Goal: Task Accomplishment & Management: Manage account settings

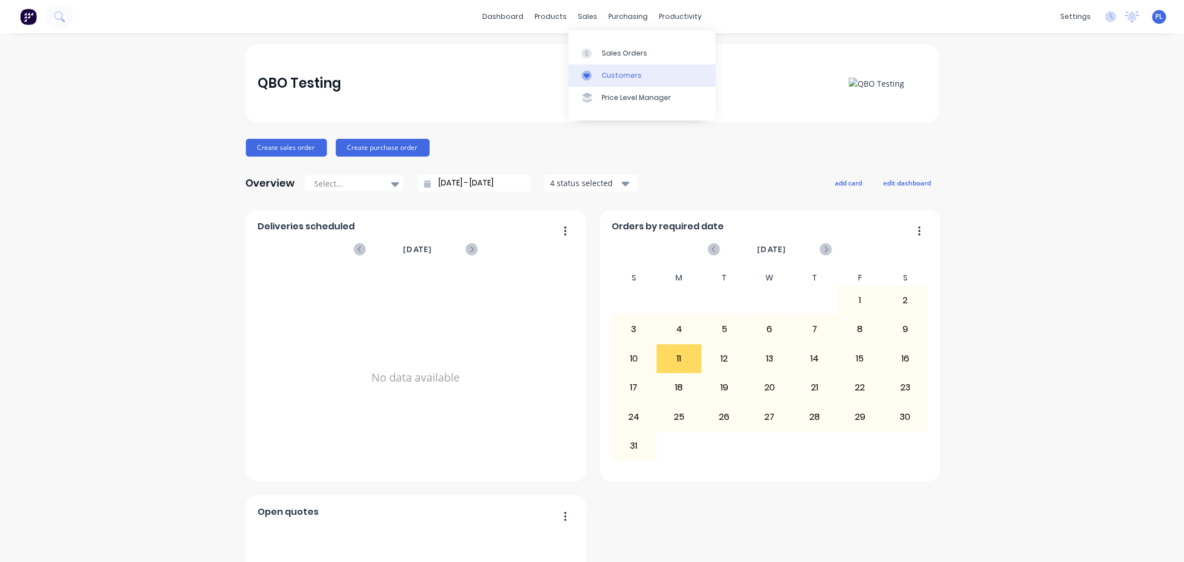
click at [592, 66] on link "Customers" at bounding box center [641, 75] width 147 height 22
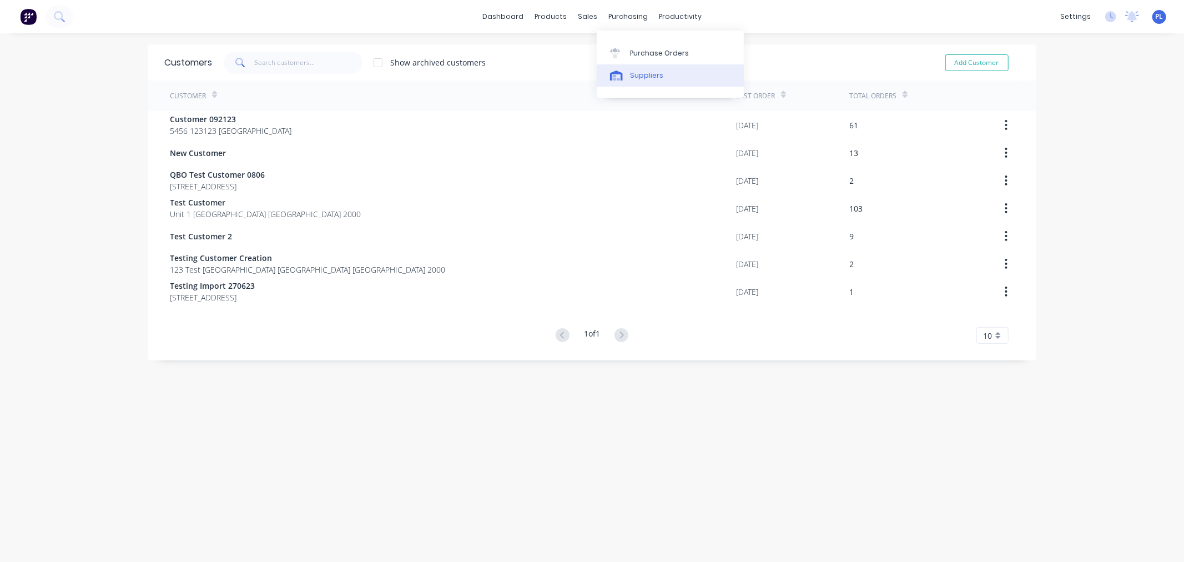
click at [649, 79] on div "Suppliers" at bounding box center [646, 75] width 33 height 10
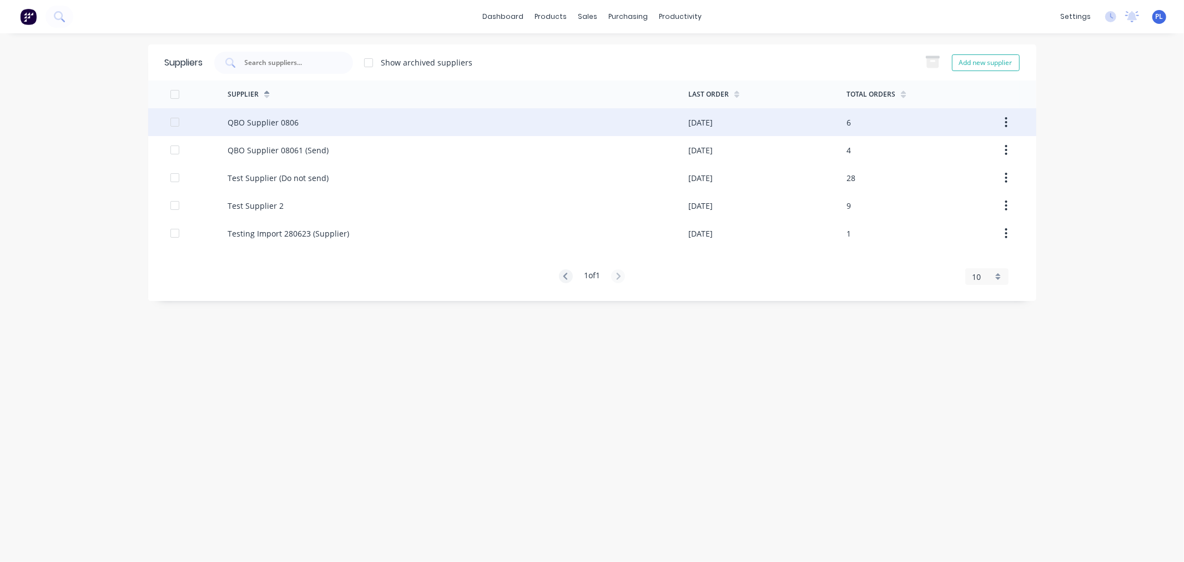
click at [246, 120] on div "QBO Supplier 0806" at bounding box center [263, 123] width 71 height 12
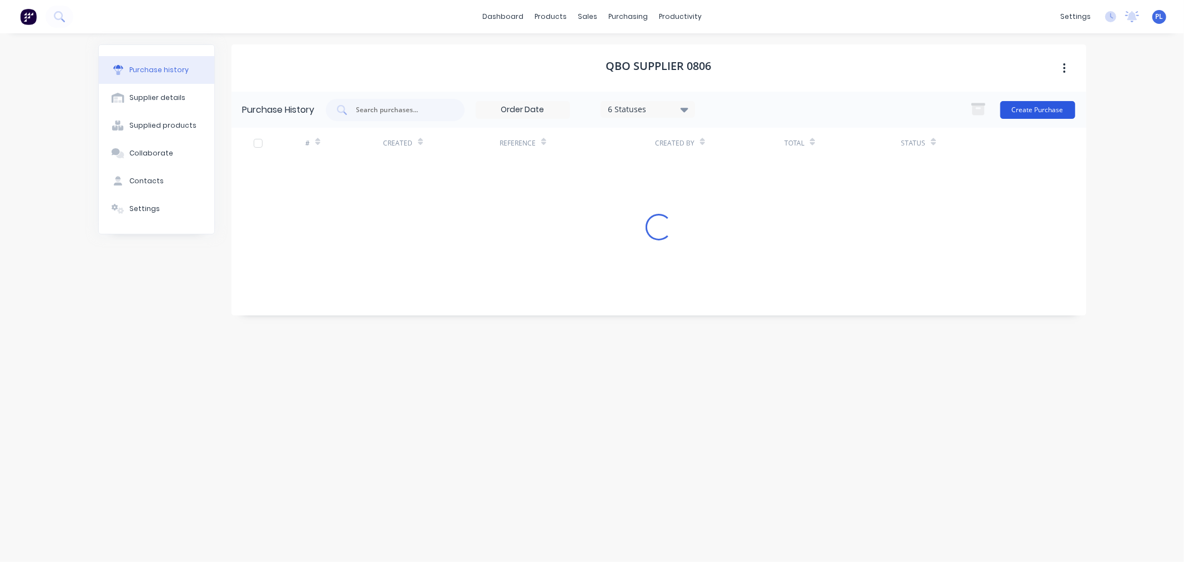
click at [1059, 111] on button "Create Purchase" at bounding box center [1037, 110] width 75 height 18
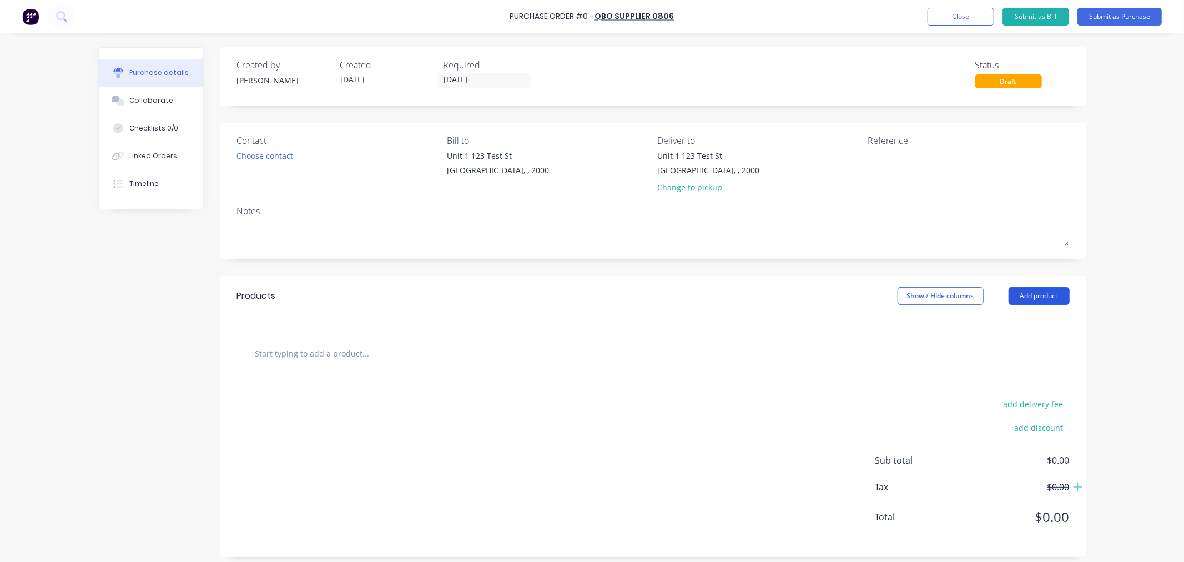
click at [1035, 293] on button "Add product" at bounding box center [1039, 296] width 61 height 18
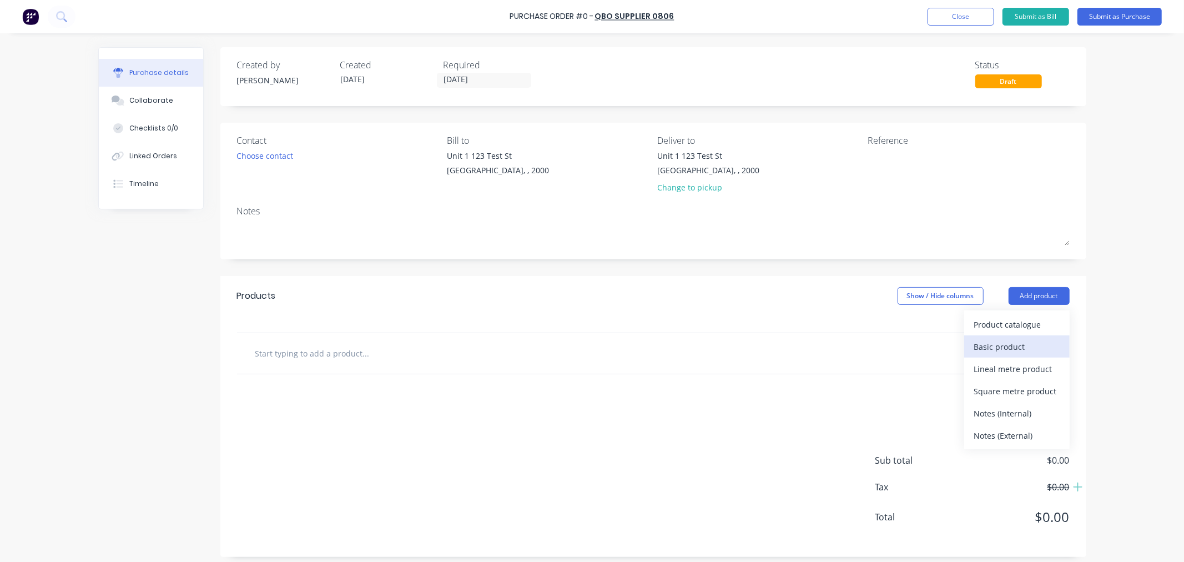
click at [1008, 343] on div "Basic product" at bounding box center [1016, 347] width 85 height 16
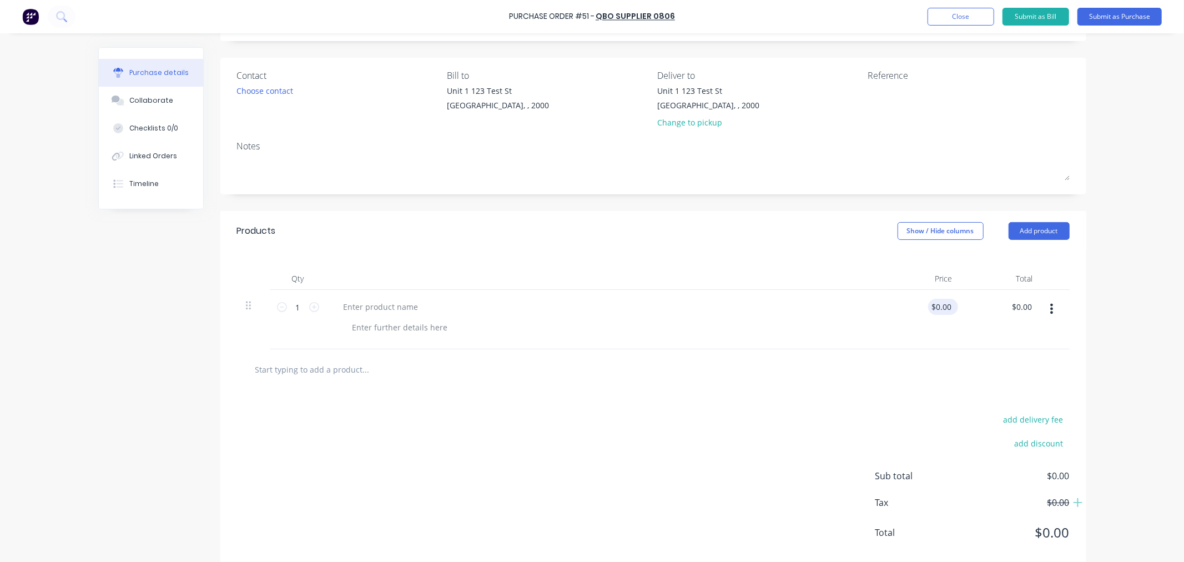
scroll to position [88, 0]
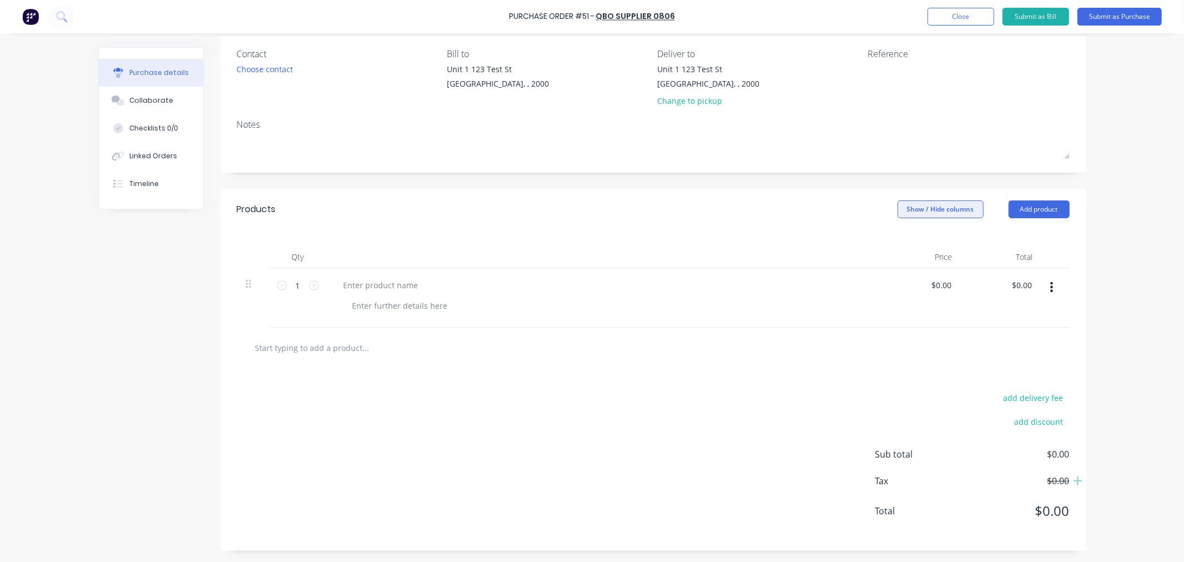
click at [909, 203] on button "Show / Hide columns" at bounding box center [941, 209] width 86 height 18
click at [959, 241] on span "Discount" at bounding box center [965, 245] width 83 height 12
click at [897, 240] on input "Discount" at bounding box center [897, 240] width 0 height 0
click at [830, 315] on div "0 0 %" at bounding box center [861, 297] width 72 height 59
click at [872, 281] on input "0" at bounding box center [873, 285] width 16 height 16
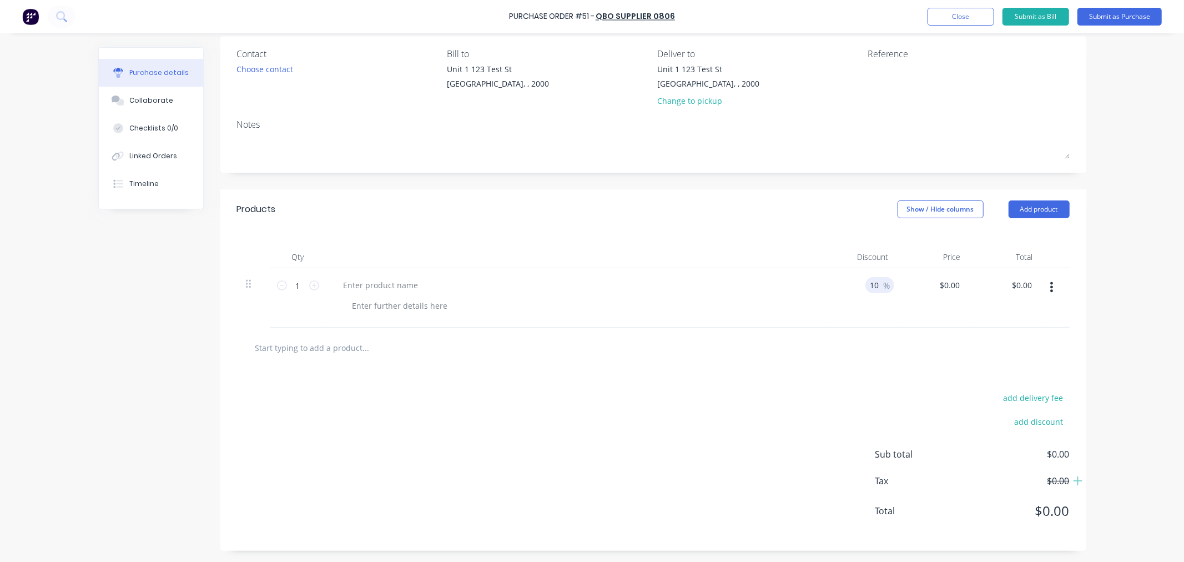
click at [908, 365] on div at bounding box center [653, 348] width 833 height 41
click at [870, 286] on input "10" at bounding box center [873, 285] width 16 height 16
type input "11231230"
click at [842, 349] on div at bounding box center [653, 347] width 815 height 22
click at [844, 273] on div "11231230 11231230 %" at bounding box center [861, 297] width 72 height 59
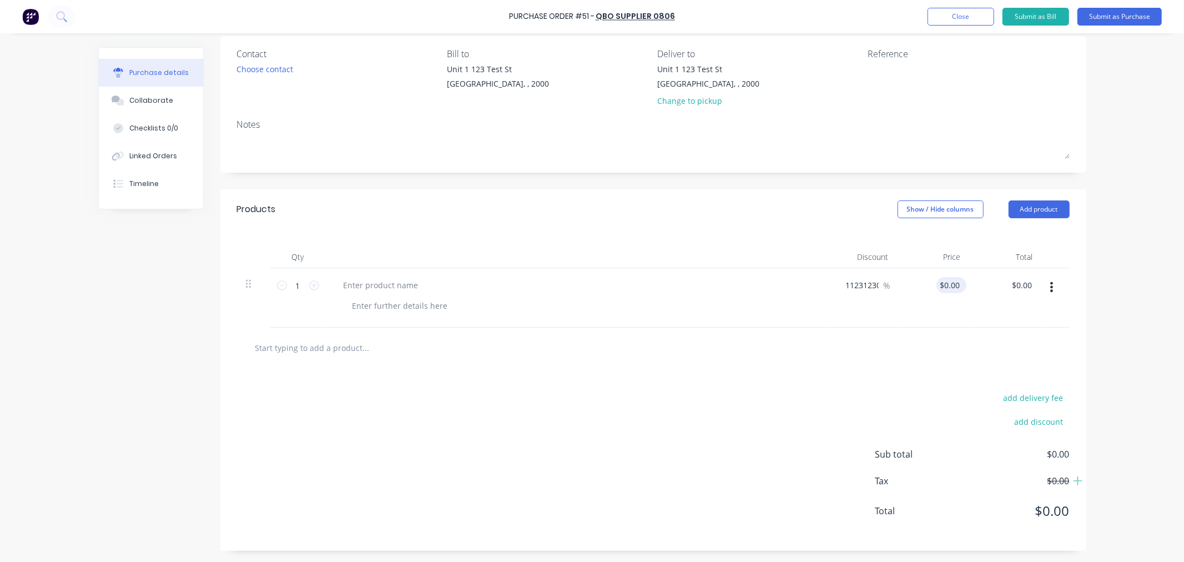
click at [936, 276] on div "$0.00 $0.00" at bounding box center [934, 297] width 72 height 59
click at [936, 281] on input "0.0000" at bounding box center [949, 285] width 26 height 16
type input "$50.00"
click at [919, 353] on div at bounding box center [653, 347] width 815 height 22
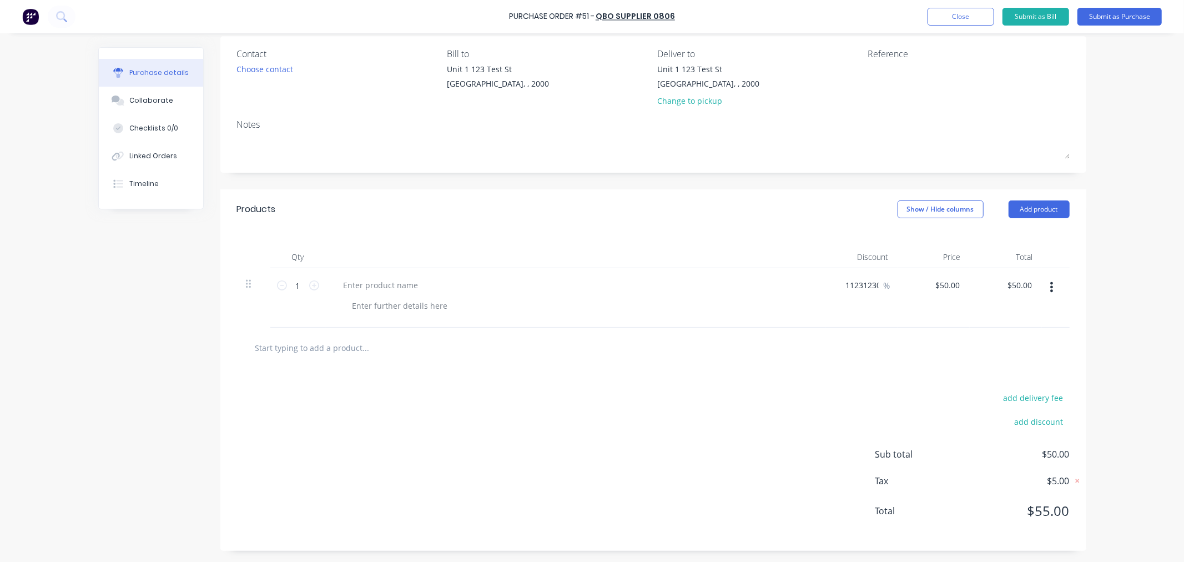
click at [849, 275] on div "11231230 11231230 %" at bounding box center [861, 297] width 72 height 59
click at [814, 334] on div at bounding box center [653, 348] width 833 height 41
click at [857, 292] on input "11231230" at bounding box center [862, 285] width 38 height 16
type input "11232321230"
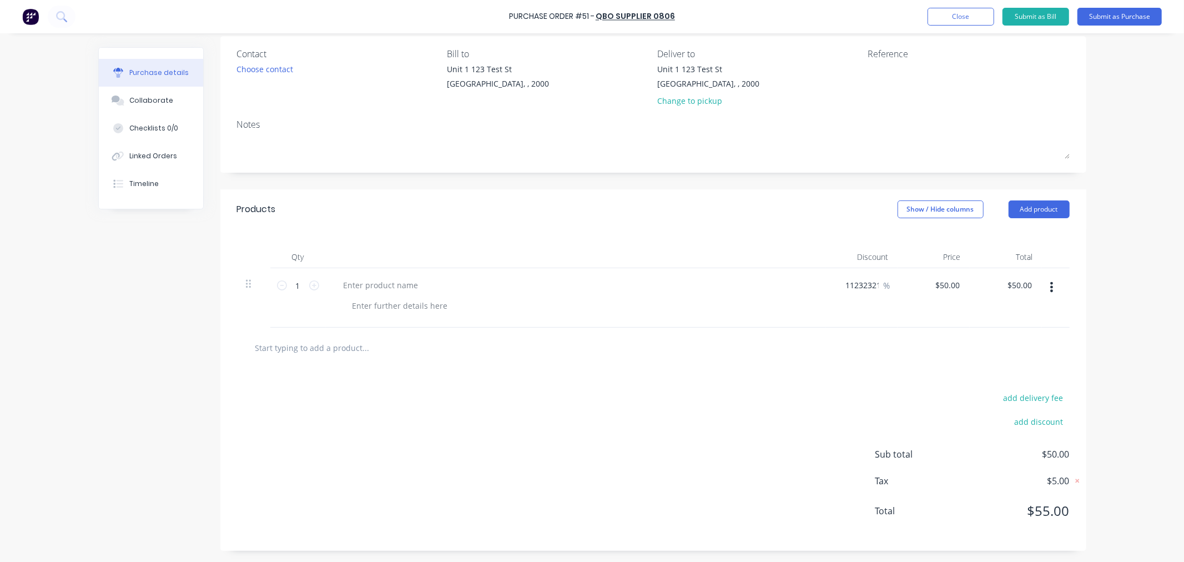
click at [746, 339] on div at bounding box center [653, 347] width 815 height 22
click at [870, 273] on div "11232321230 11232321230 %" at bounding box center [861, 297] width 72 height 59
click at [848, 291] on input "11232321230" at bounding box center [862, 285] width 38 height 16
type input "$48.50"
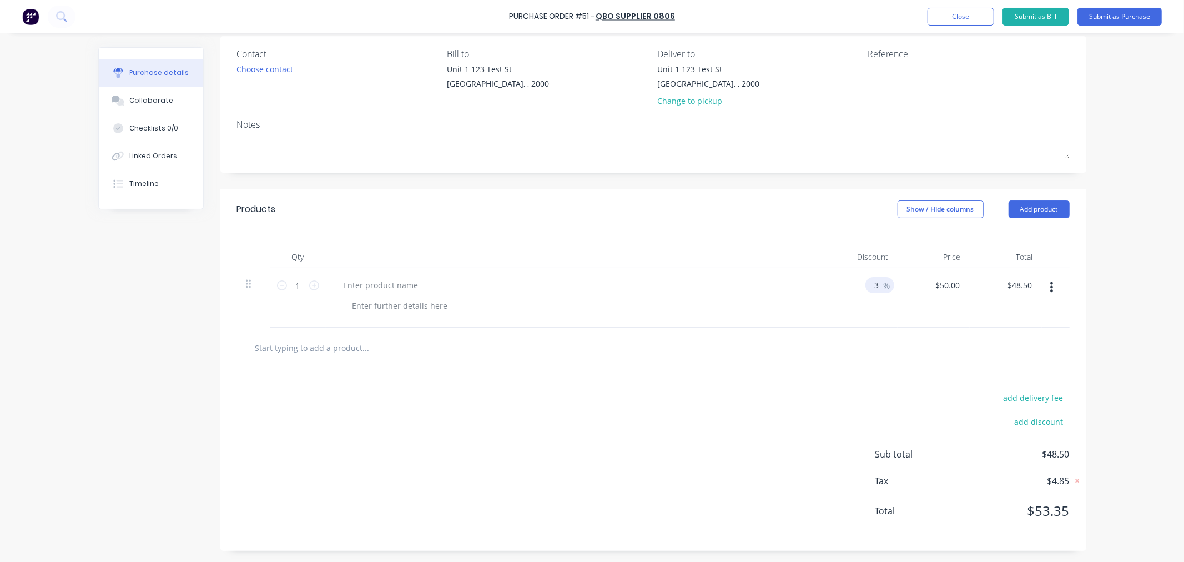
type input "3"
click at [829, 334] on div at bounding box center [653, 348] width 833 height 41
click at [875, 286] on input "3" at bounding box center [873, 285] width 16 height 16
type input "$49.50"
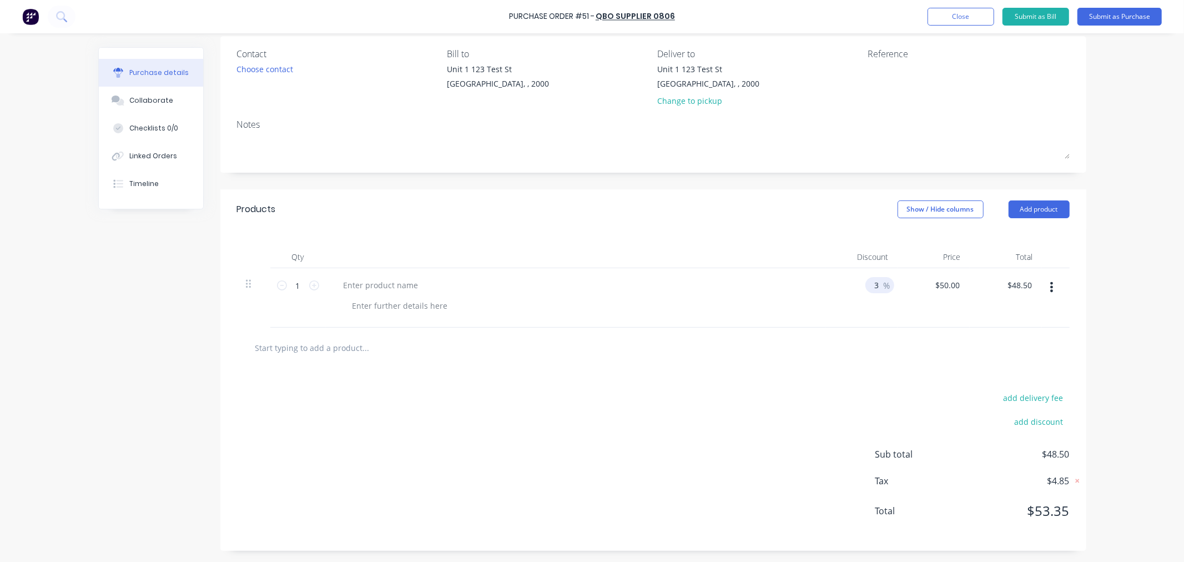
type input "1"
type input "$44.00"
type input "12"
click at [844, 339] on div at bounding box center [653, 347] width 815 height 22
click at [867, 289] on input "12" at bounding box center [873, 285] width 16 height 16
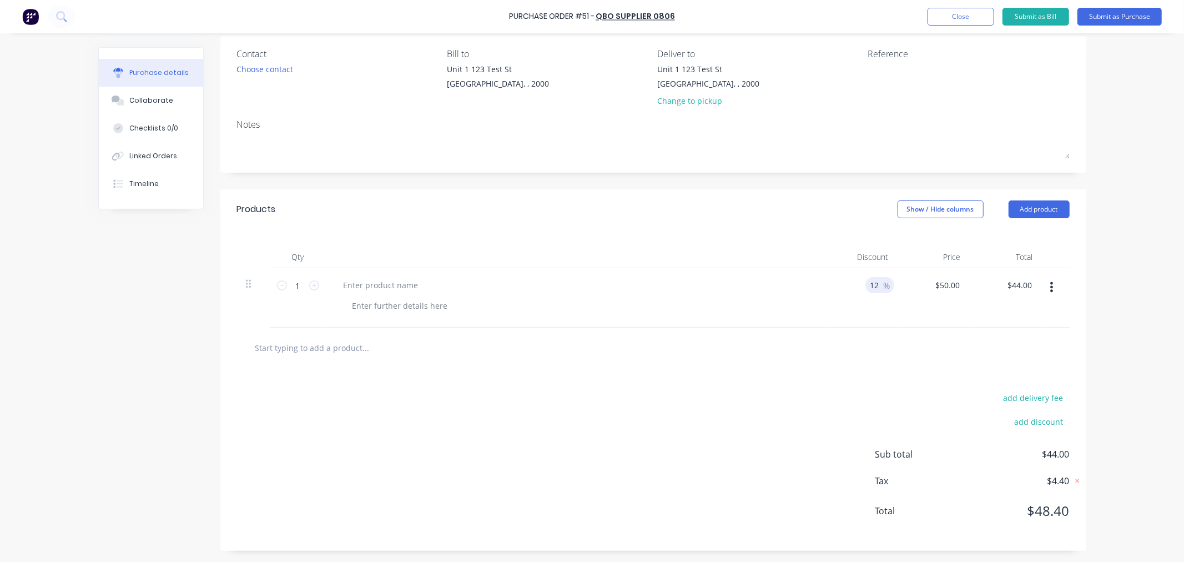
type input "$50.00"
type input "12312"
click at [845, 339] on div at bounding box center [653, 347] width 815 height 22
click at [878, 284] on div "12312 12312 %" at bounding box center [873, 285] width 41 height 16
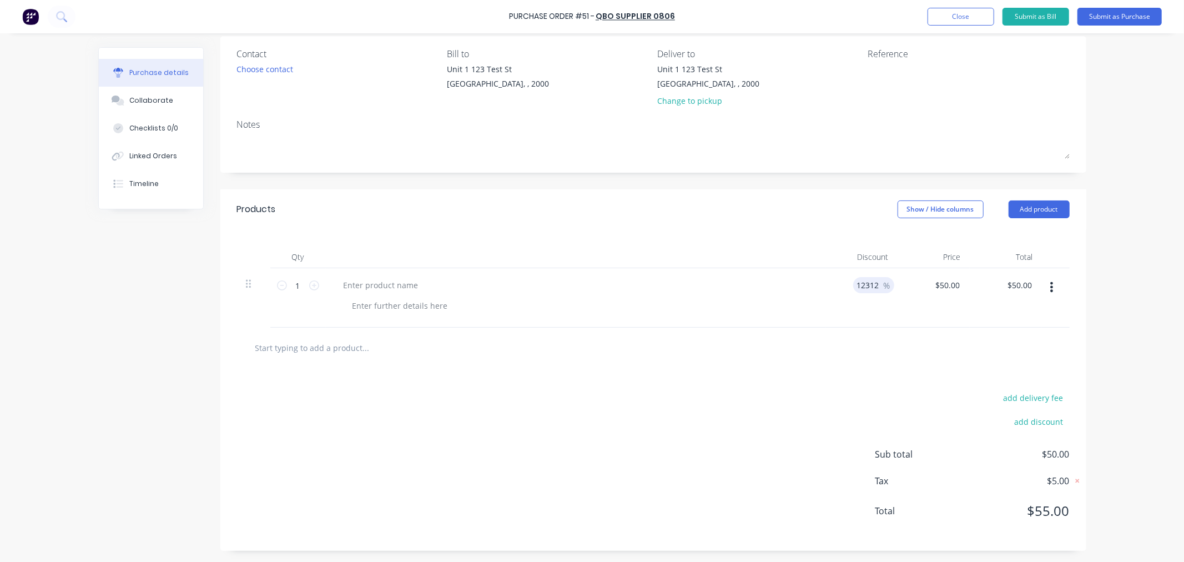
click at [872, 284] on input "12312" at bounding box center [867, 285] width 28 height 16
type input "$47.50"
type input "5"
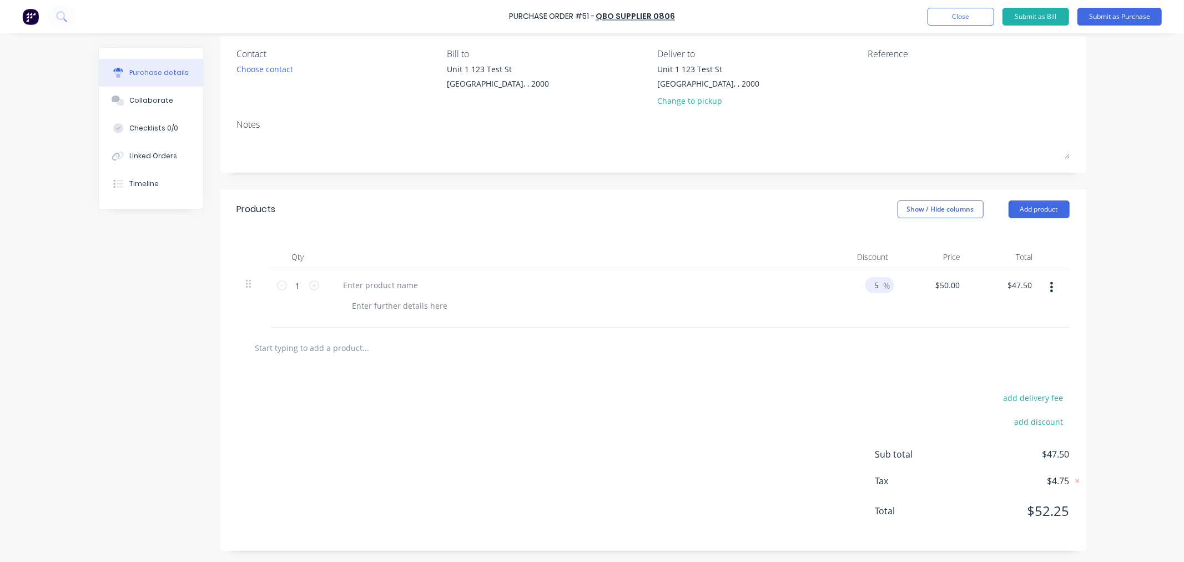
type input "$22.50"
type input "55"
click at [873, 340] on div at bounding box center [653, 347] width 815 height 22
click at [1125, 21] on button "Submit as Purchase" at bounding box center [1119, 17] width 84 height 18
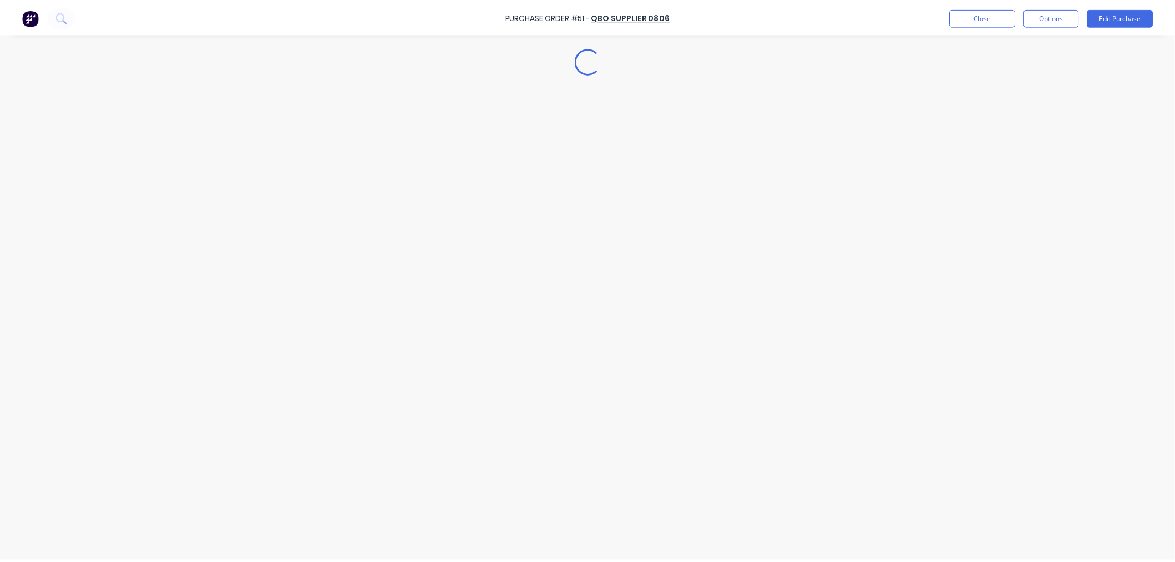
scroll to position [0, 0]
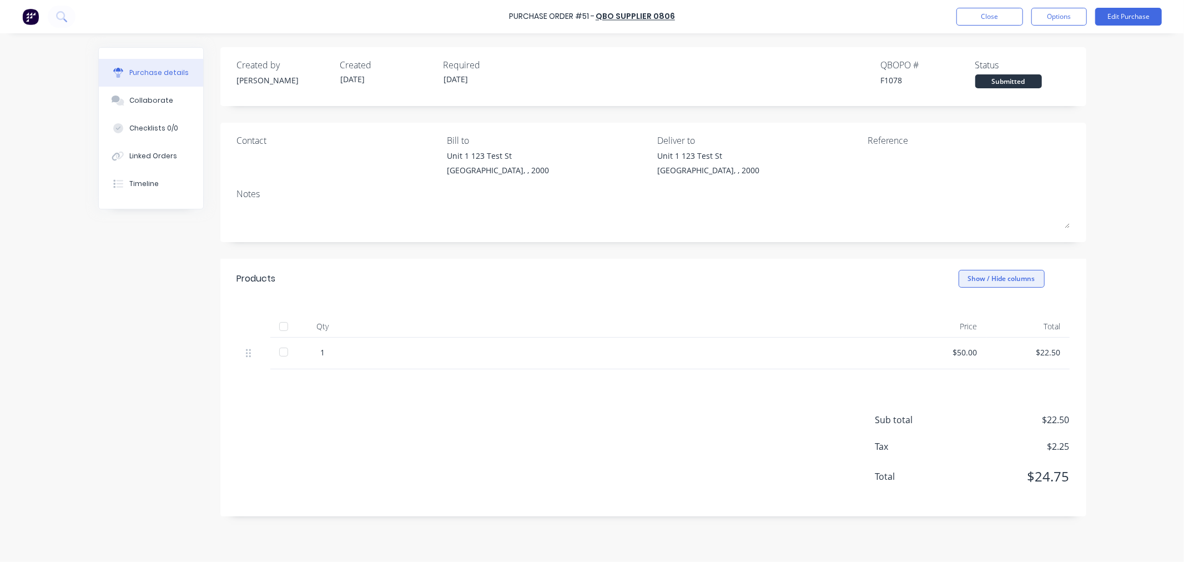
click at [1005, 278] on button "Show / Hide columns" at bounding box center [1002, 279] width 86 height 18
click at [973, 314] on label "Discount" at bounding box center [972, 315] width 19 height 9
click at [963, 311] on input "Discount" at bounding box center [963, 311] width 0 height 0
drag, startPoint x: 630, startPoint y: 243, endPoint x: 829, endPoint y: 280, distance: 202.7
click at [635, 244] on div "Created by Peter Created 26/08/25 Required 26/08/25 QBO PO # F1078 Status Submi…" at bounding box center [653, 281] width 866 height 469
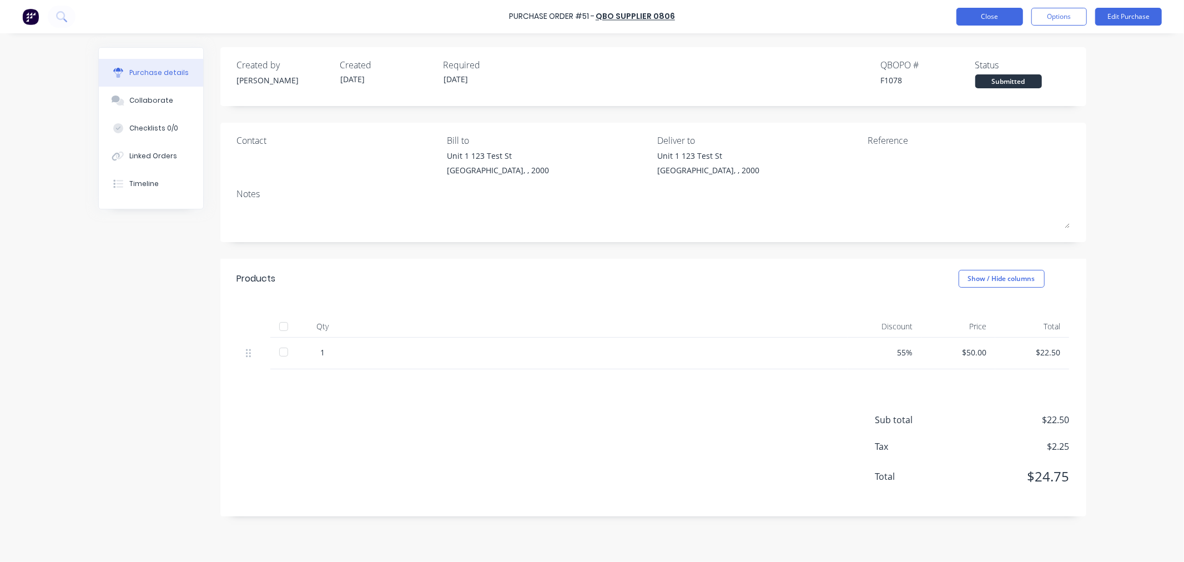
click at [981, 18] on button "Close" at bounding box center [989, 17] width 67 height 18
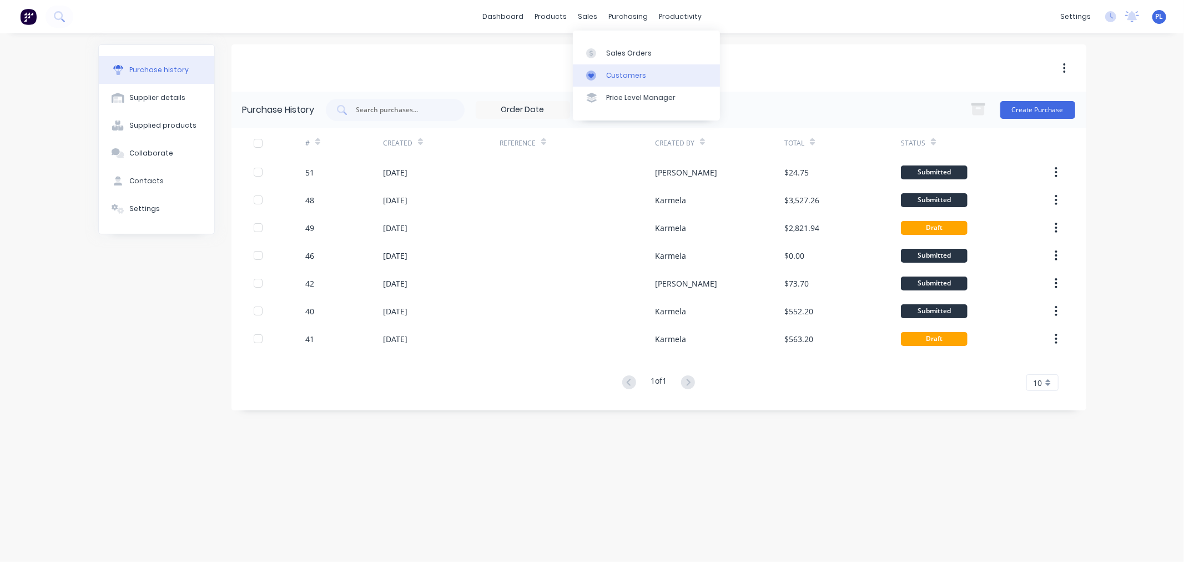
click at [598, 75] on div at bounding box center [594, 75] width 17 height 10
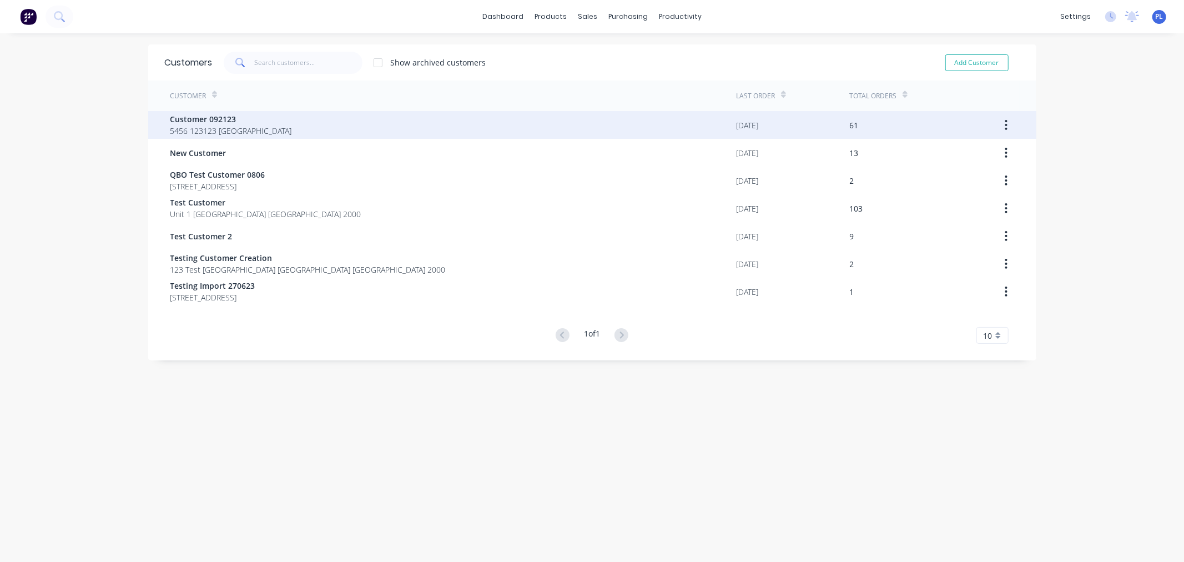
click at [336, 119] on div "Customer 092123 5456 123123 Sydney" at bounding box center [453, 125] width 566 height 28
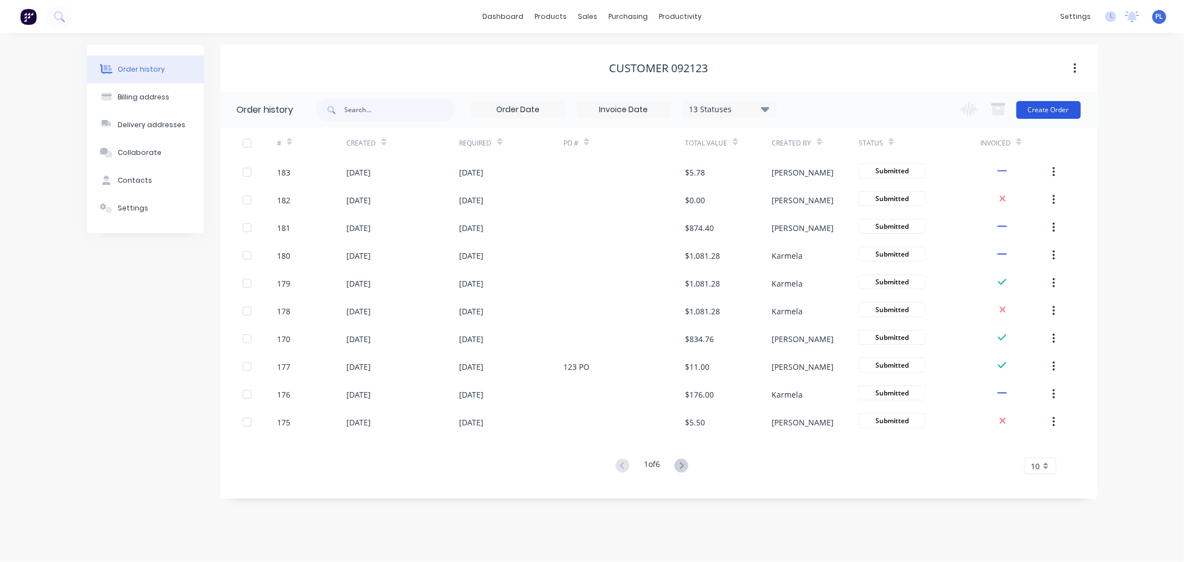
click at [1040, 101] on button "Create Order" at bounding box center [1048, 110] width 64 height 18
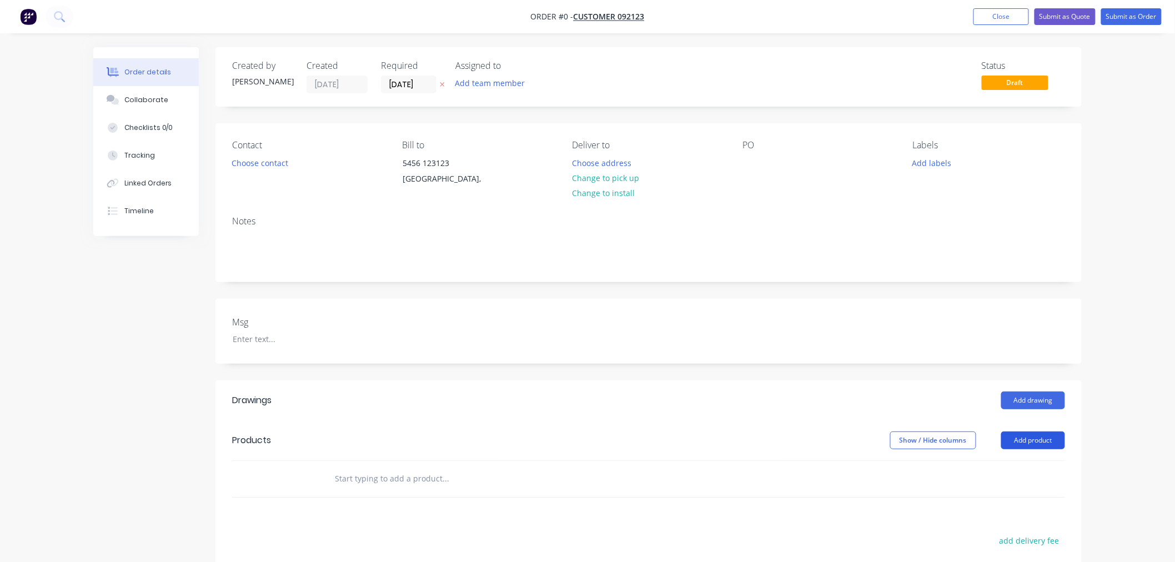
click at [1037, 447] on button "Add product" at bounding box center [1033, 440] width 64 height 18
click at [1000, 490] on div "Basic product" at bounding box center [1011, 490] width 85 height 16
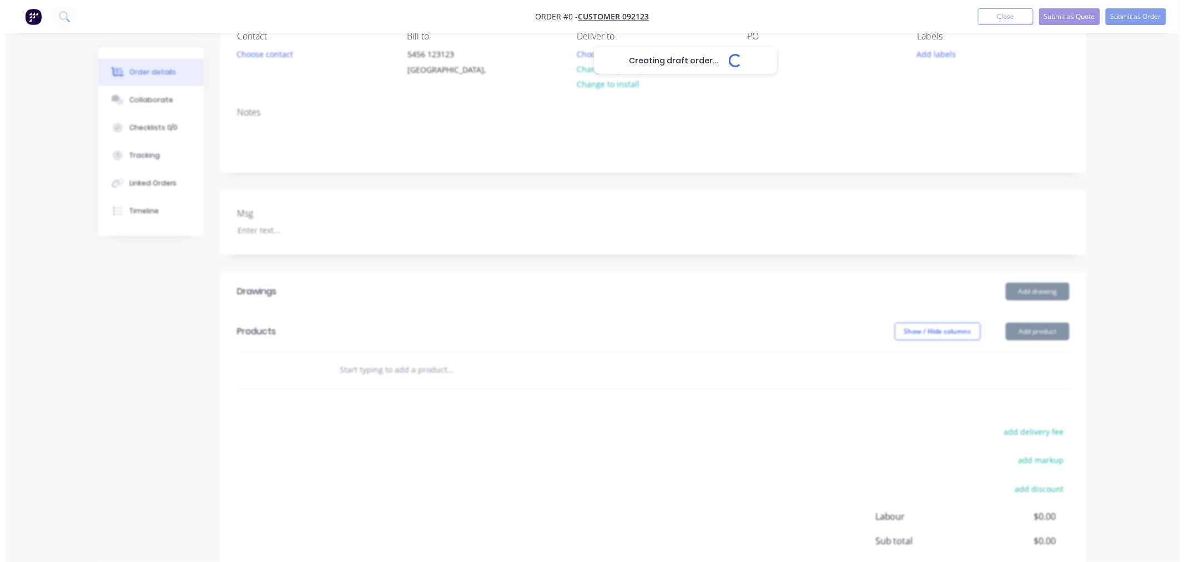
scroll to position [219, 0]
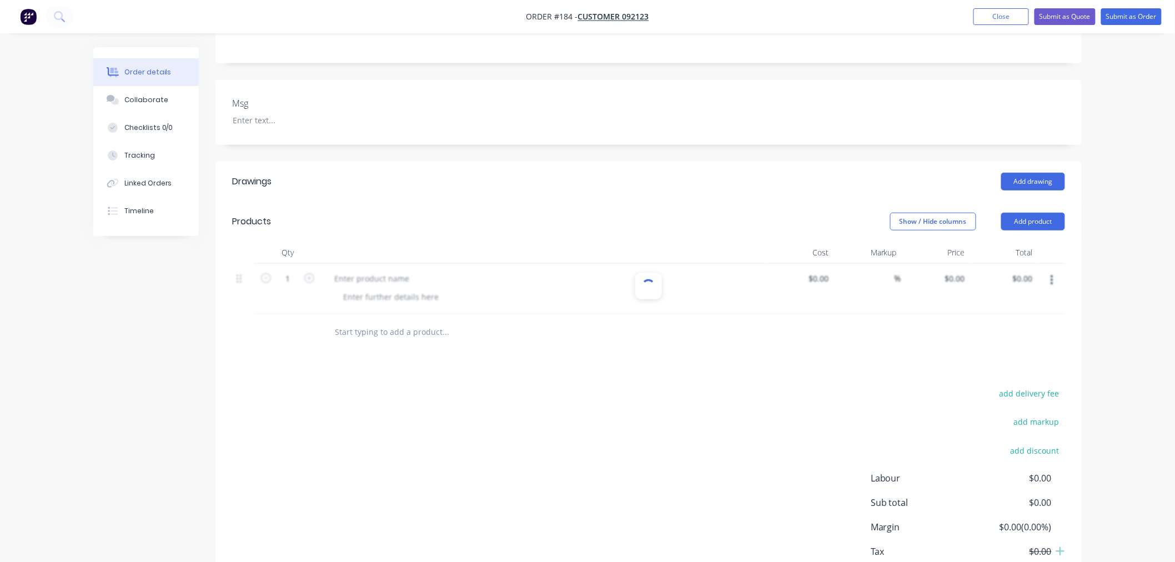
click at [1035, 209] on header "Products Show / Hide columns Add product" at bounding box center [648, 222] width 866 height 40
click at [1030, 230] on header "Products Show / Hide columns Add product" at bounding box center [648, 222] width 866 height 40
click at [1025, 220] on button "Add product" at bounding box center [1033, 222] width 64 height 18
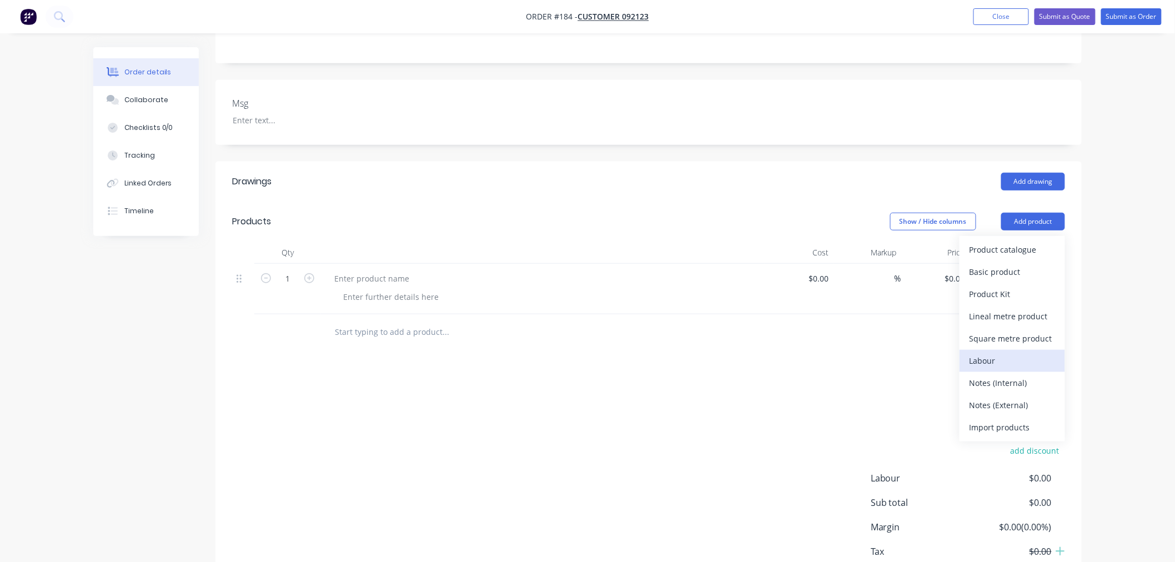
click at [996, 353] on div "Labour" at bounding box center [1011, 360] width 85 height 16
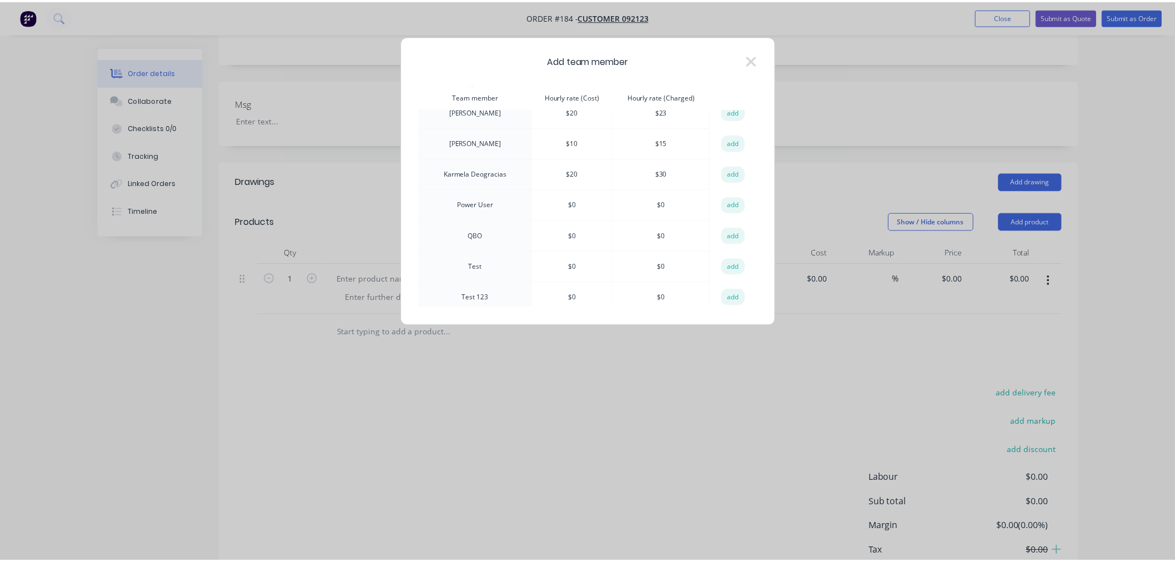
scroll to position [361, 0]
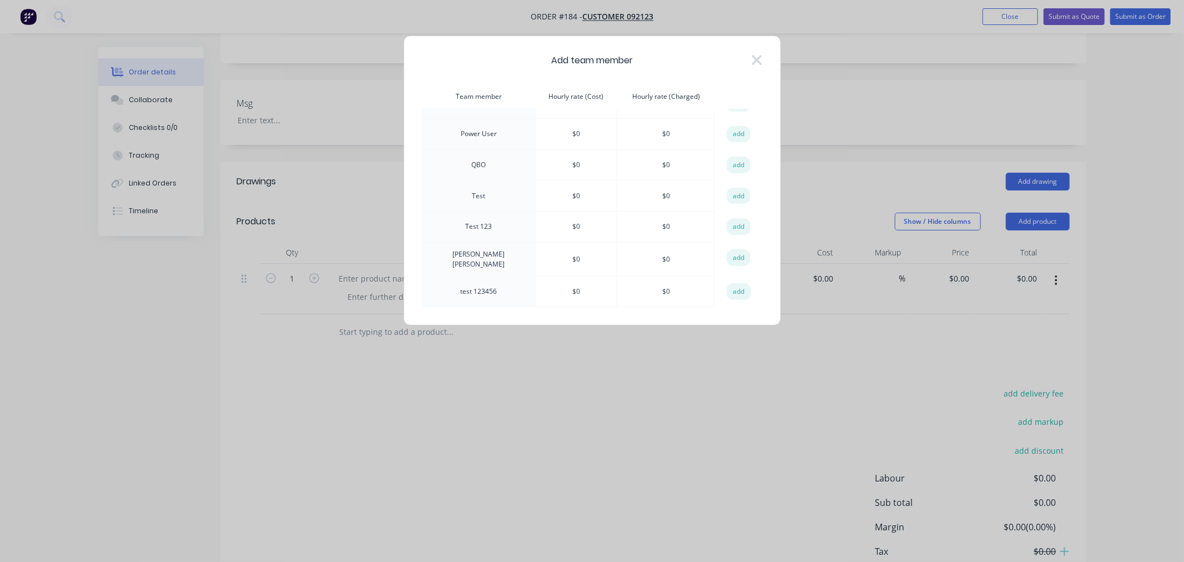
click at [727, 261] on button "add" at bounding box center [739, 257] width 24 height 17
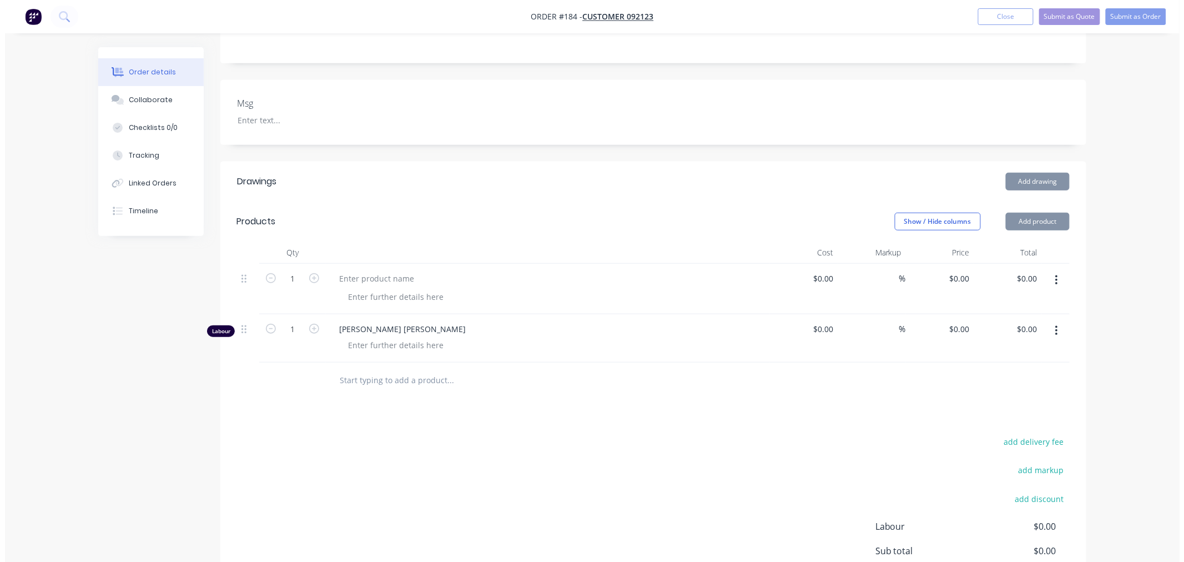
scroll to position [0, 0]
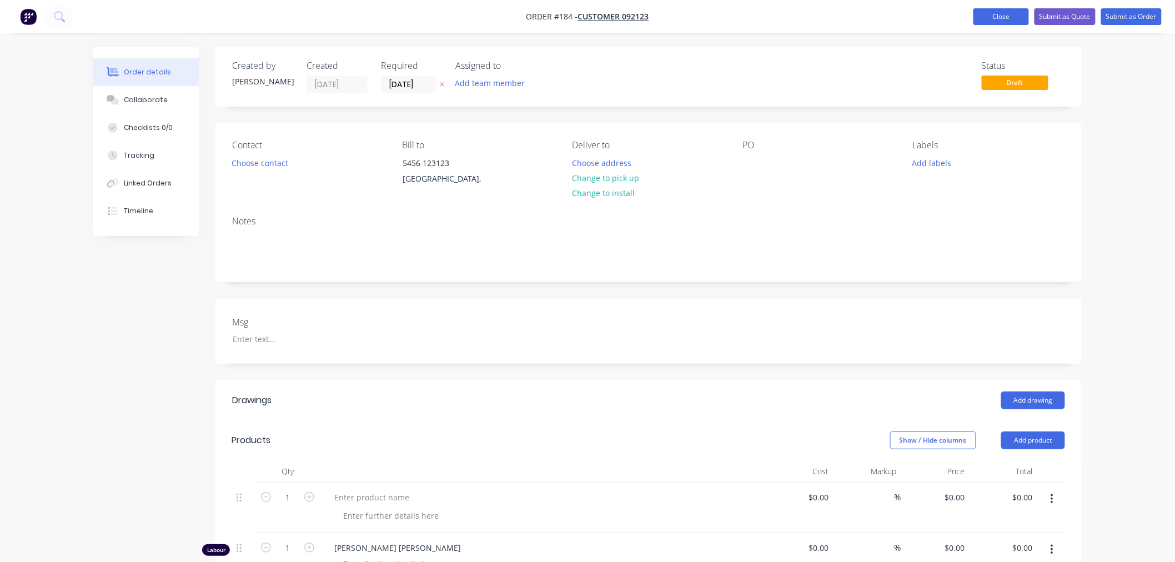
click at [998, 9] on button "Close" at bounding box center [1001, 16] width 56 height 17
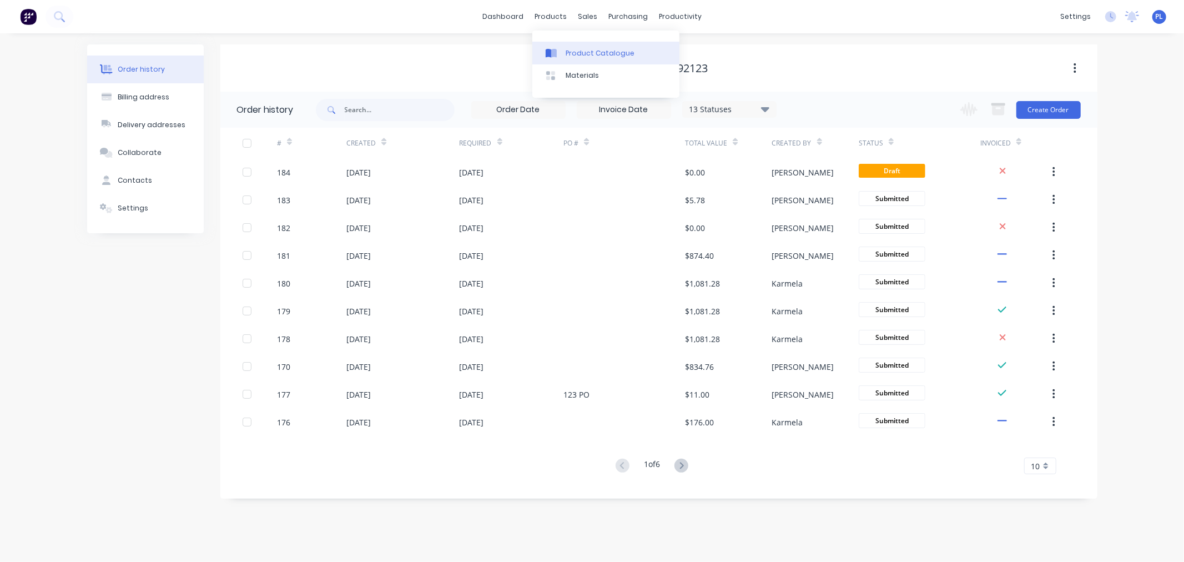
click at [598, 42] on link "Product Catalogue" at bounding box center [605, 53] width 147 height 22
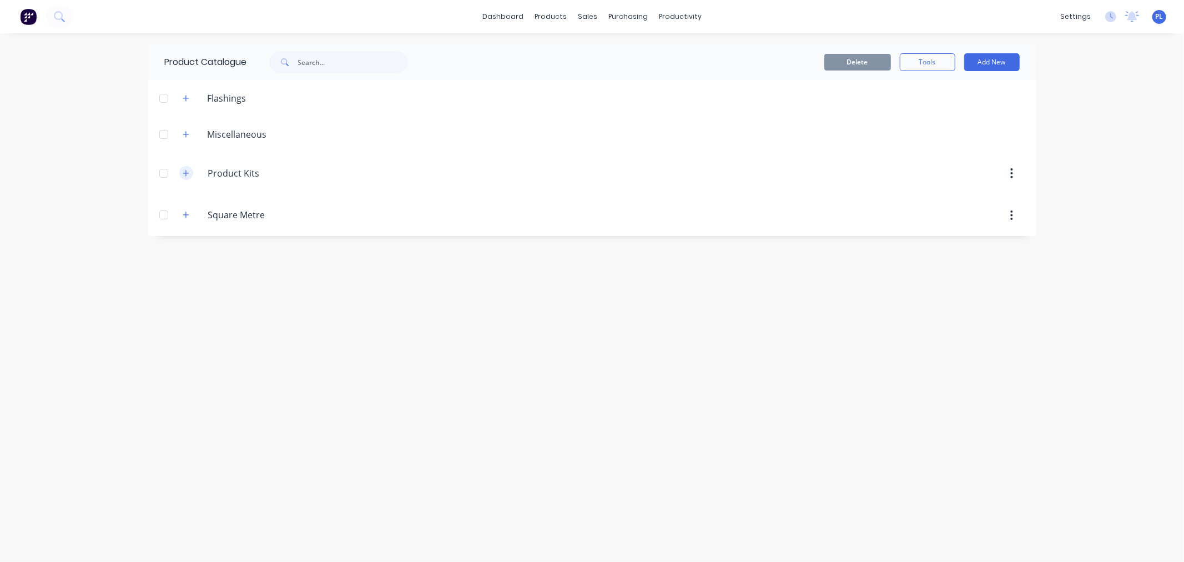
click at [190, 179] on button "button" at bounding box center [186, 173] width 14 height 14
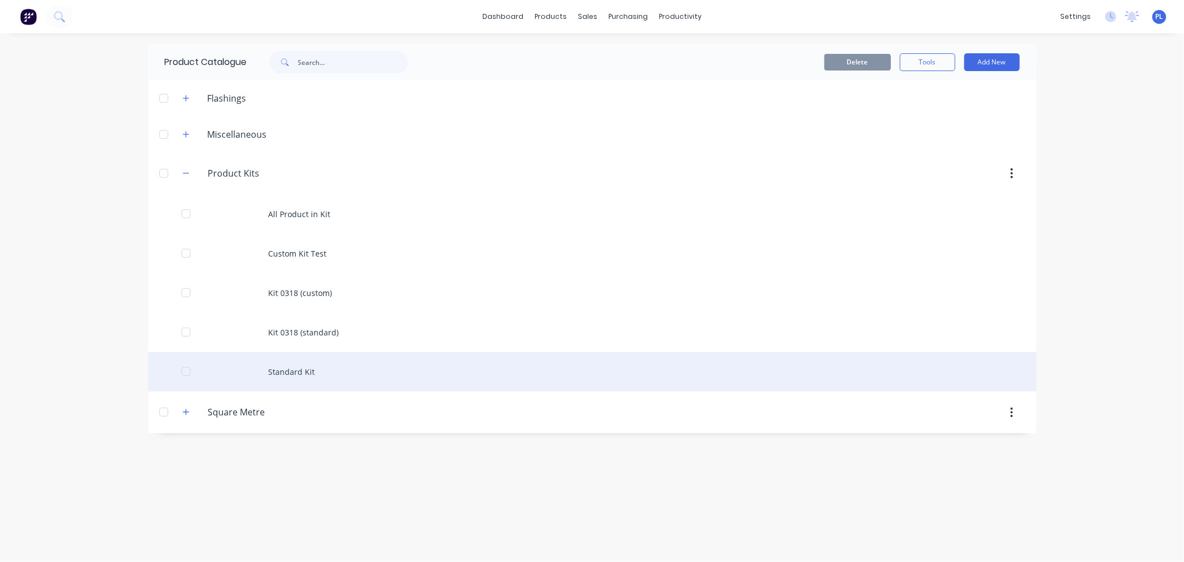
click at [328, 369] on div "Standard Kit" at bounding box center [592, 371] width 888 height 39
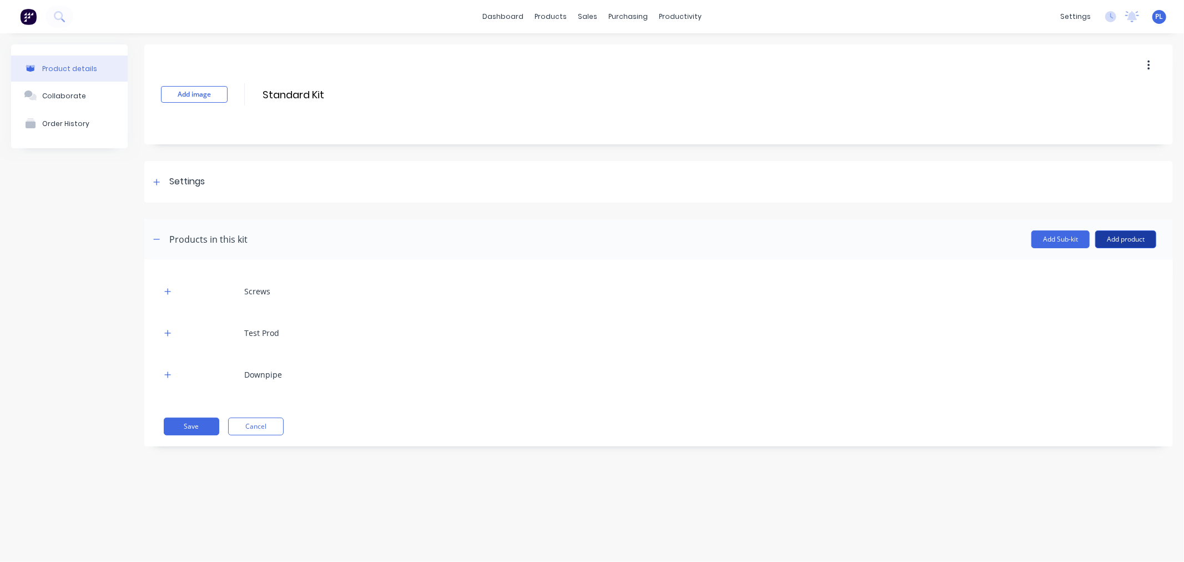
click at [1114, 234] on button "Add product" at bounding box center [1125, 239] width 61 height 18
click at [1100, 285] on div "Labour" at bounding box center [1103, 290] width 85 height 16
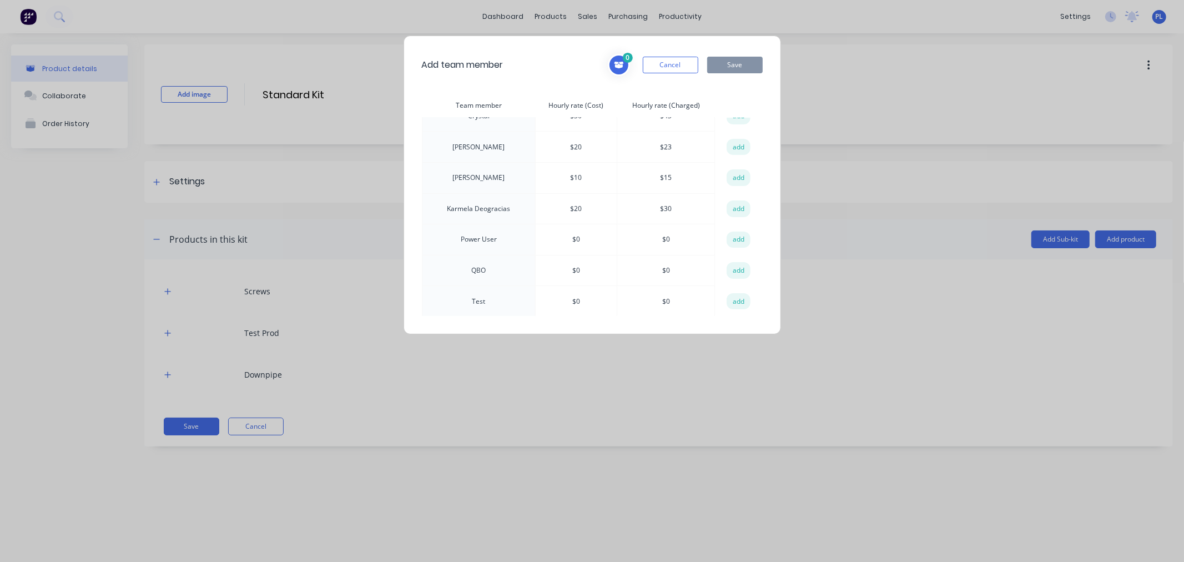
scroll to position [361, 0]
click at [720, 269] on td "add" at bounding box center [738, 266] width 47 height 31
click at [728, 268] on button "add" at bounding box center [739, 266] width 24 height 17
click at [729, 64] on button "Save" at bounding box center [735, 65] width 56 height 17
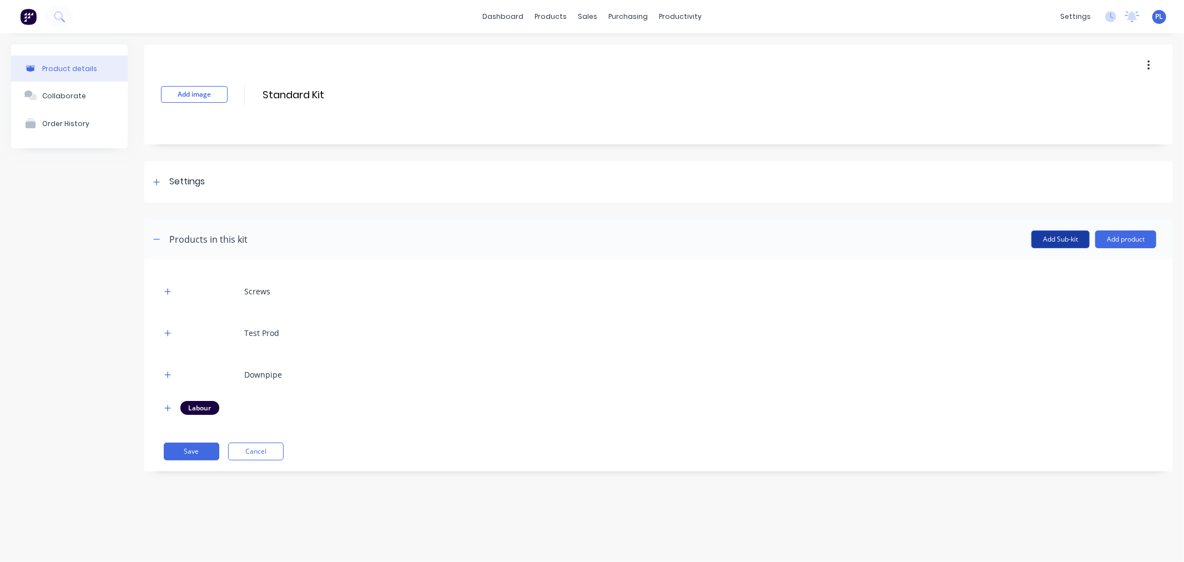
click at [1044, 236] on button "Add Sub-kit" at bounding box center [1060, 239] width 58 height 18
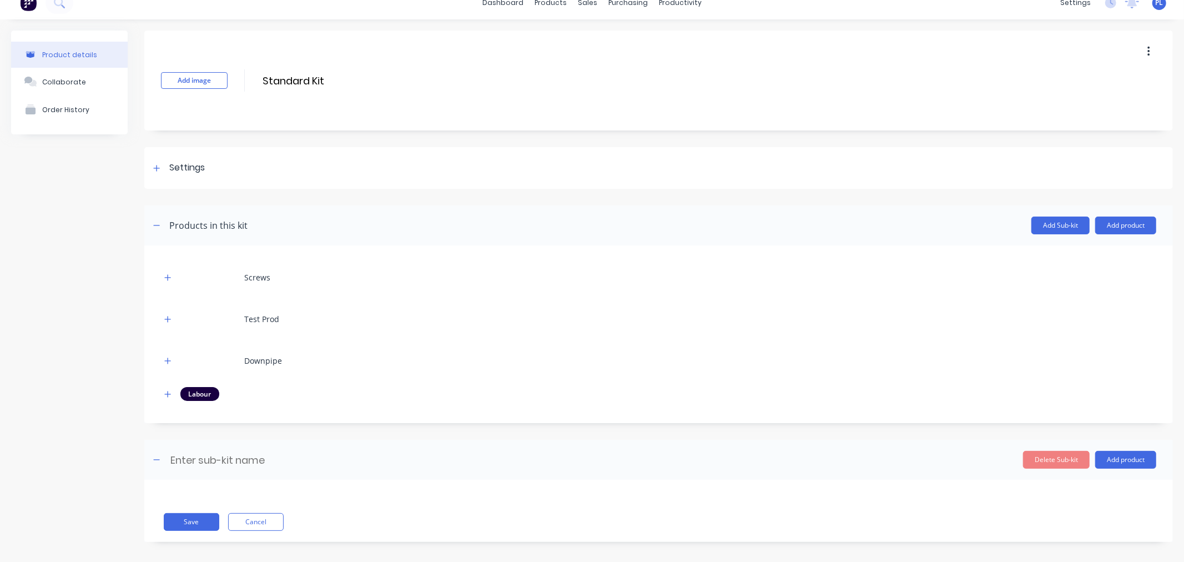
scroll to position [21, 0]
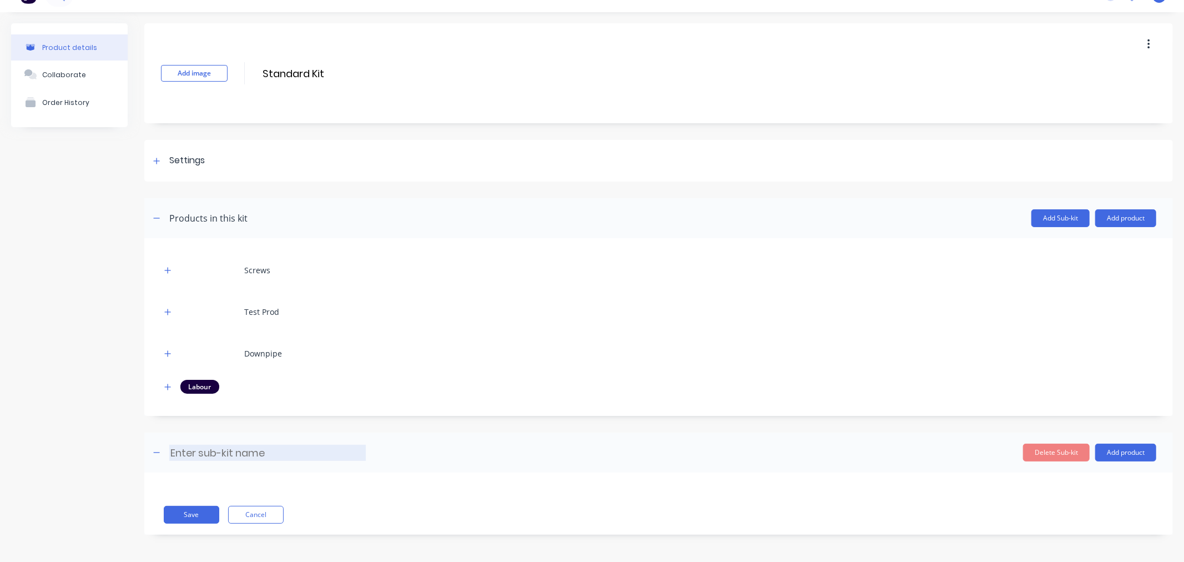
click at [290, 452] on input at bounding box center [267, 453] width 197 height 16
type input "123"
click at [881, 447] on div "Delete Sub-kit Add product" at bounding box center [761, 453] width 790 height 18
click at [1124, 440] on header "123 123 Enter sub-kit name Delete Sub-kit Add product" at bounding box center [658, 452] width 1029 height 40
click at [1124, 446] on button "Add product" at bounding box center [1125, 453] width 61 height 18
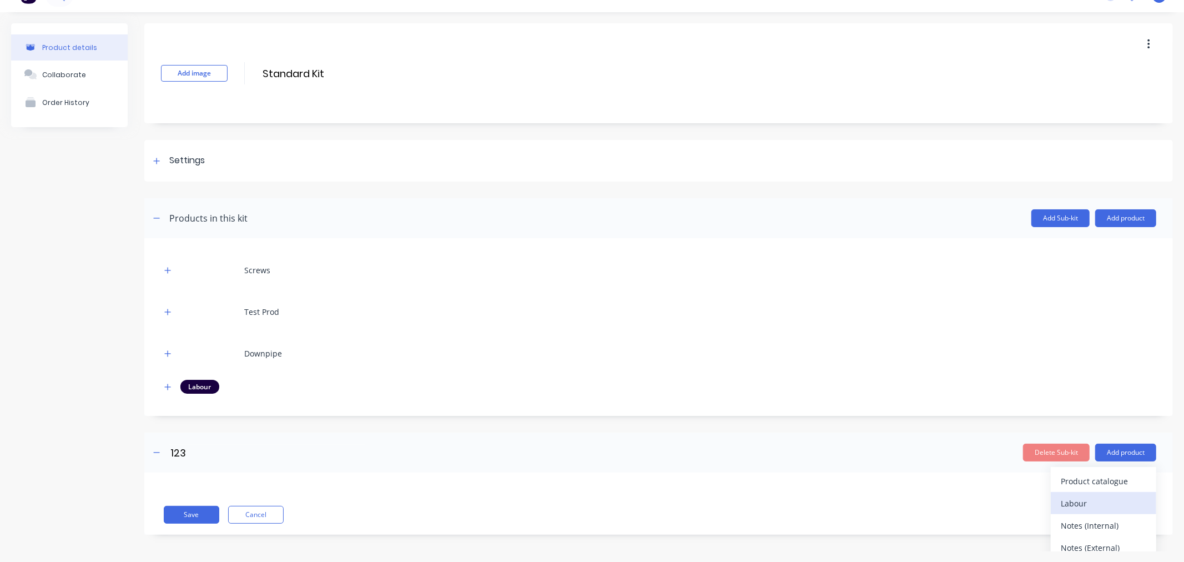
click at [1106, 504] on div "Labour" at bounding box center [1103, 503] width 85 height 16
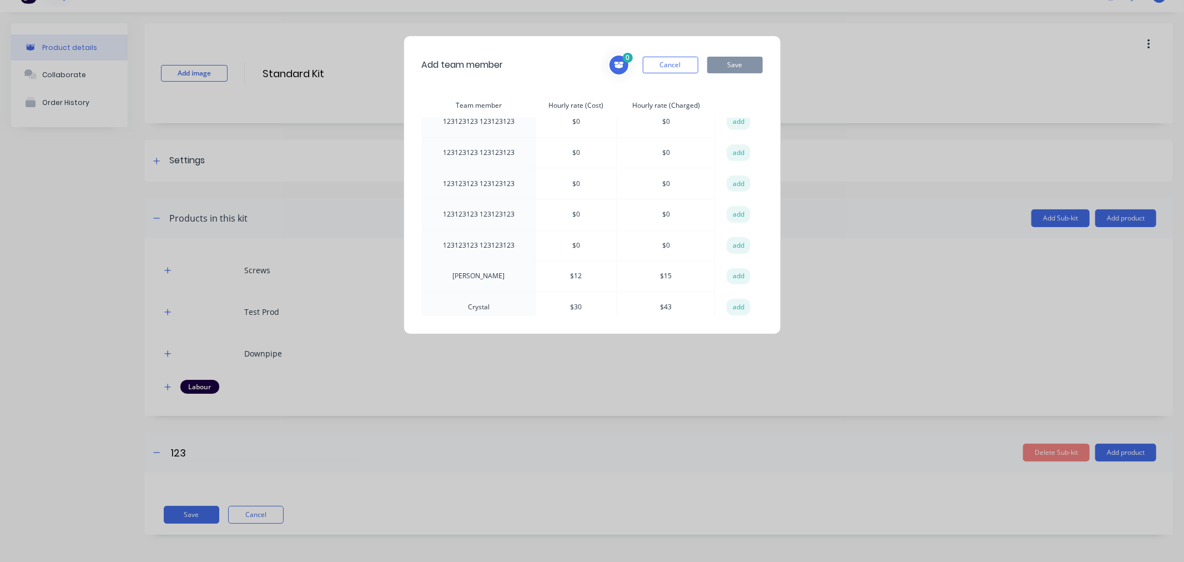
scroll to position [361, 0]
click at [737, 270] on button "add" at bounding box center [739, 266] width 24 height 17
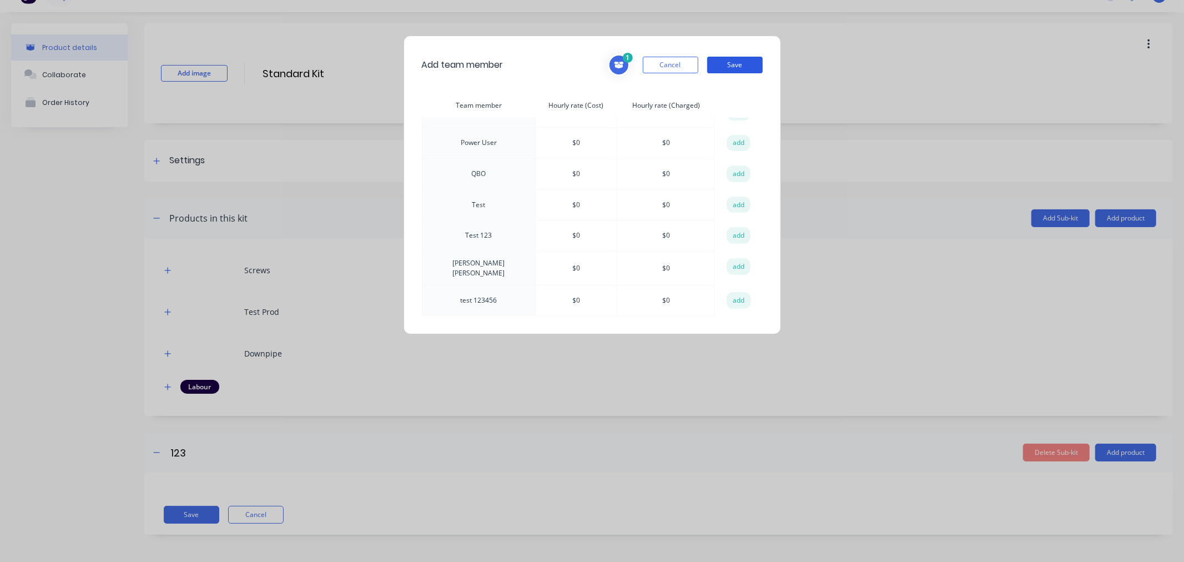
click at [741, 60] on button "Save" at bounding box center [735, 65] width 56 height 17
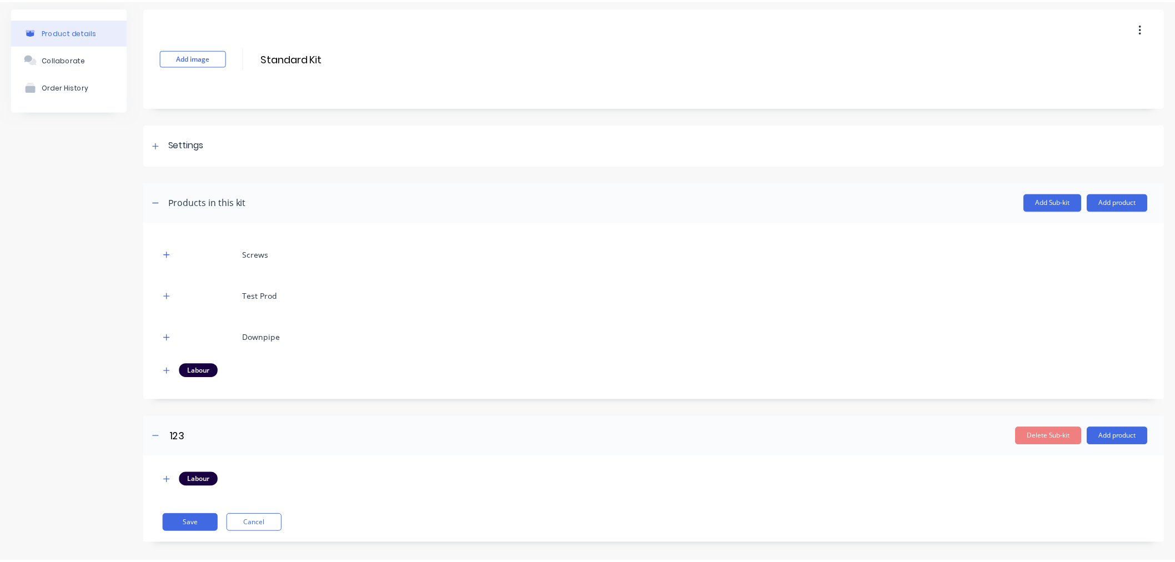
scroll to position [47, 0]
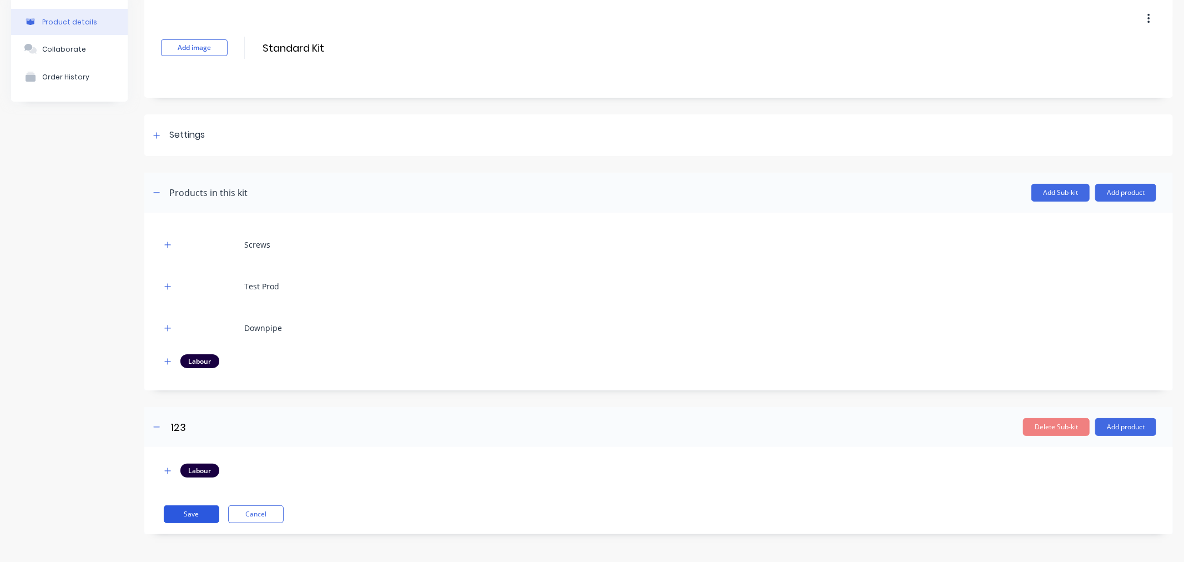
click at [193, 518] on button "Save" at bounding box center [192, 514] width 56 height 18
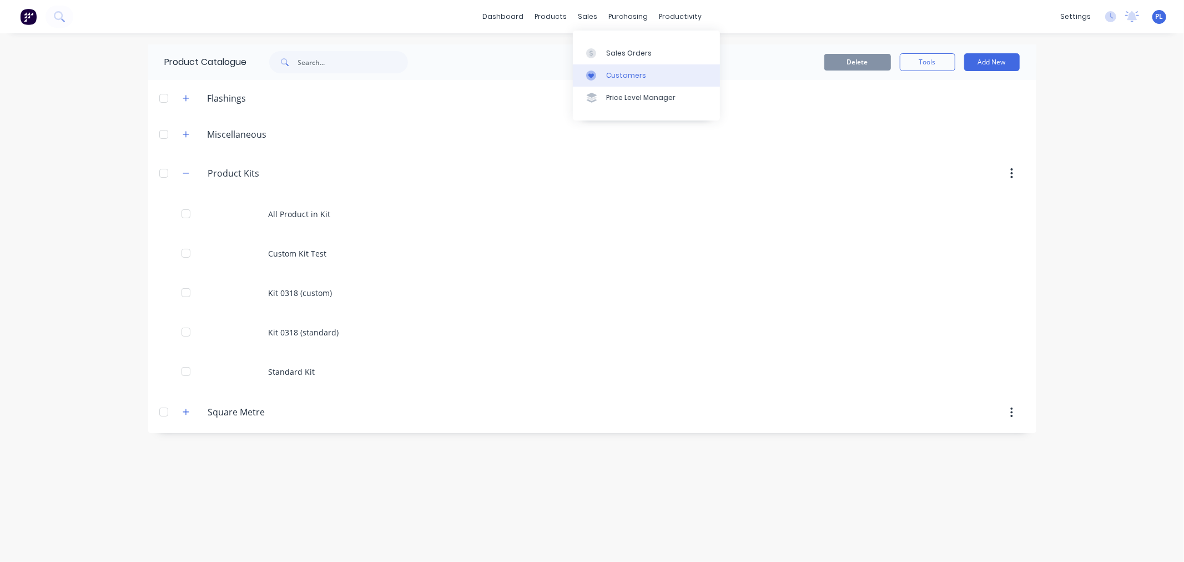
click at [597, 80] on link "Customers" at bounding box center [646, 75] width 147 height 22
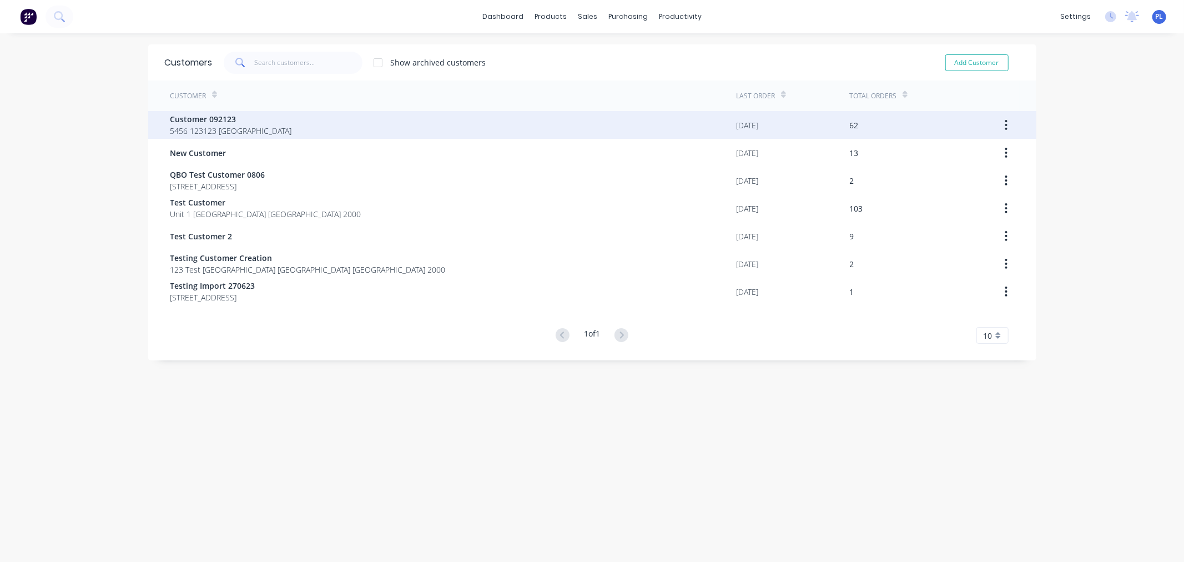
click at [353, 125] on div "Customer 092123 5456 123123 Sydney" at bounding box center [453, 125] width 566 height 28
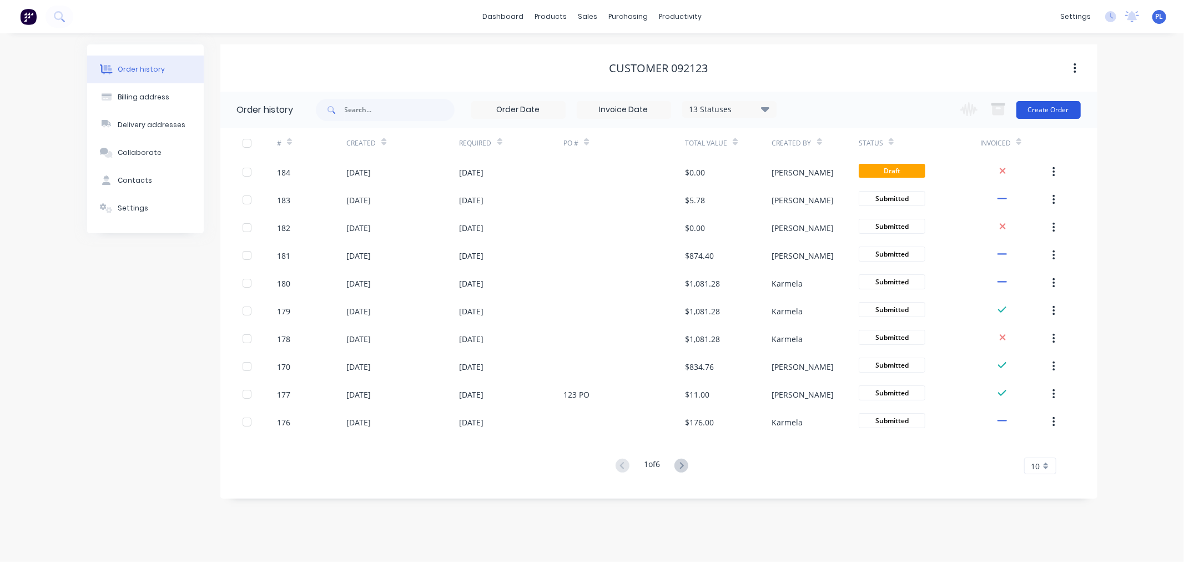
click at [1054, 108] on button "Create Order" at bounding box center [1048, 110] width 64 height 18
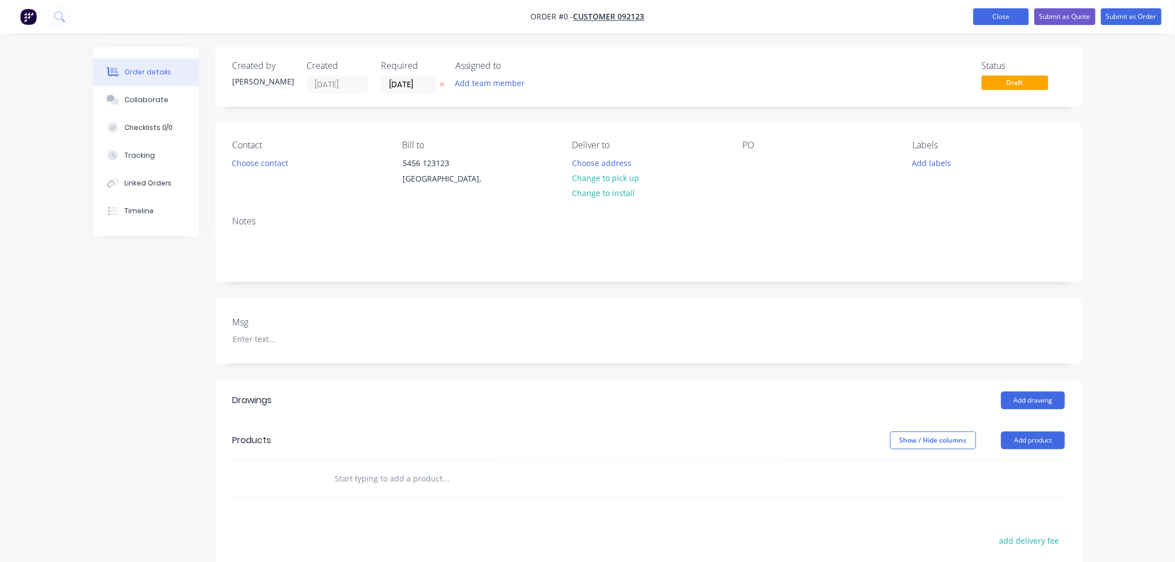
click at [978, 14] on button "Close" at bounding box center [1001, 16] width 56 height 17
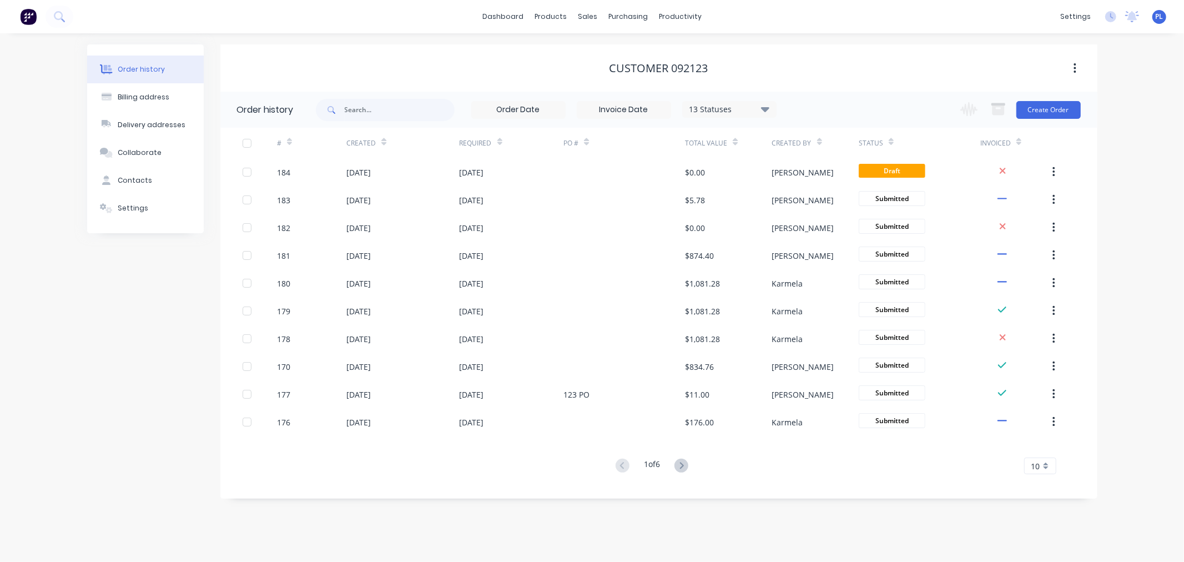
click at [622, 164] on div at bounding box center [624, 172] width 122 height 28
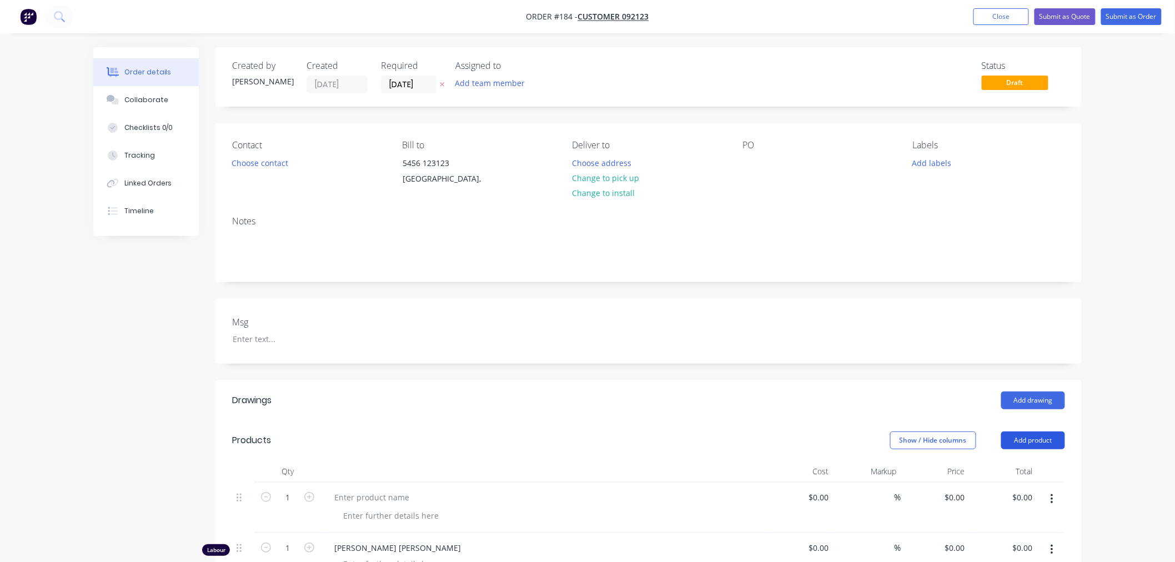
click at [1018, 439] on button "Add product" at bounding box center [1033, 440] width 64 height 18
click at [1010, 463] on div "Product catalogue" at bounding box center [1011, 468] width 85 height 16
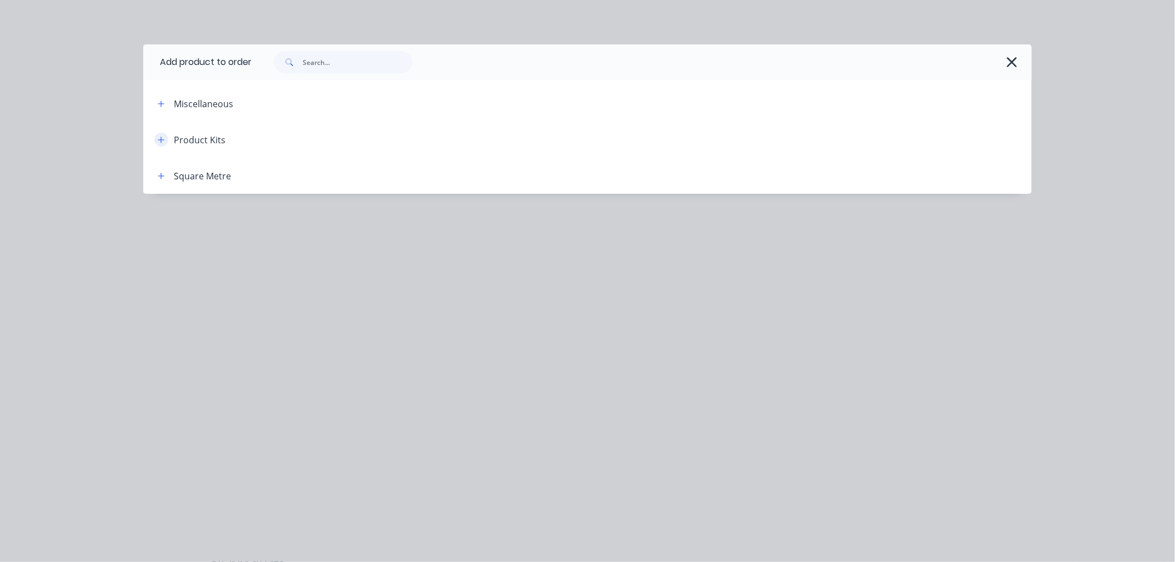
click at [167, 140] on button "button" at bounding box center [161, 140] width 14 height 14
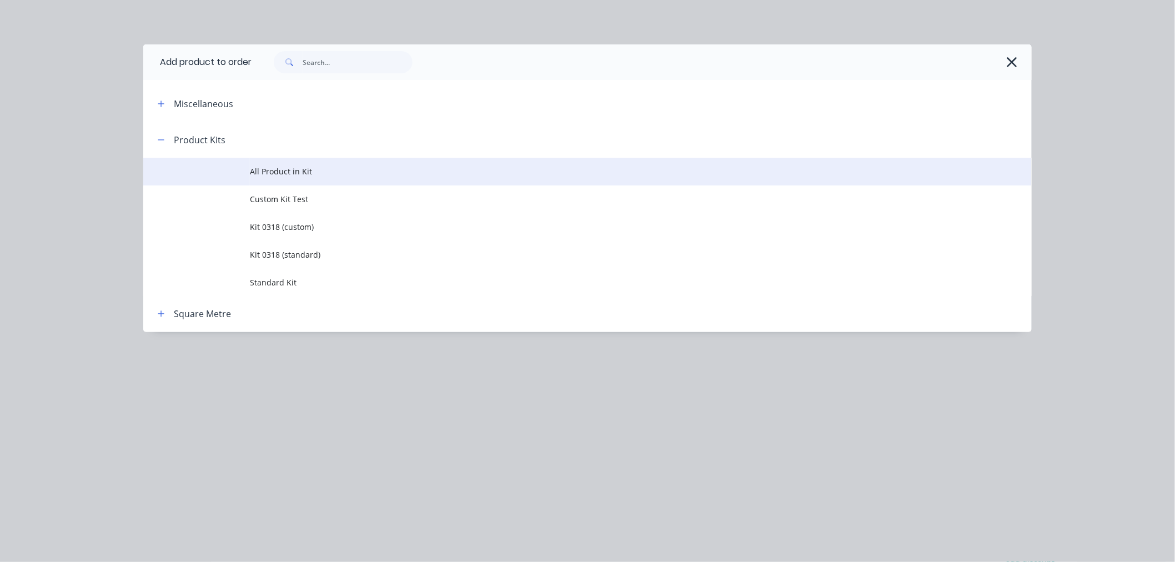
scroll to position [354, 0]
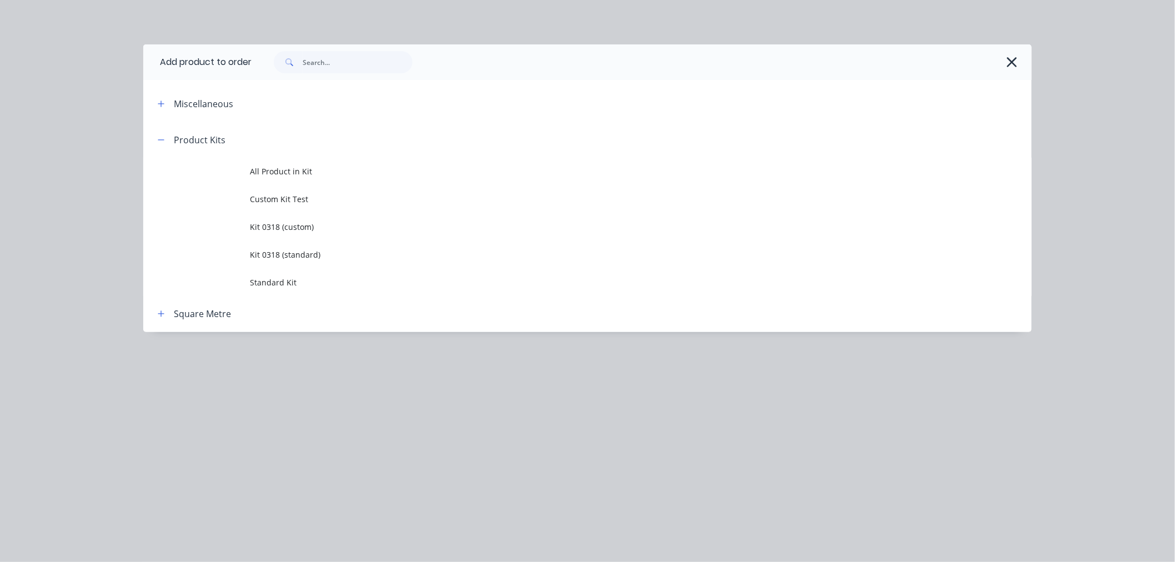
click at [269, 269] on td "Standard Kit" at bounding box center [641, 282] width 782 height 28
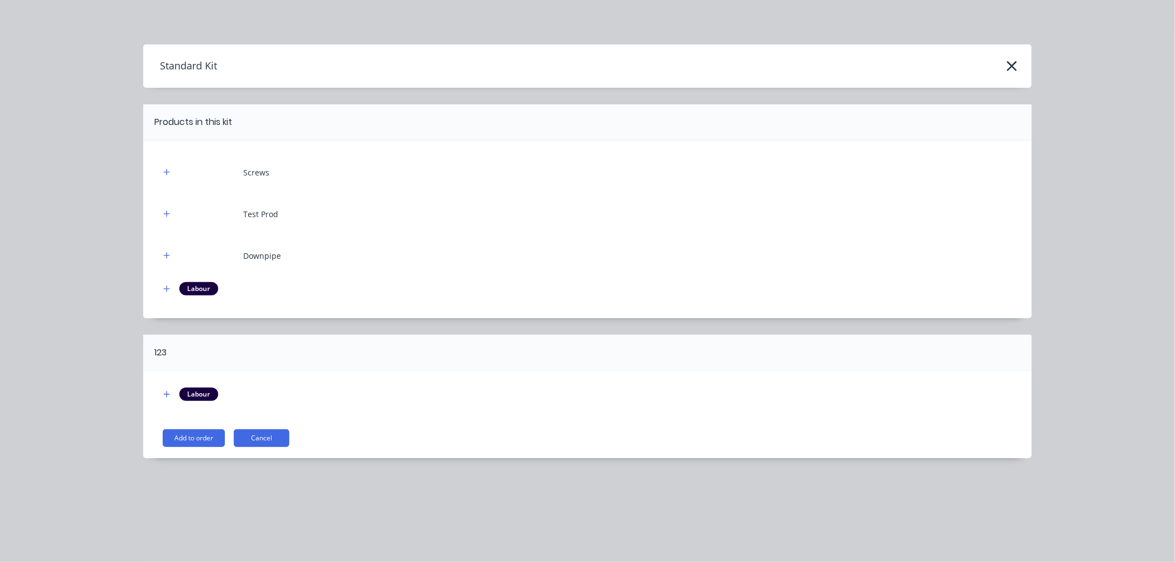
click at [185, 450] on div "Labour Add to order Cancel" at bounding box center [587, 414] width 888 height 87
click at [190, 446] on button "Add to order" at bounding box center [194, 438] width 62 height 18
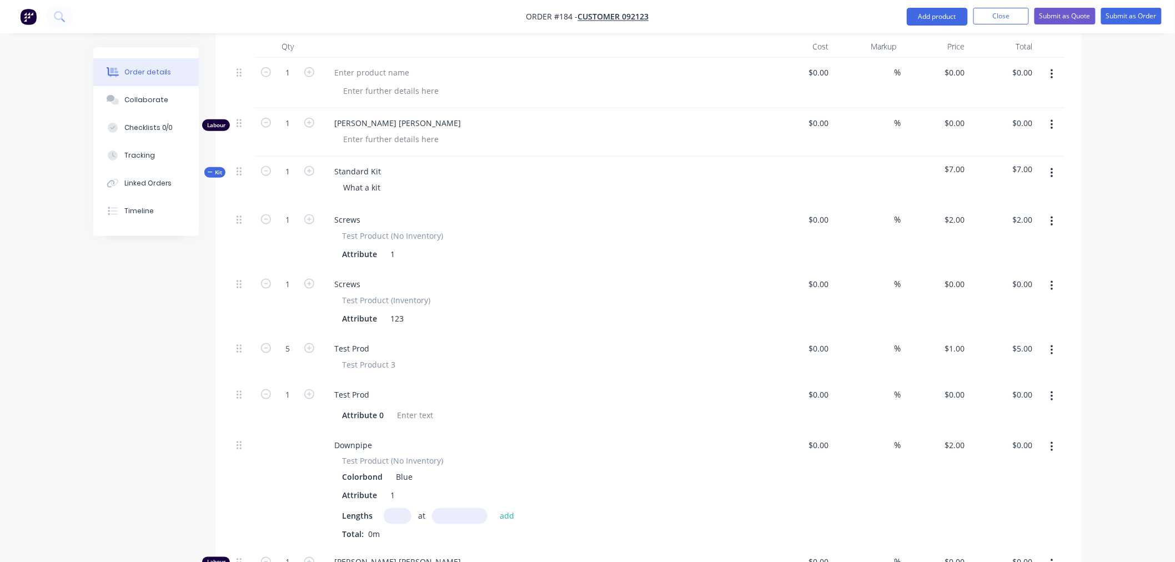
scroll to position [601, 0]
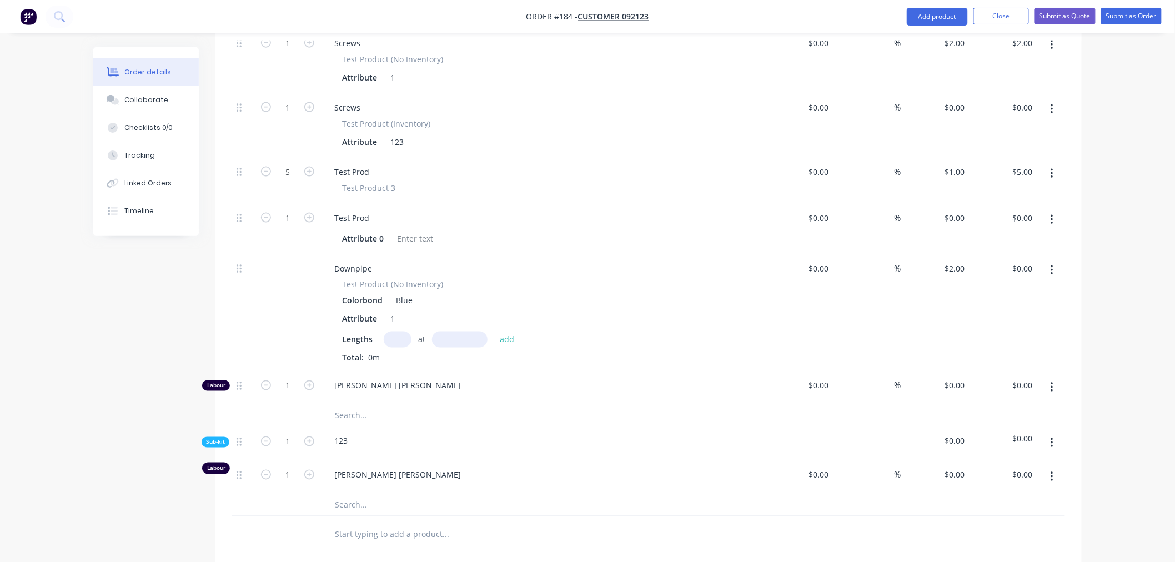
click at [401, 345] on input "text" at bounding box center [398, 339] width 28 height 16
type input "3"
click at [450, 338] on input "text" at bounding box center [460, 339] width 56 height 16
type input "1234mm"
click at [507, 344] on button "add" at bounding box center [507, 338] width 26 height 15
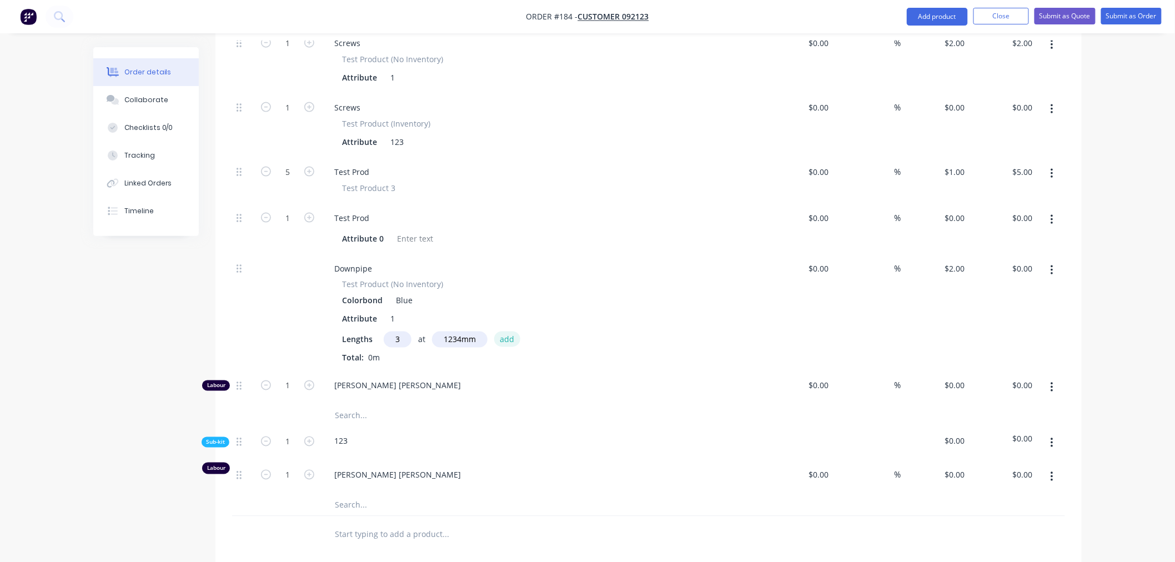
type input "$7.40"
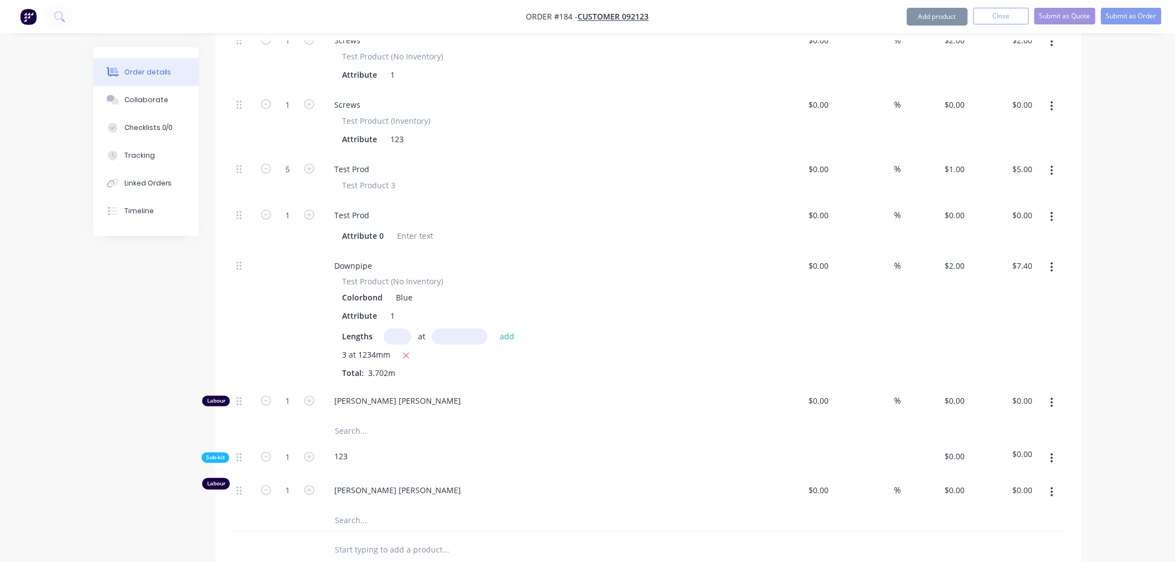
scroll to position [293, 0]
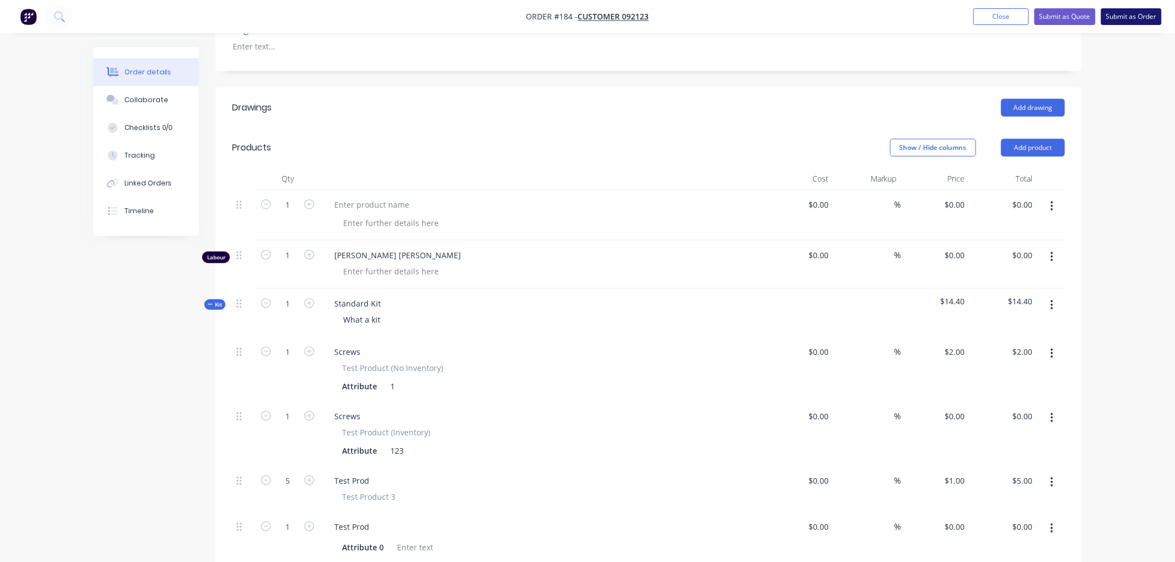
click at [1128, 9] on button "Submit as Order" at bounding box center [1131, 16] width 61 height 17
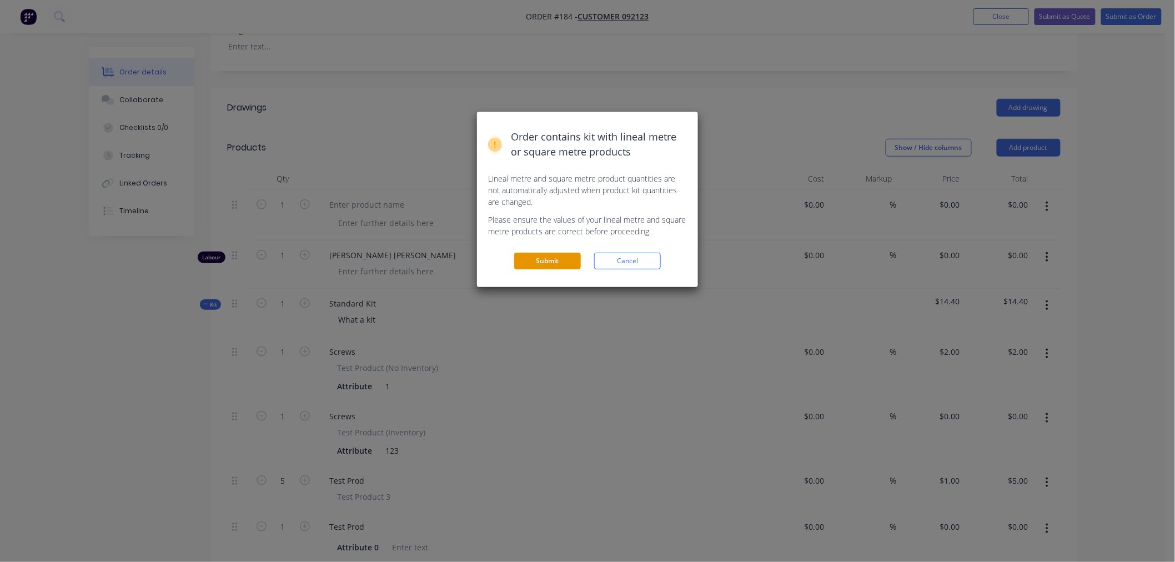
click at [547, 259] on button "Submit" at bounding box center [547, 261] width 67 height 17
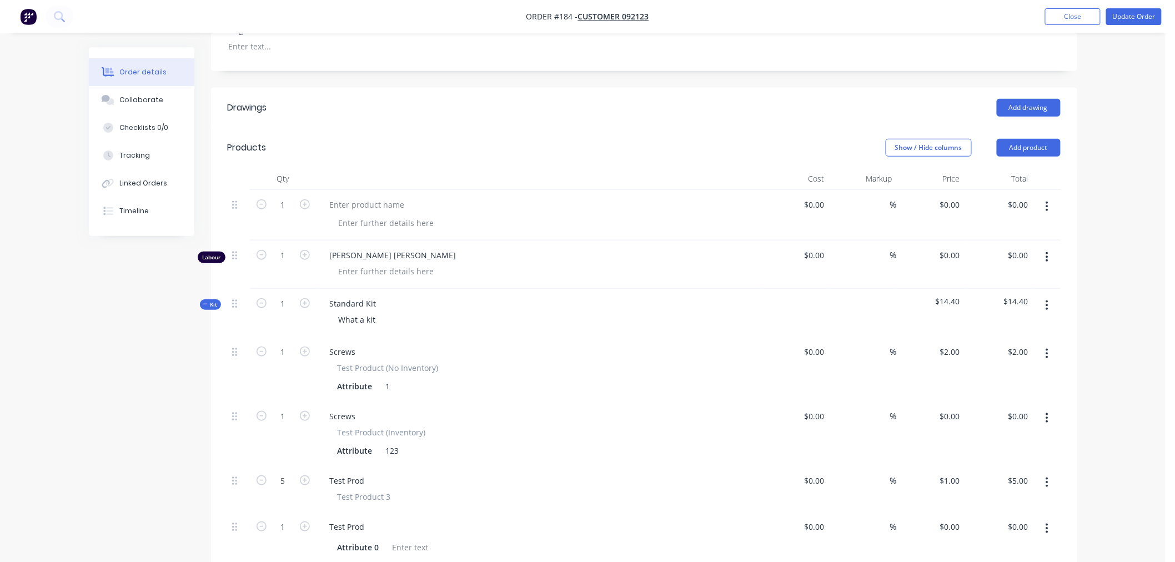
scroll to position [291, 0]
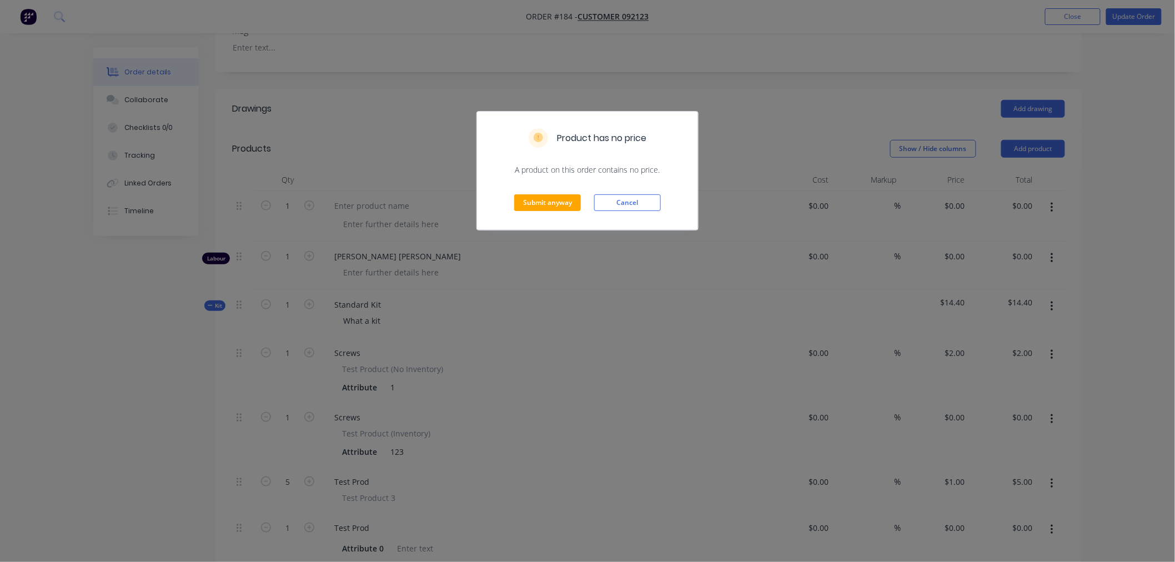
click at [556, 190] on div "Submit anyway Cancel" at bounding box center [587, 202] width 221 height 54
click at [565, 202] on button "Submit anyway" at bounding box center [547, 202] width 67 height 17
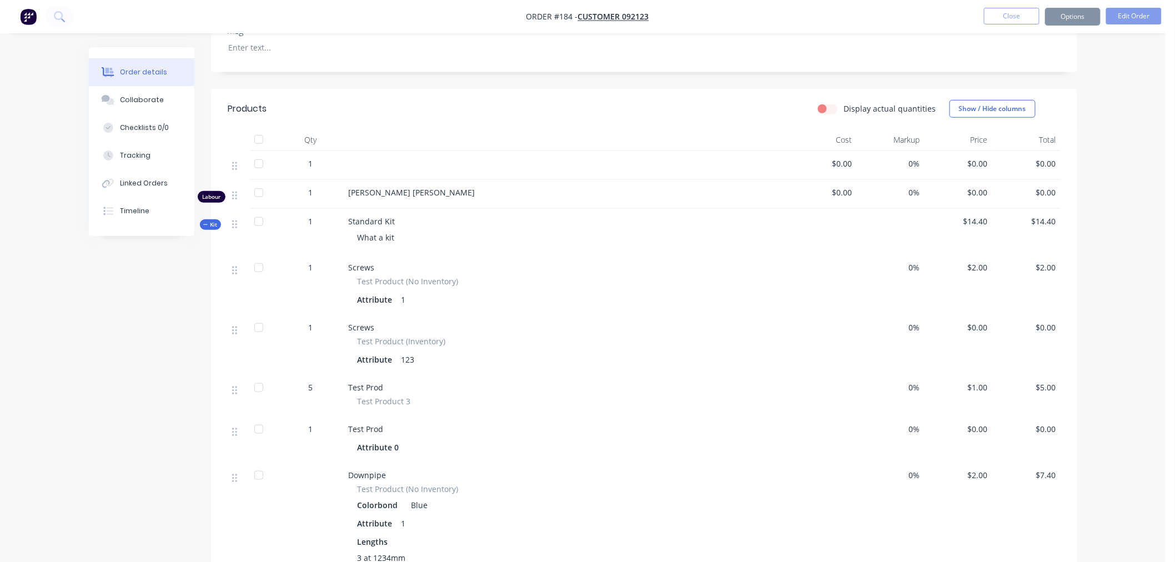
scroll to position [293, 0]
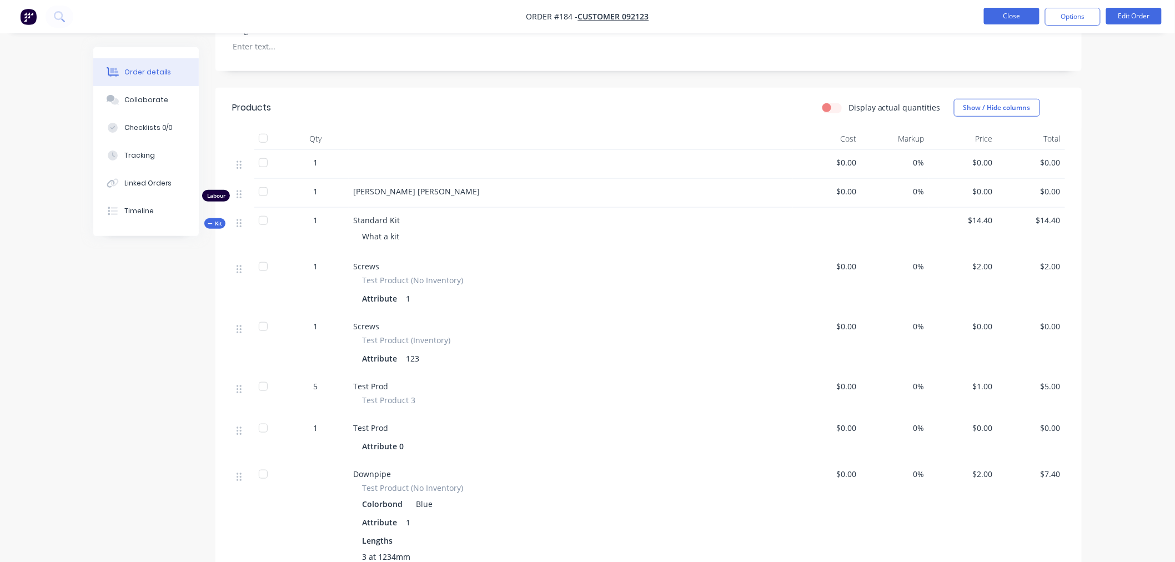
click at [1011, 13] on button "Close" at bounding box center [1012, 16] width 56 height 17
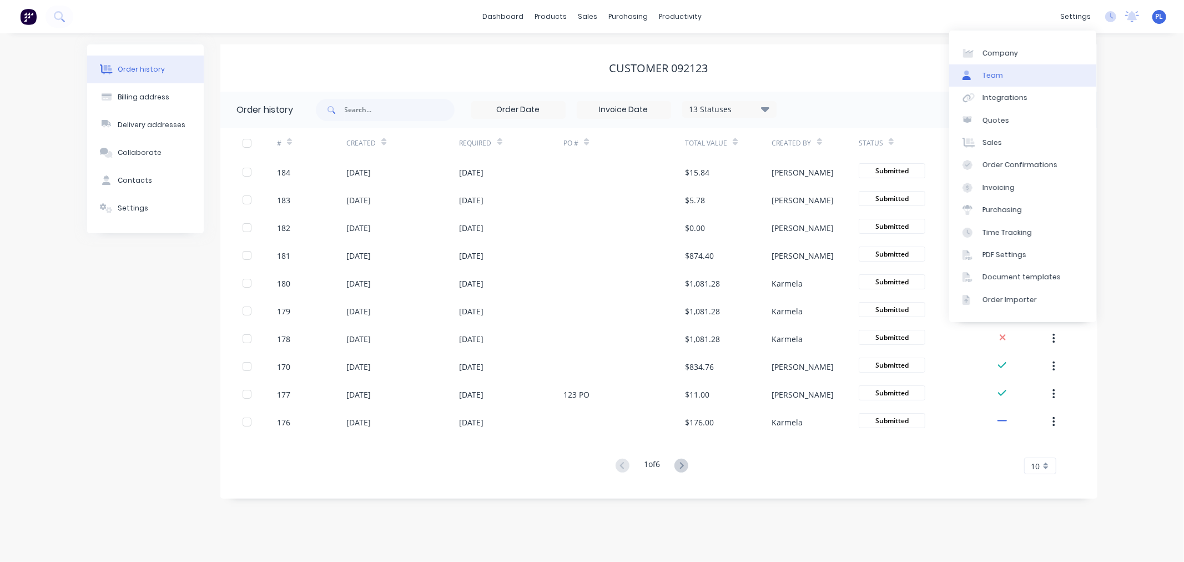
click at [1014, 70] on link "Team" at bounding box center [1022, 75] width 147 height 22
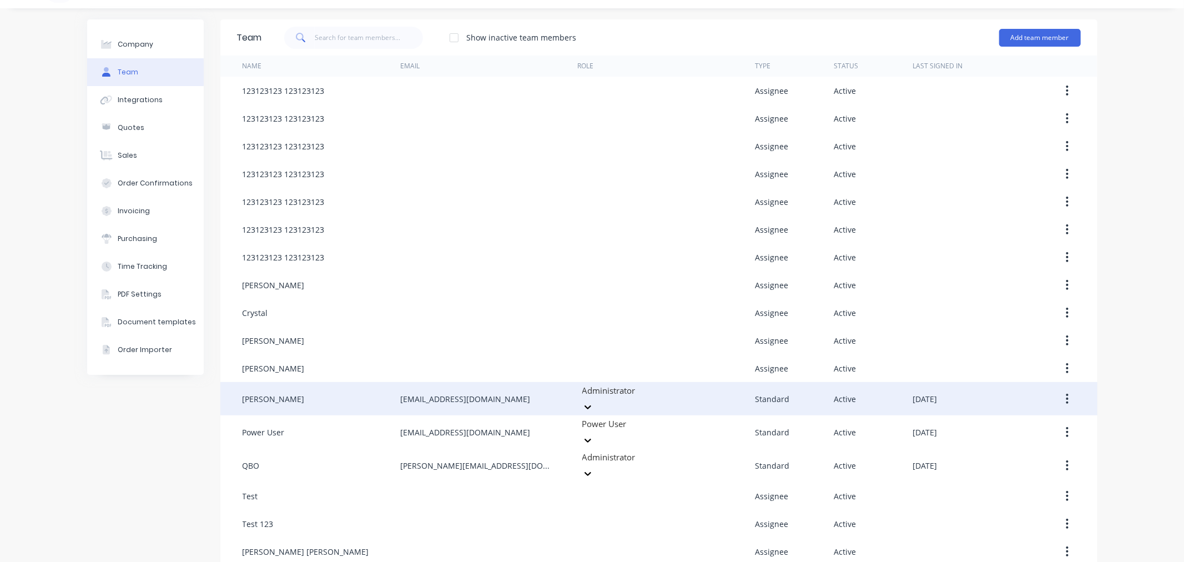
scroll to position [51, 0]
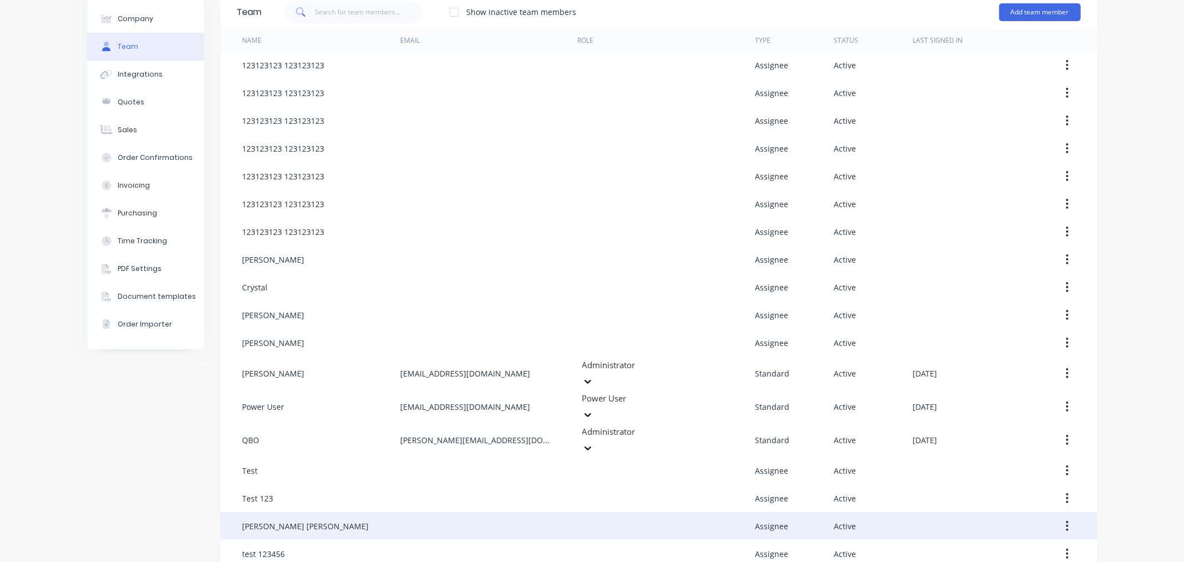
drag, startPoint x: 1066, startPoint y: 507, endPoint x: 1058, endPoint y: 519, distance: 14.8
click at [1065, 516] on button "button" at bounding box center [1067, 526] width 26 height 20
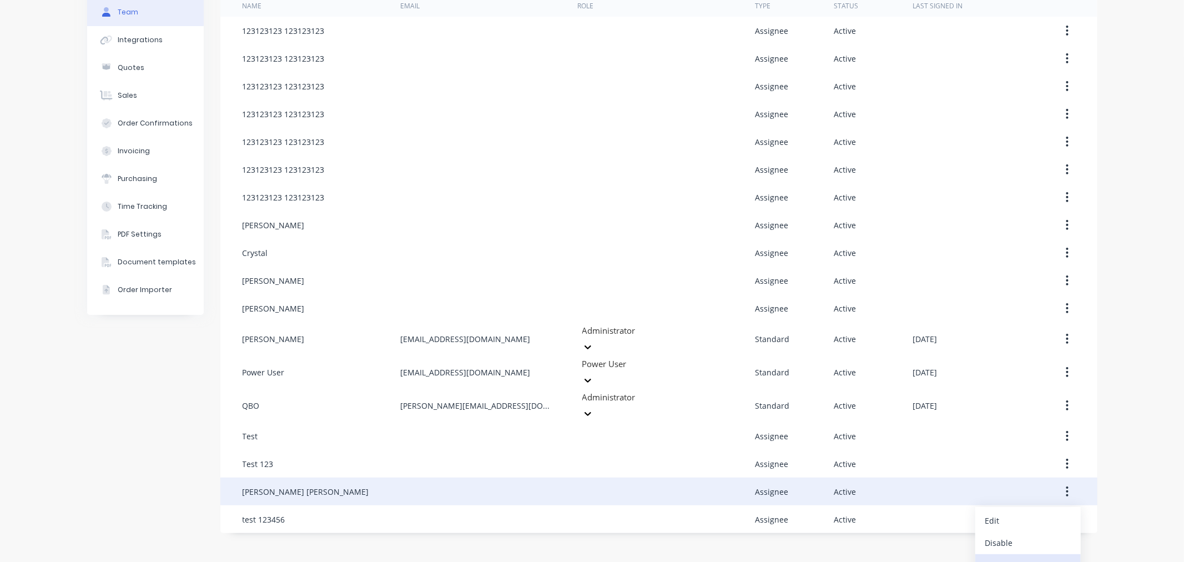
click at [1016, 557] on div "Delete" at bounding box center [1027, 565] width 85 height 16
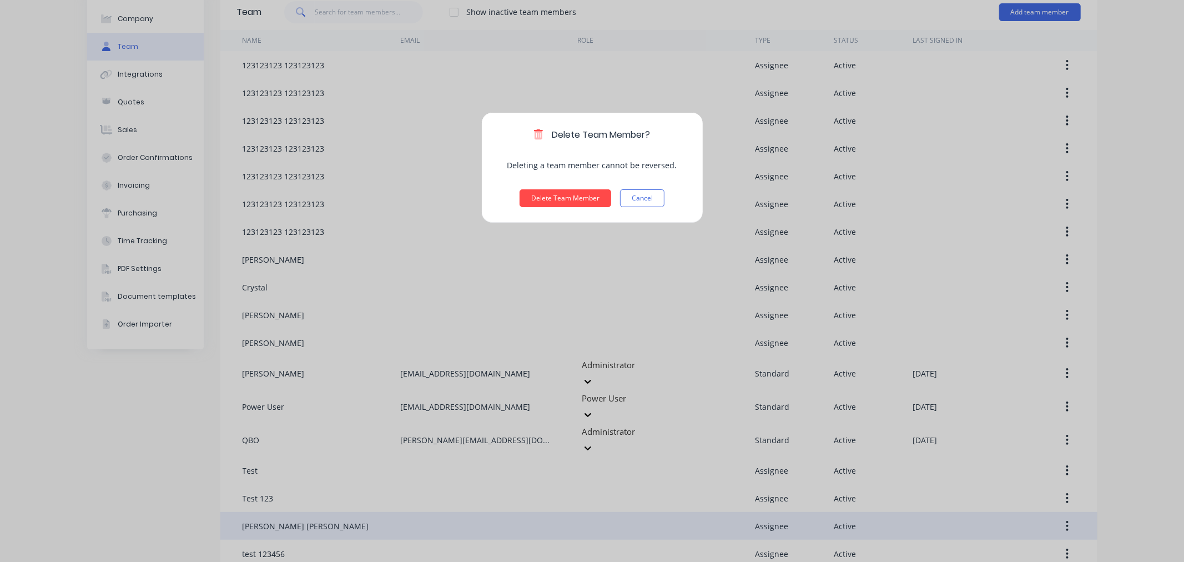
click at [545, 187] on div "Delete Team Member? Deleting a team member cannot be reversed. Delete Team Memb…" at bounding box center [592, 167] width 222 height 111
click at [551, 197] on button "Delete Team Member" at bounding box center [566, 198] width 92 height 18
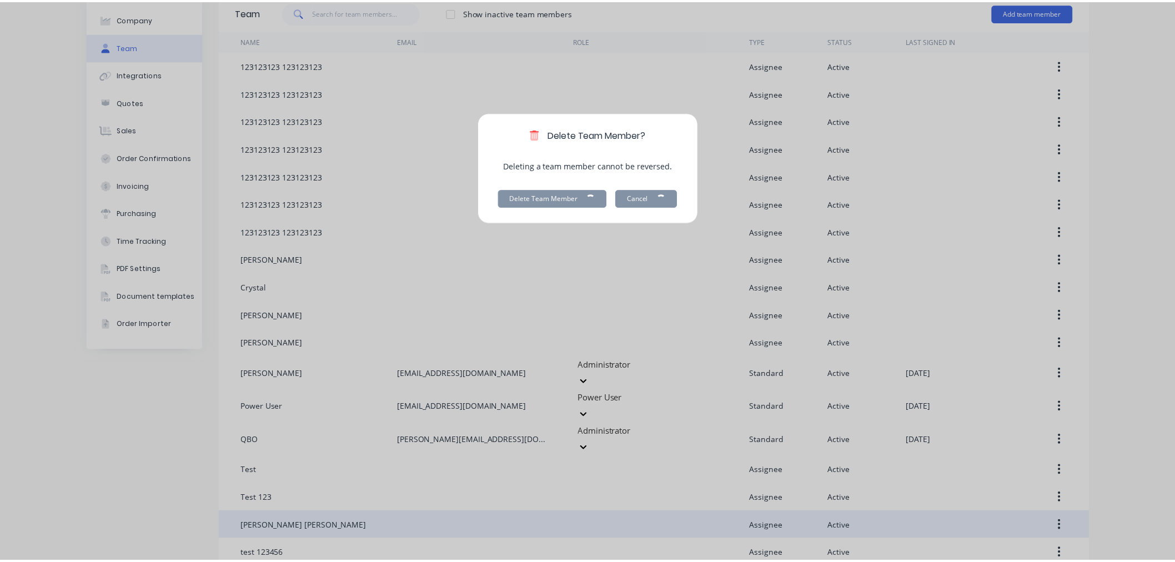
scroll to position [0, 0]
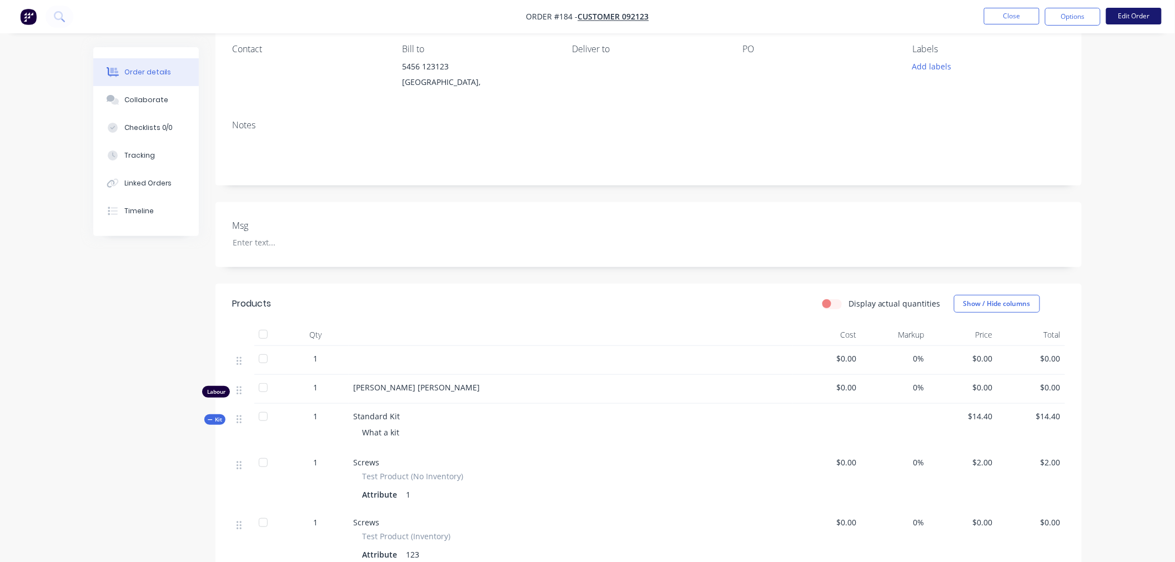
scroll to position [62, 0]
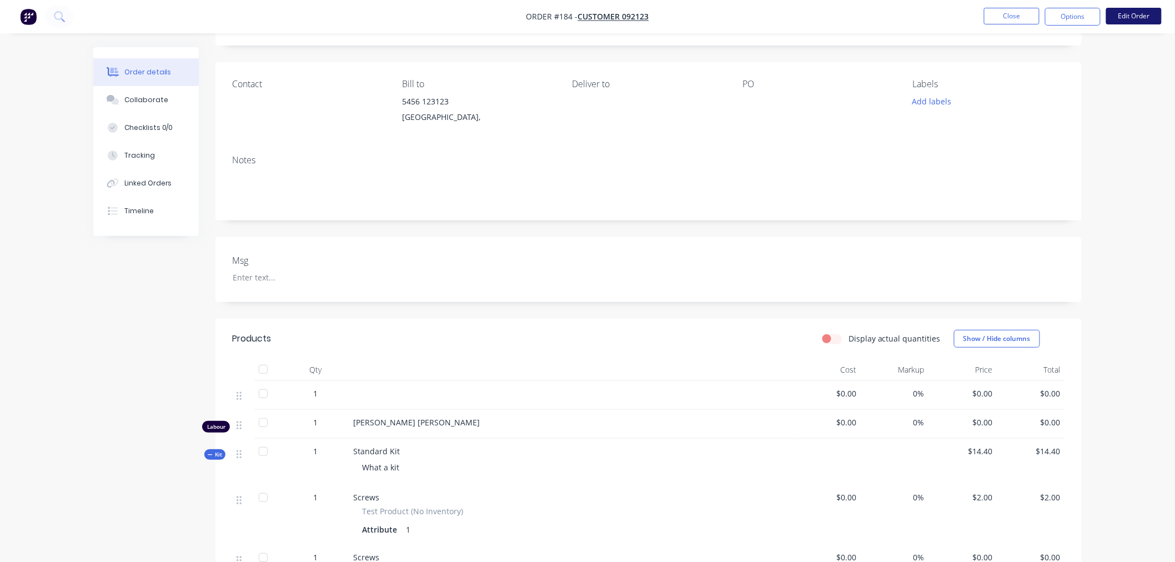
click at [1134, 12] on button "Edit Order" at bounding box center [1134, 16] width 56 height 17
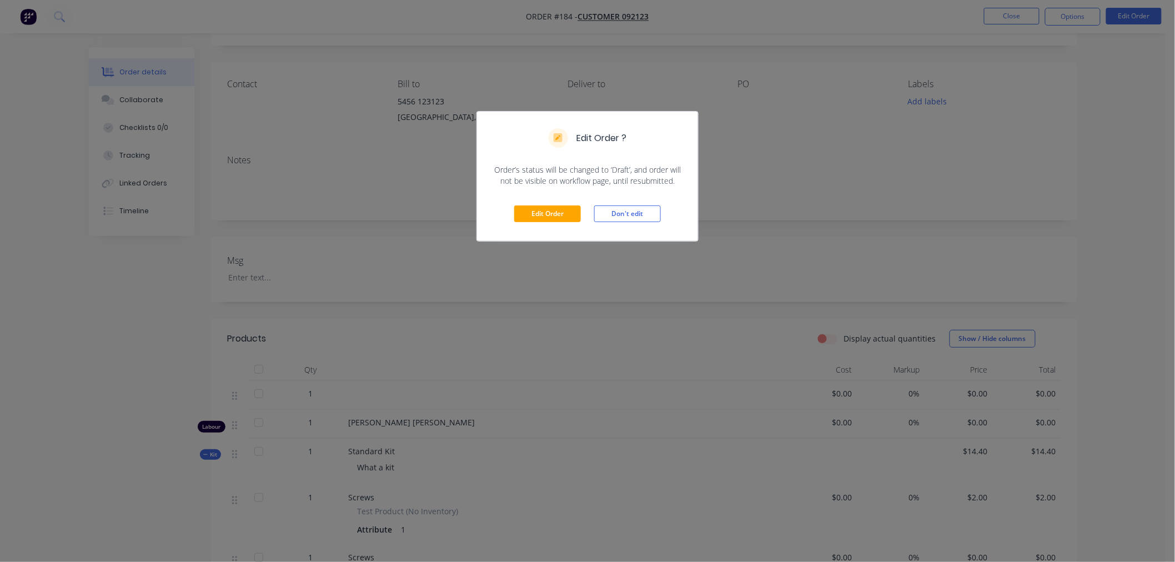
click at [568, 202] on div "Edit Order Don't edit" at bounding box center [587, 214] width 221 height 54
click at [561, 230] on div "Edit Order Don't edit" at bounding box center [587, 214] width 221 height 54
click at [550, 210] on button "Edit Order" at bounding box center [547, 213] width 67 height 17
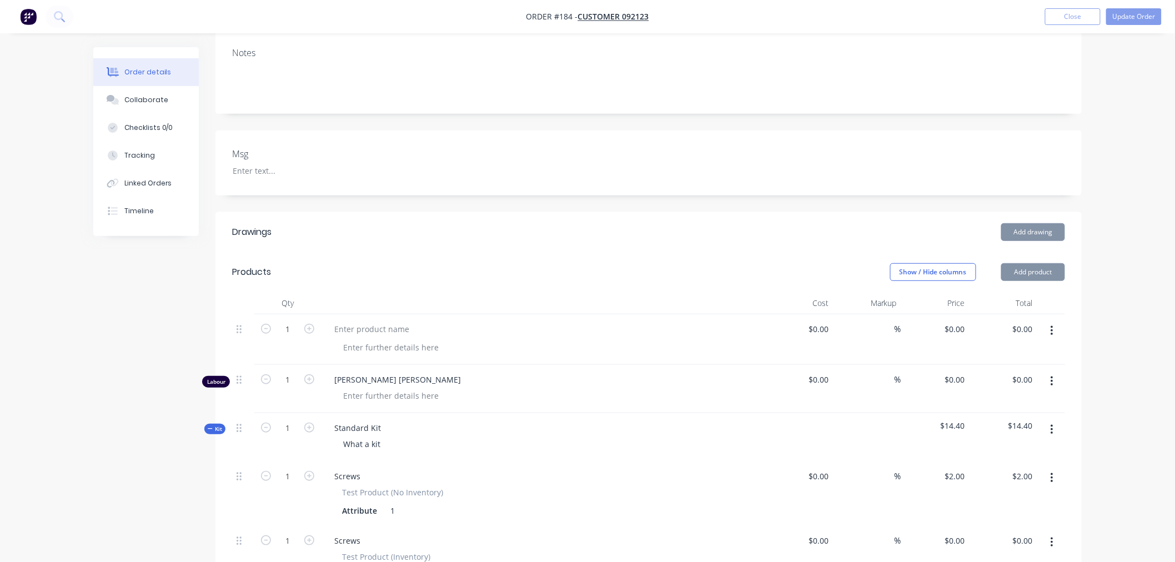
scroll to position [370, 0]
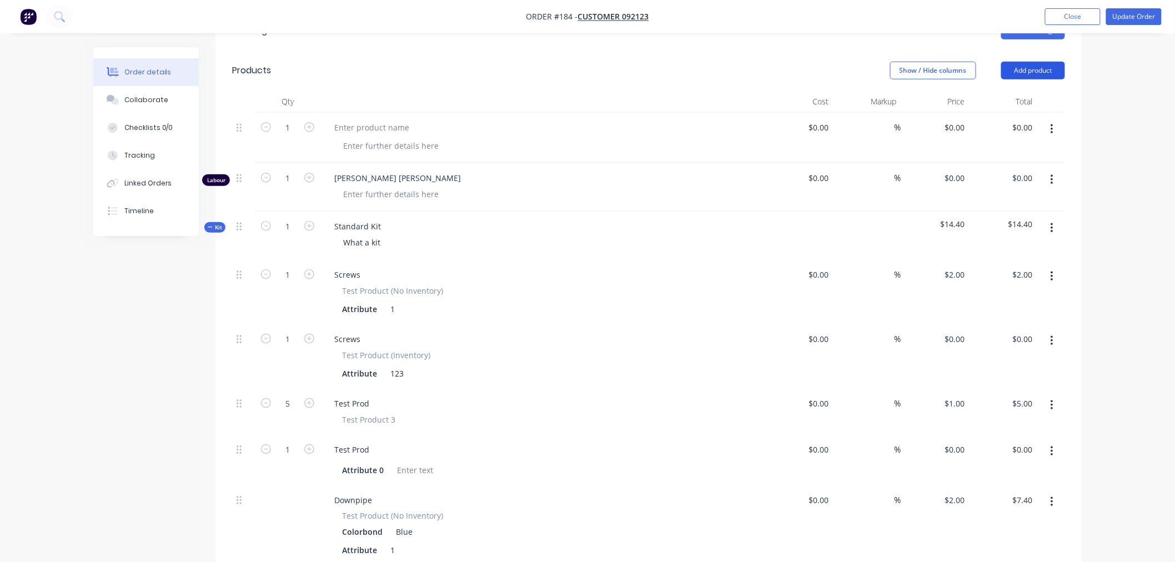
click at [1056, 74] on button "Add product" at bounding box center [1033, 71] width 64 height 18
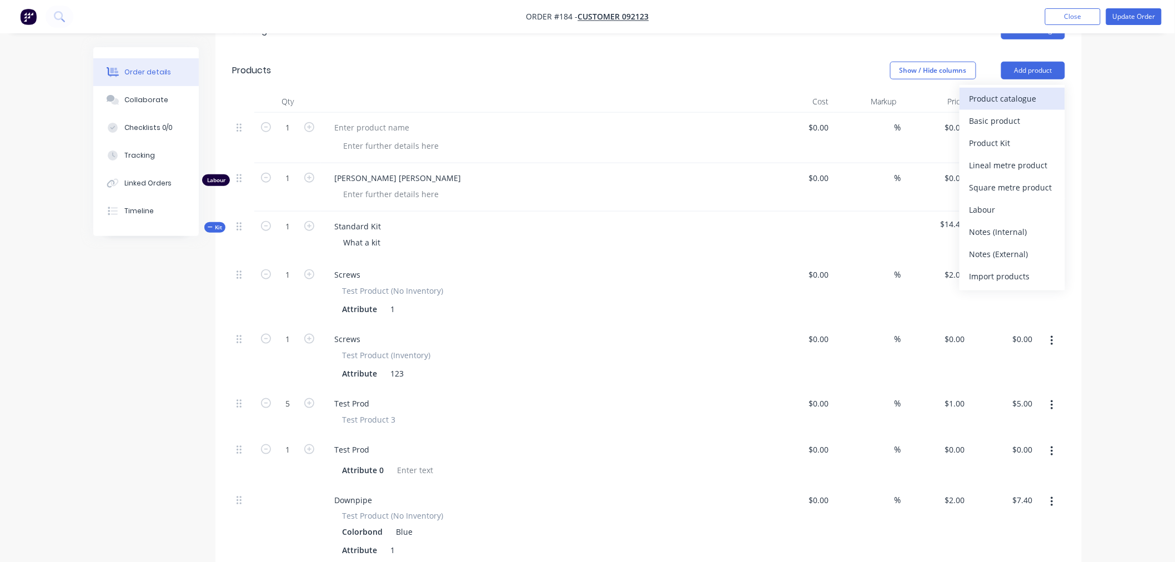
click at [1008, 99] on div "Product catalogue" at bounding box center [1011, 98] width 85 height 16
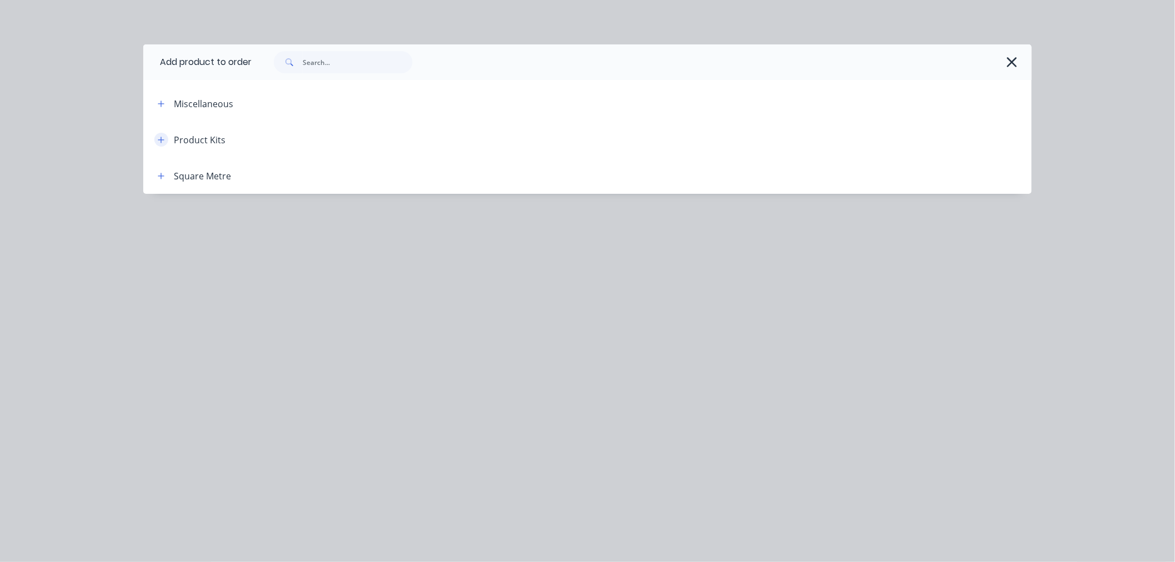
click at [162, 138] on button "button" at bounding box center [161, 140] width 14 height 14
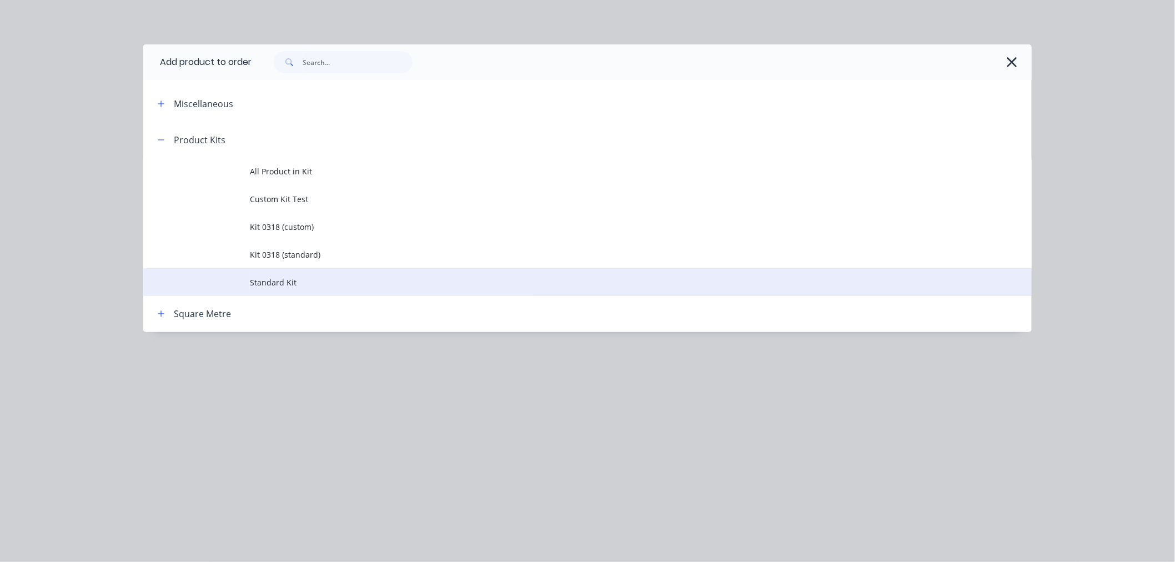
click at [278, 270] on td "Standard Kit" at bounding box center [641, 282] width 782 height 28
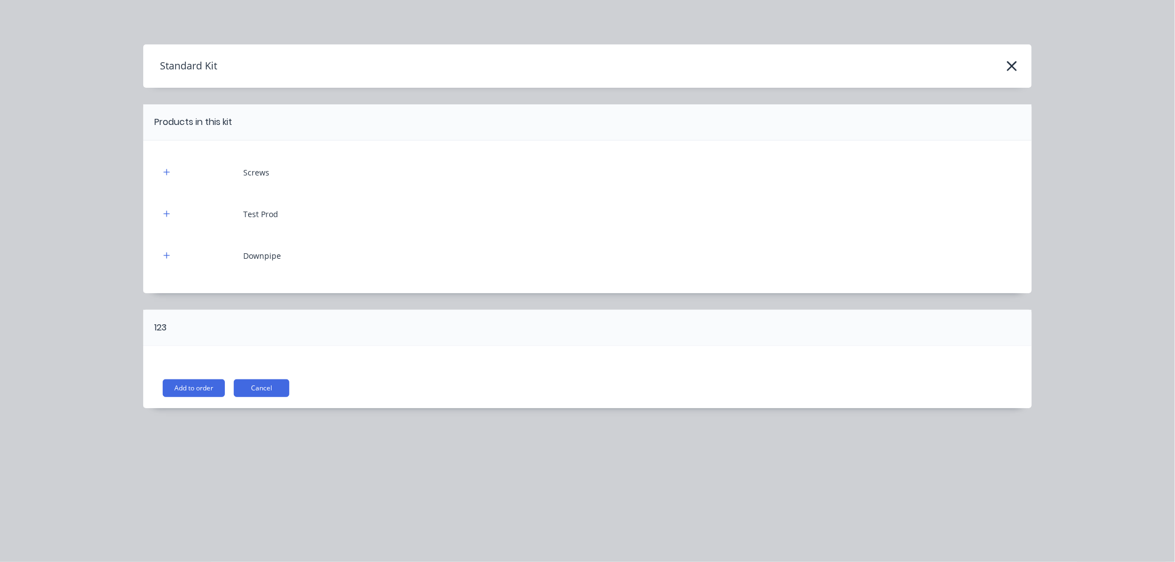
click at [185, 390] on button "Add to order" at bounding box center [194, 388] width 62 height 18
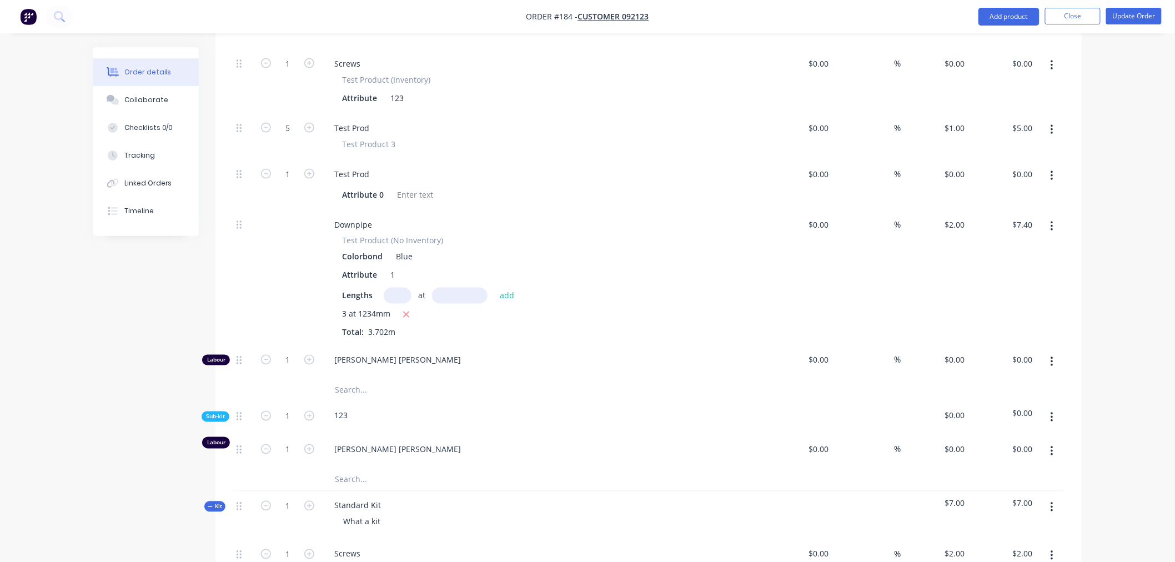
scroll to position [809, 0]
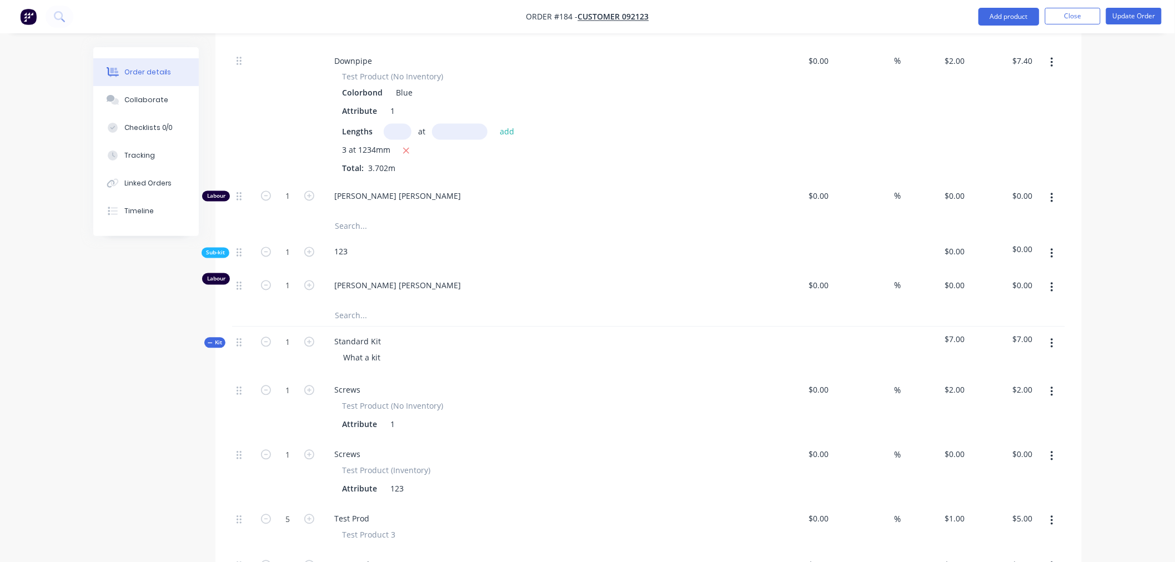
click at [1042, 187] on div at bounding box center [1051, 199] width 28 height 34
click at [1052, 201] on icon "button" at bounding box center [1051, 198] width 3 height 12
drag, startPoint x: 790, startPoint y: 295, endPoint x: 883, endPoint y: 182, distance: 146.3
click at [792, 275] on div "$0.00 $0.00" at bounding box center [799, 288] width 68 height 34
click at [1122, 19] on button "Update Order" at bounding box center [1134, 16] width 56 height 17
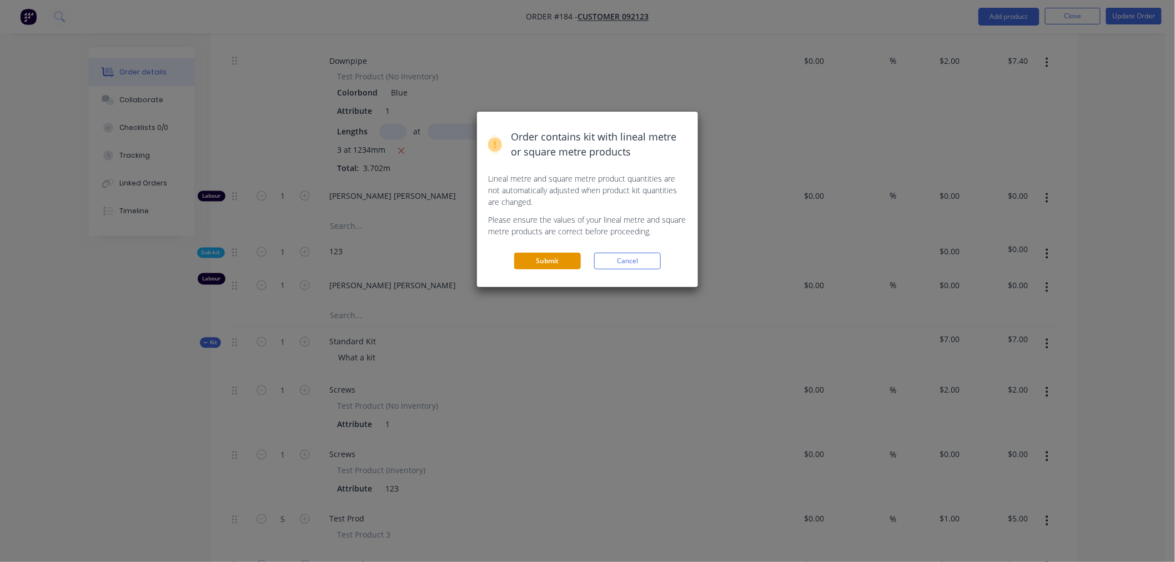
click at [540, 258] on button "Submit" at bounding box center [547, 261] width 67 height 17
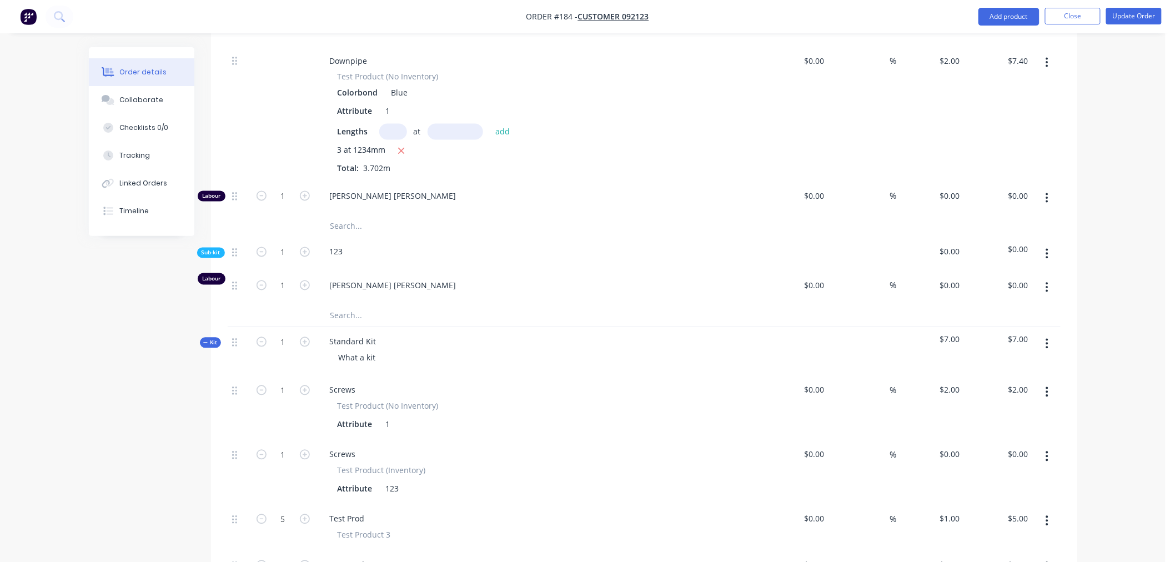
scroll to position [848, 0]
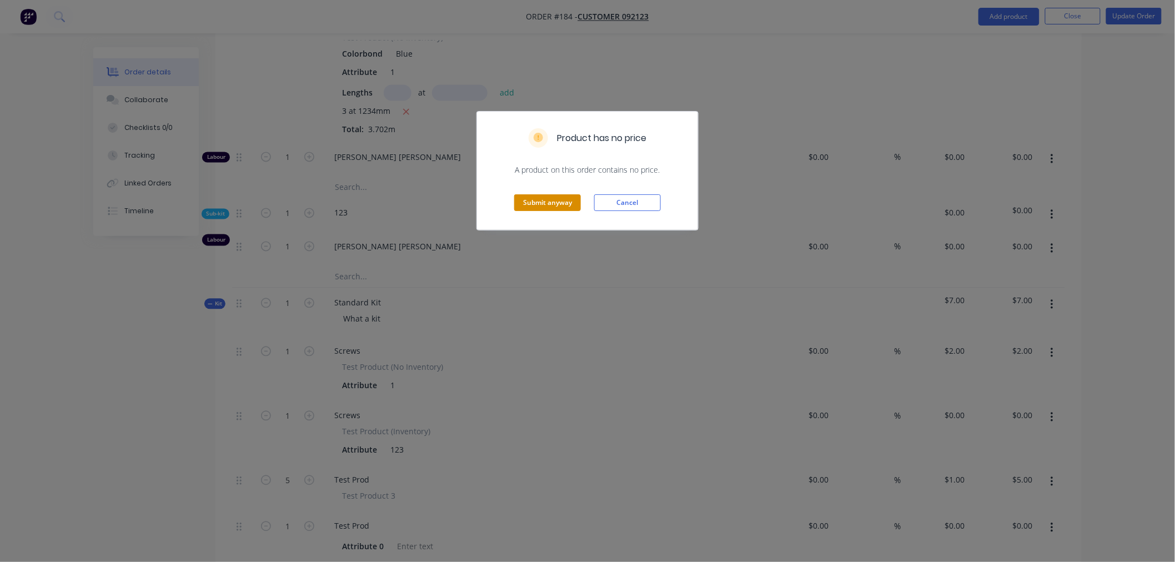
click at [526, 205] on button "Submit anyway" at bounding box center [547, 202] width 67 height 17
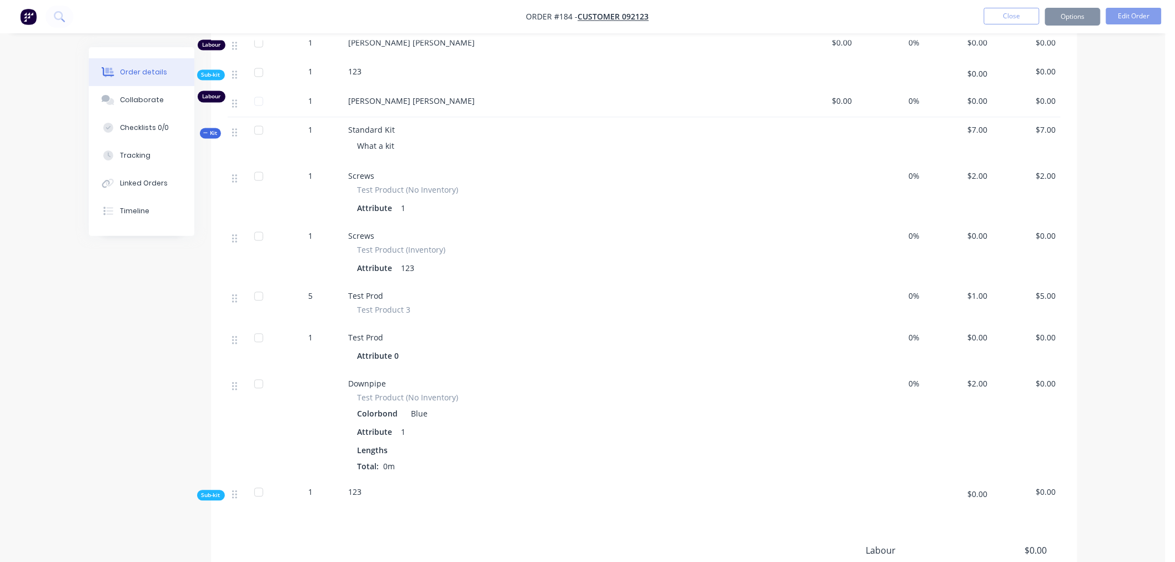
scroll to position [809, 0]
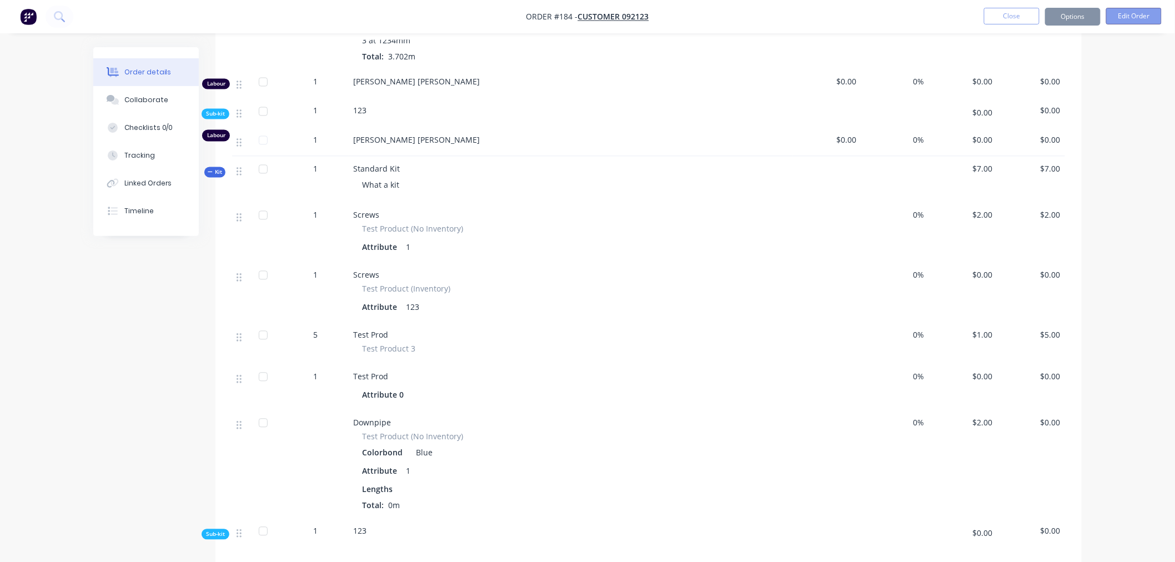
click at [1134, 16] on button "Edit Order" at bounding box center [1134, 16] width 56 height 17
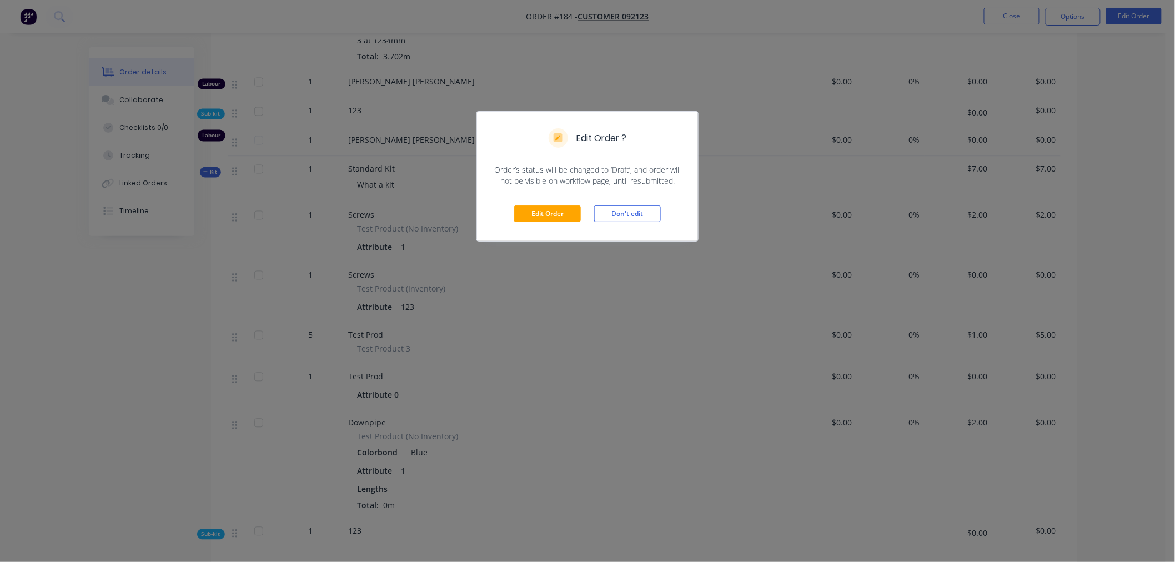
click at [578, 204] on div "Edit Order Don't edit" at bounding box center [587, 214] width 221 height 54
click at [560, 211] on button "Edit Order" at bounding box center [547, 213] width 67 height 17
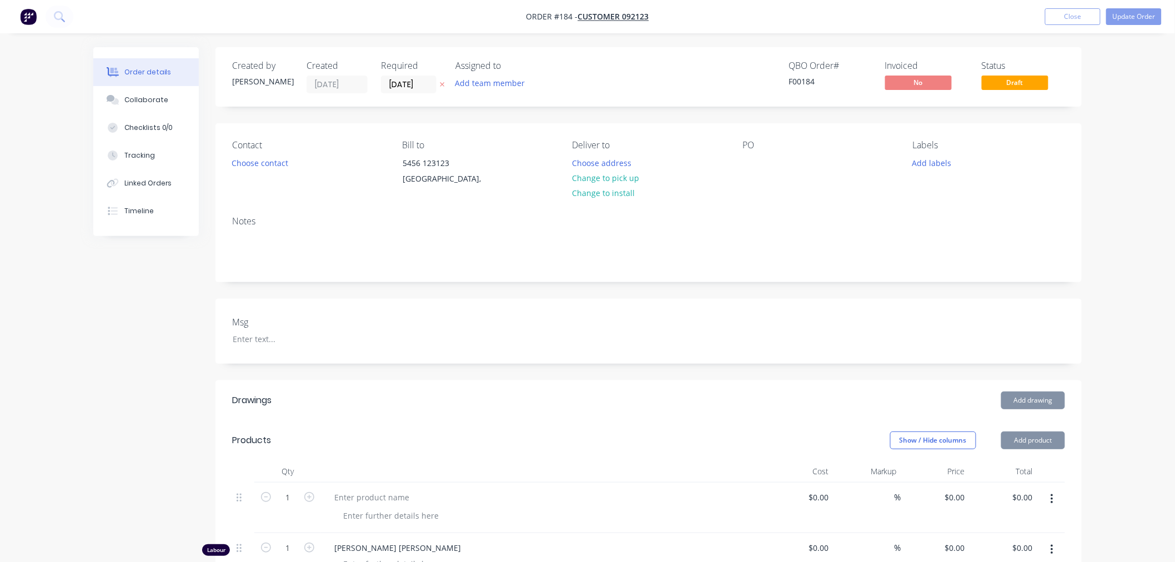
scroll to position [370, 0]
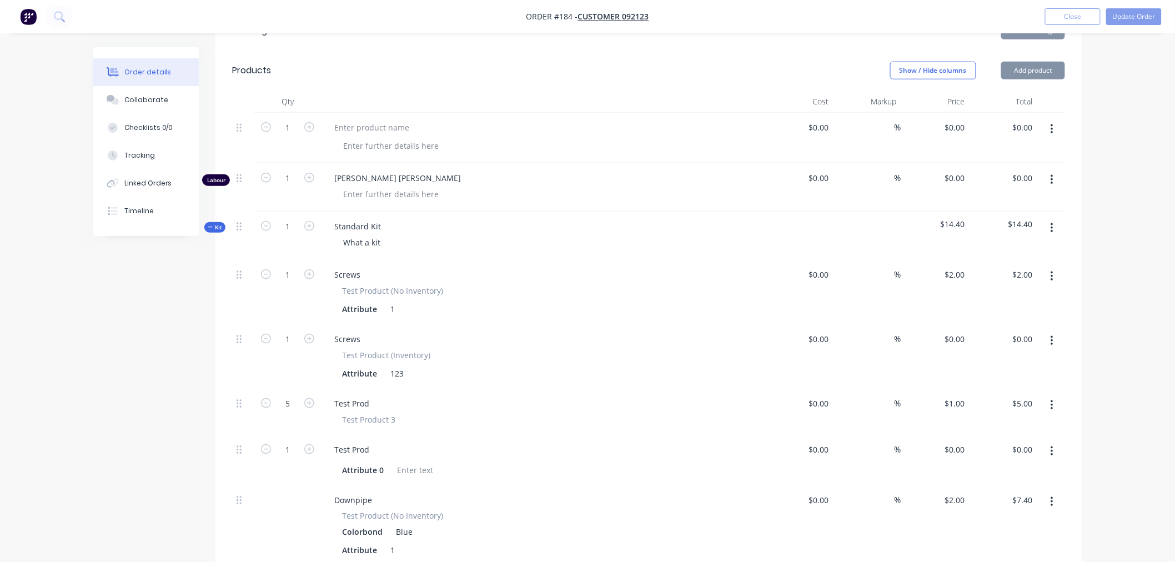
click at [1051, 177] on icon "button" at bounding box center [1051, 180] width 3 height 12
click at [983, 271] on div "Delete" at bounding box center [1011, 276] width 85 height 16
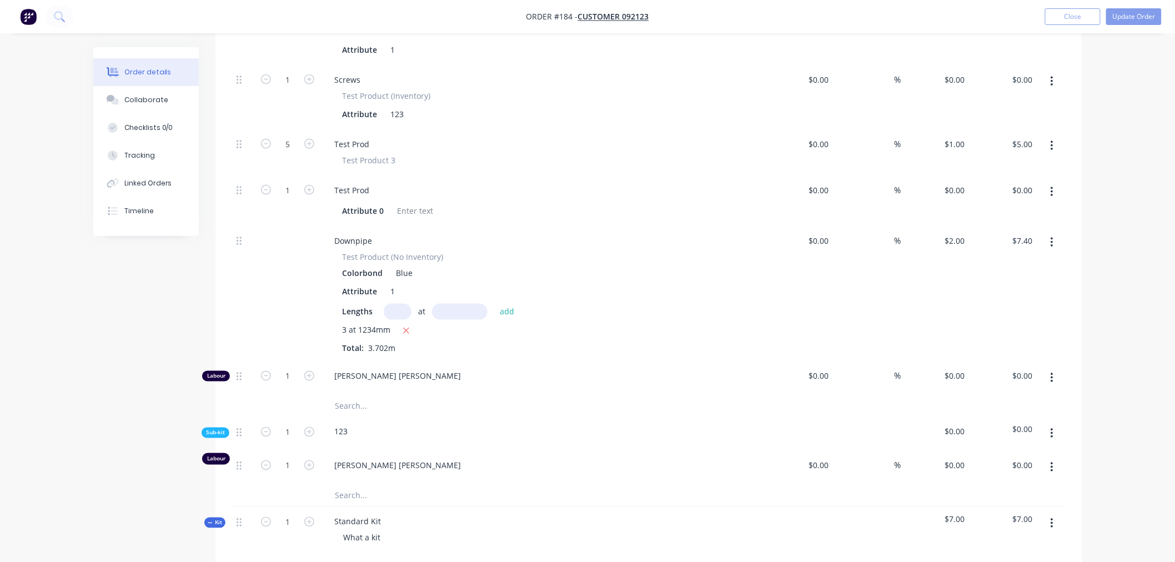
scroll to position [678, 0]
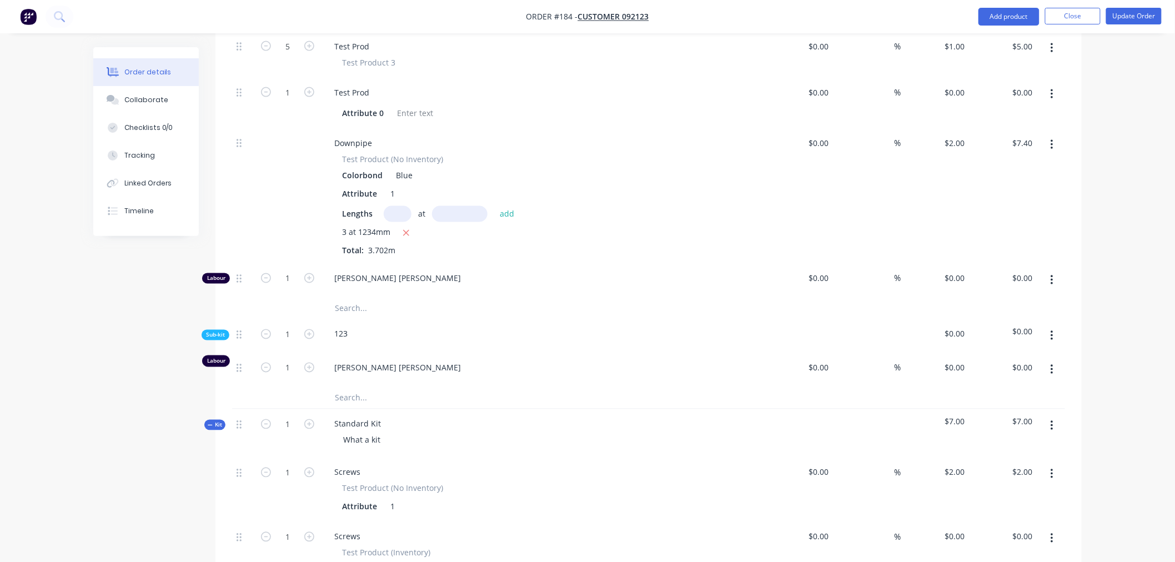
click at [1052, 281] on button "button" at bounding box center [1052, 280] width 26 height 20
click at [985, 355] on div "Delete" at bounding box center [1011, 354] width 85 height 16
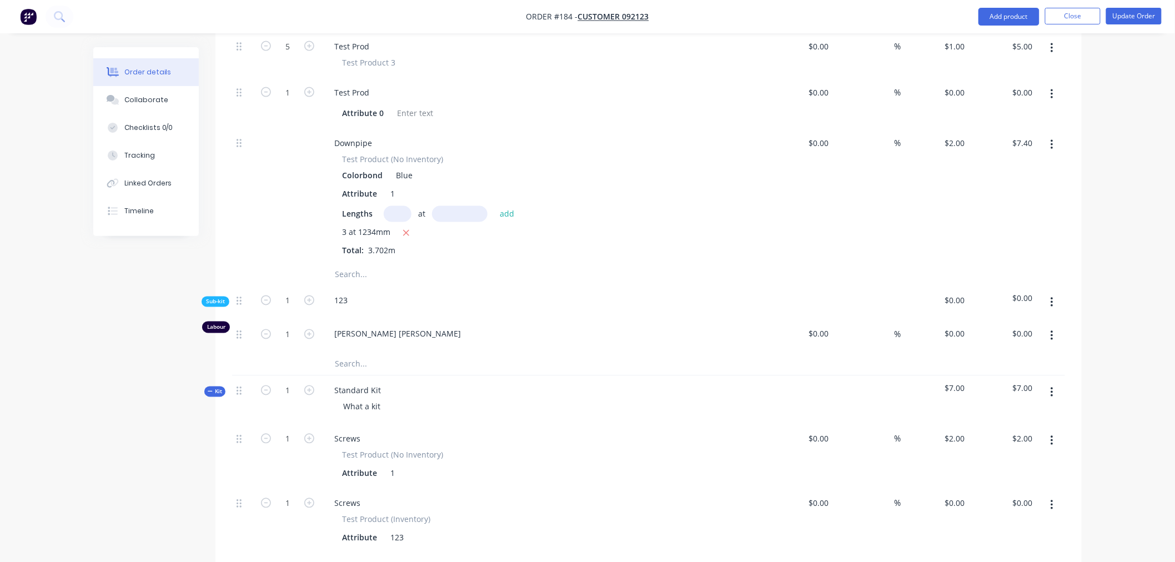
click at [1052, 334] on icon "button" at bounding box center [1051, 336] width 3 height 12
click at [1005, 407] on div "Delete" at bounding box center [1011, 409] width 85 height 16
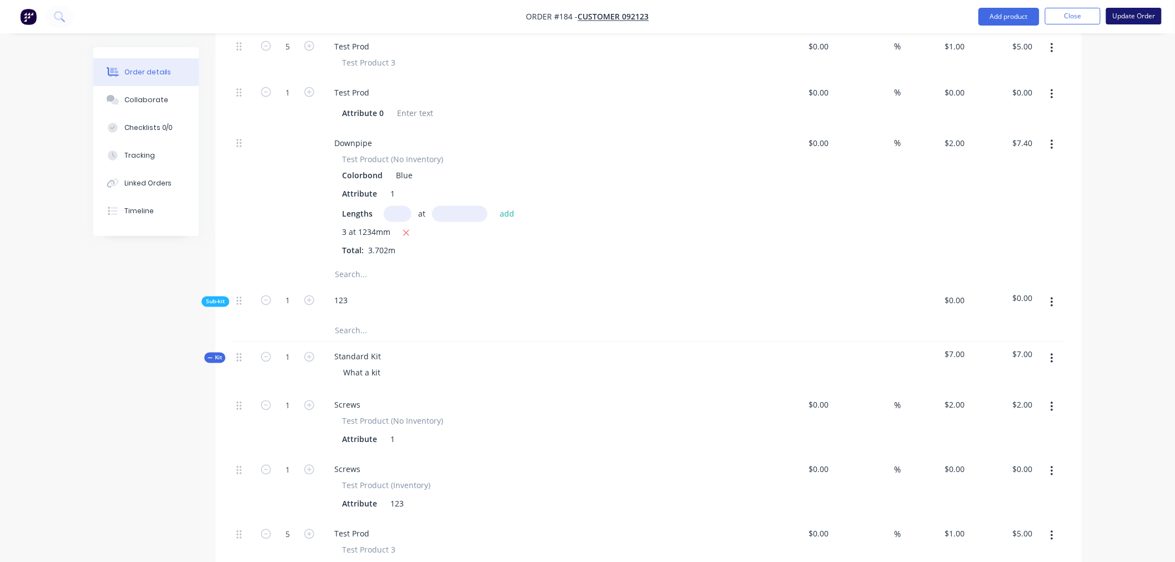
click at [1130, 13] on button "Update Order" at bounding box center [1134, 16] width 56 height 17
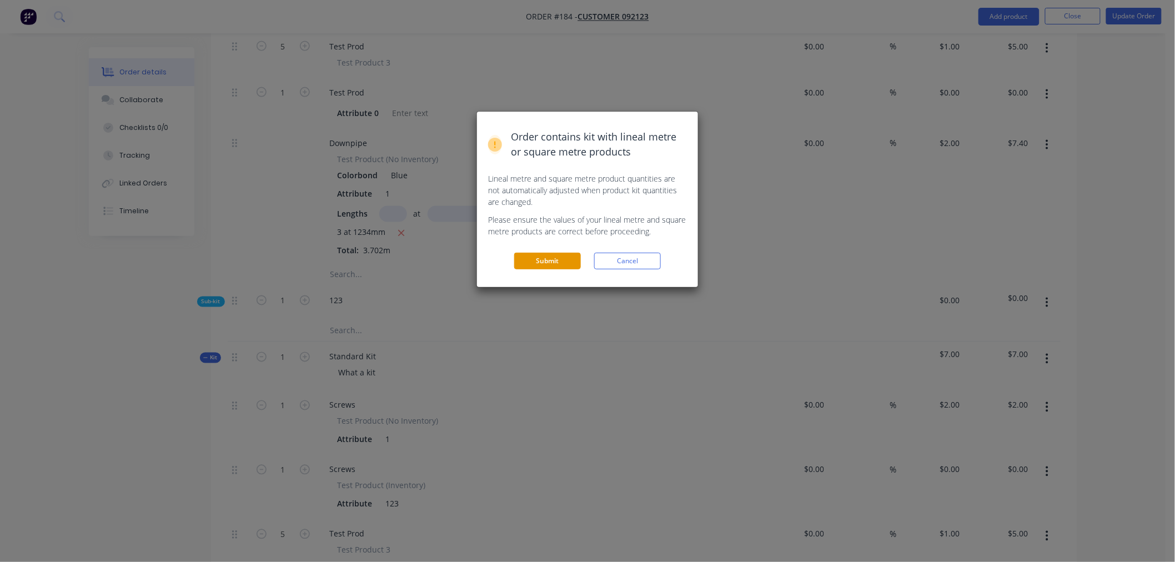
click at [544, 262] on button "Submit" at bounding box center [547, 261] width 67 height 17
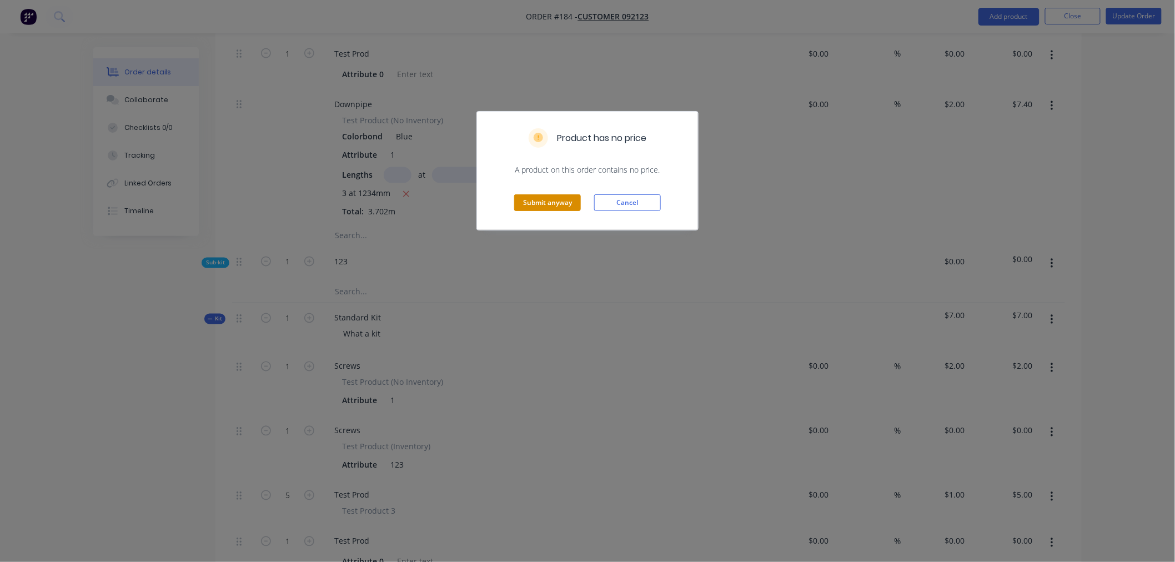
click at [537, 199] on button "Submit anyway" at bounding box center [547, 202] width 67 height 17
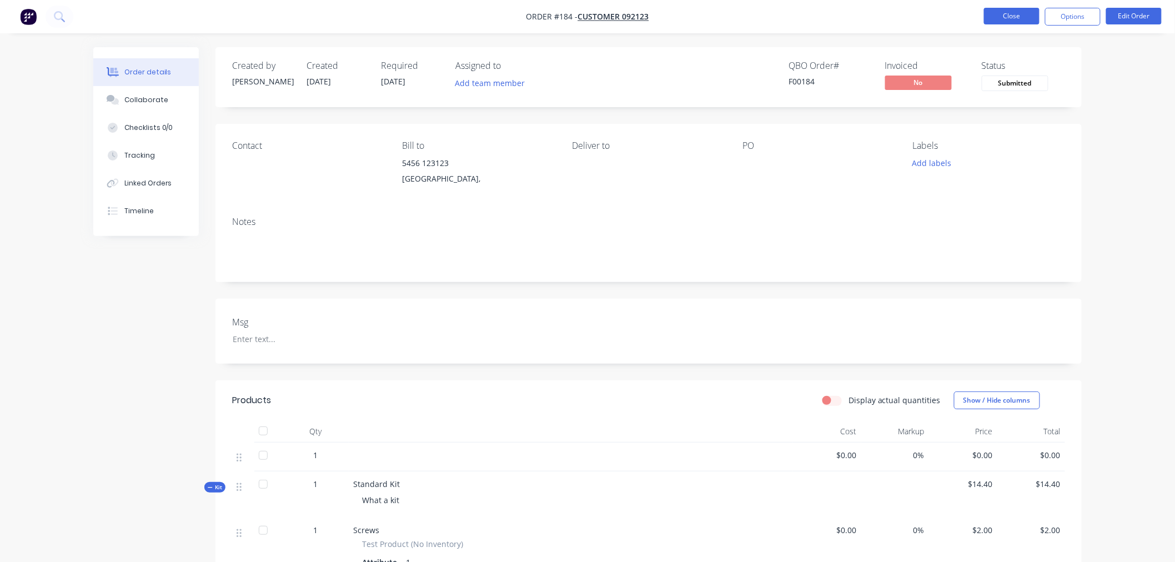
click at [1009, 21] on button "Close" at bounding box center [1012, 16] width 56 height 17
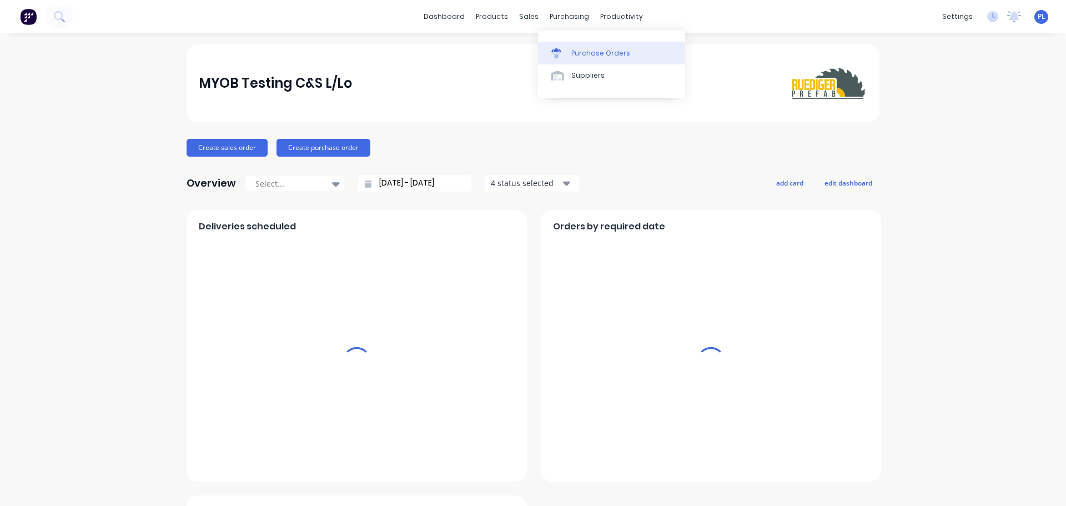
click at [580, 46] on link "Purchase Orders" at bounding box center [611, 53] width 147 height 22
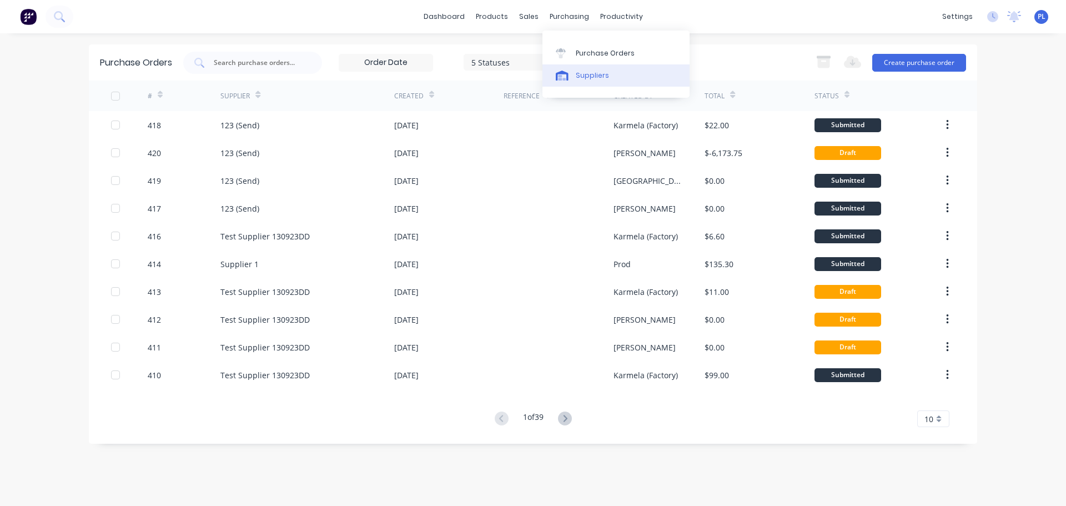
click at [580, 75] on div "Suppliers" at bounding box center [592, 75] width 33 height 10
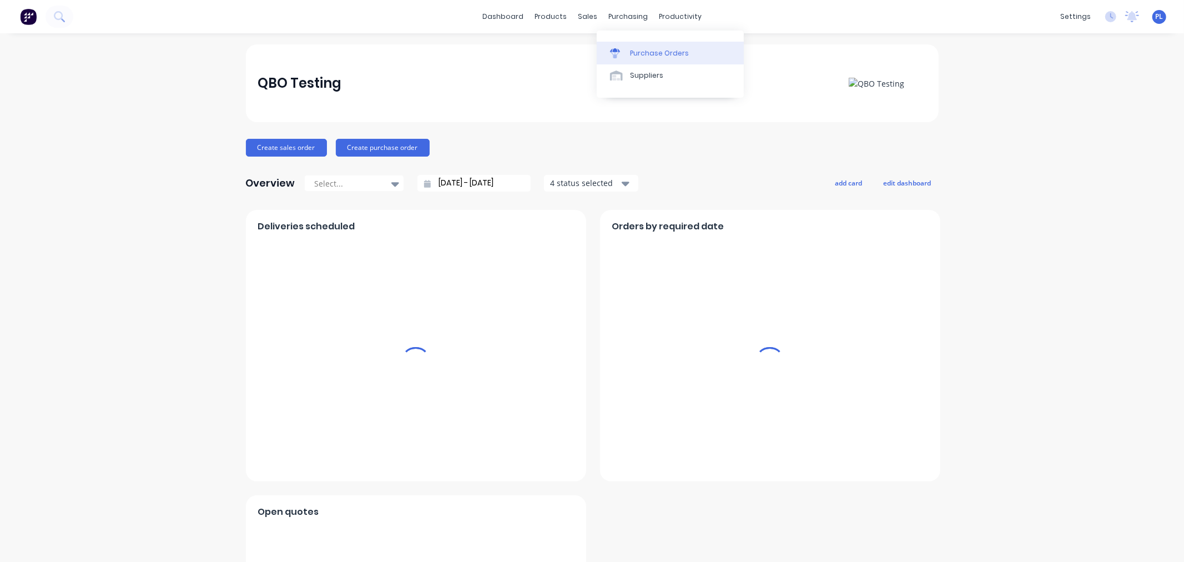
click at [644, 52] on div "Purchase Orders" at bounding box center [659, 53] width 59 height 10
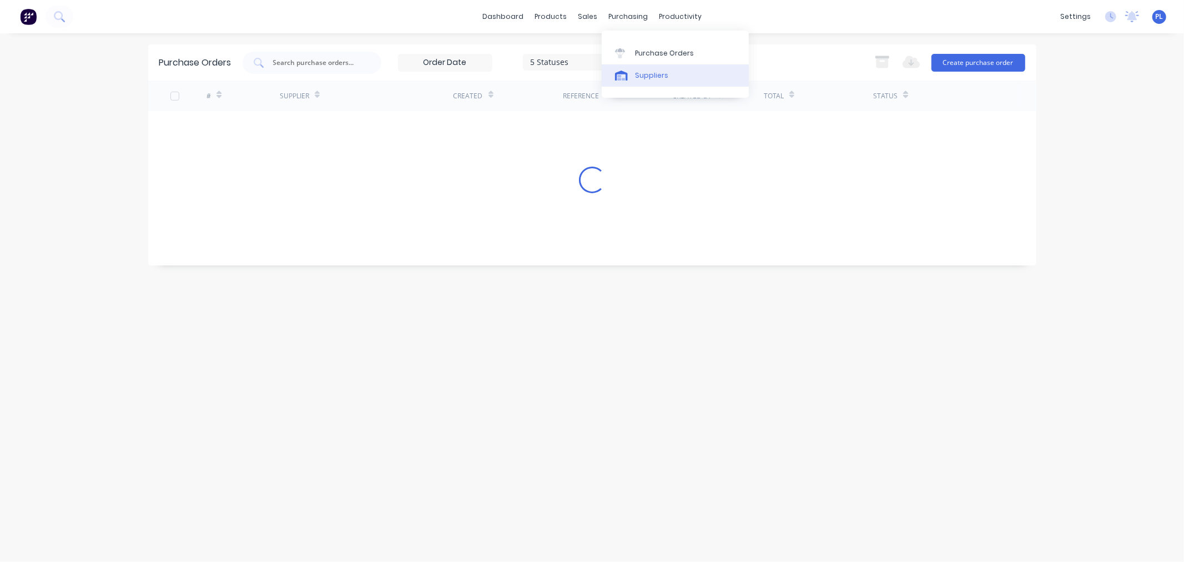
click at [636, 76] on div "Suppliers" at bounding box center [651, 75] width 33 height 10
